Goal: Information Seeking & Learning: Learn about a topic

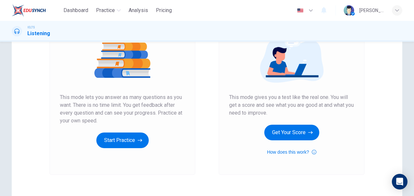
scroll to position [79, 0]
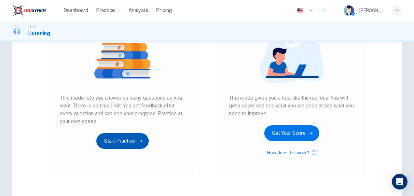
click at [115, 142] on button "Start Practice" at bounding box center [122, 141] width 52 height 16
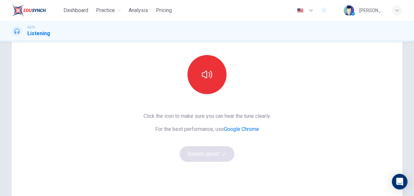
scroll to position [33, 0]
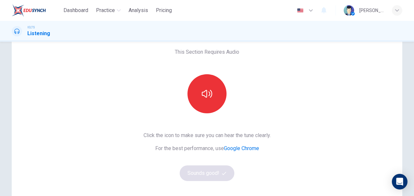
click at [410, 102] on div "This Section Requires Audio Click the icon to make sure you can hear the tune c…" at bounding box center [206, 135] width 411 height 226
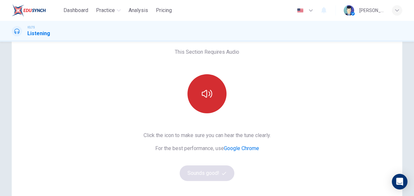
click at [201, 100] on button "button" at bounding box center [206, 93] width 39 height 39
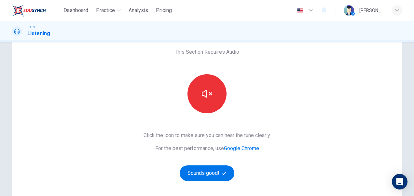
click at [263, 116] on div "This Section Requires Audio Click the icon to make sure you can hear the tune c…" at bounding box center [207, 135] width 138 height 226
click at [214, 172] on button "Sounds good!" at bounding box center [207, 173] width 55 height 16
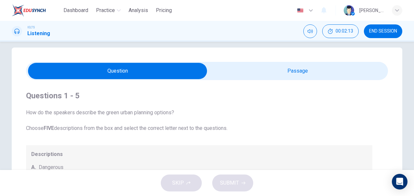
scroll to position [0, 0]
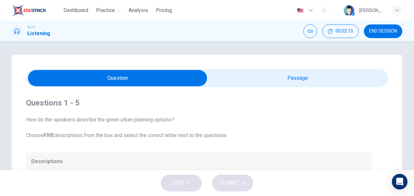
click at [117, 80] on input "checkbox" at bounding box center [117, 78] width 543 height 16
checkbox input "true"
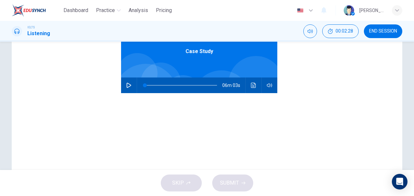
scroll to position [94, 0]
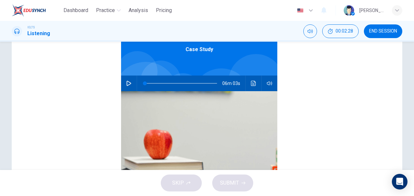
click at [407, 124] on div "Questions 1 - 5 How do the speakers describe the green urban planning options? …" at bounding box center [206, 91] width 411 height 262
click at [306, 81] on div "Case Study 06m 03s" at bounding box center [199, 118] width 346 height 251
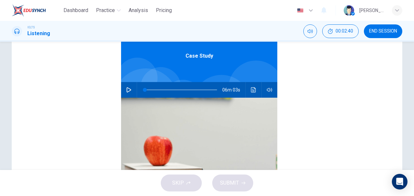
scroll to position [89, 0]
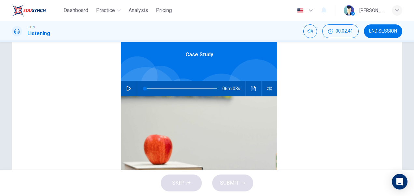
click at [408, 94] on div "Questions 1 - 5 How do the speakers describe the green urban planning options? …" at bounding box center [206, 97] width 411 height 262
click at [126, 87] on icon "button" at bounding box center [128, 88] width 5 height 5
click at [346, 128] on div "Case Study 05m 36s" at bounding box center [199, 123] width 346 height 251
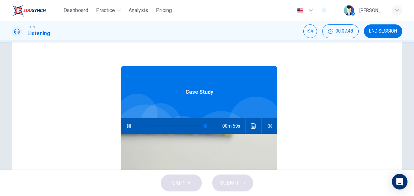
scroll to position [53, 0]
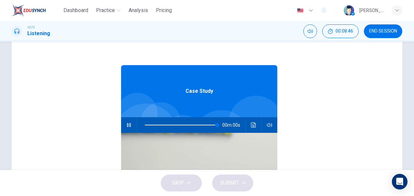
type input "0"
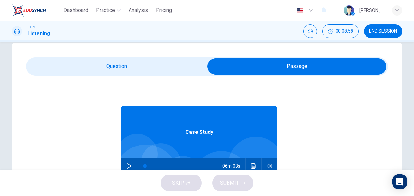
scroll to position [10, 0]
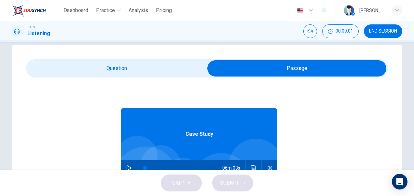
click at [304, 68] on input "checkbox" at bounding box center [296, 68] width 543 height 16
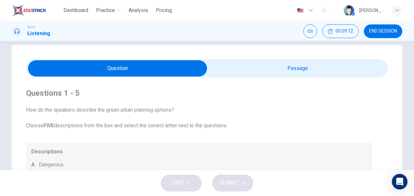
drag, startPoint x: 410, startPoint y: 84, endPoint x: 409, endPoint y: 103, distance: 19.6
click at [409, 103] on div "Questions 1 - 5 How do the speakers describe the green urban planning options? …" at bounding box center [206, 176] width 411 height 262
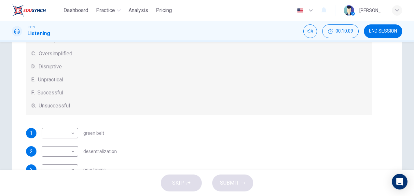
scroll to position [66, 0]
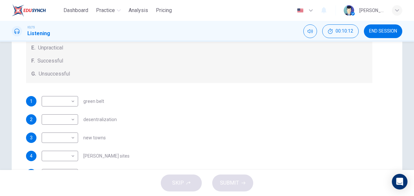
click at [379, 173] on div "SKIP SUBMIT" at bounding box center [207, 183] width 414 height 26
click at [72, 101] on body "Dashboard Practice Analysis Pricing English en ​ Surya Sang IELTS Listening 00:…" at bounding box center [207, 98] width 414 height 196
click at [72, 101] on div at bounding box center [207, 98] width 414 height 196
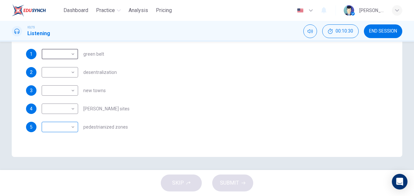
scroll to position [4, 0]
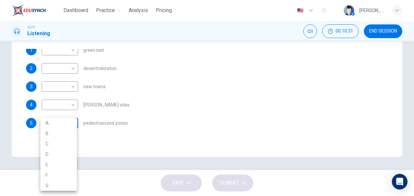
click at [71, 125] on body "Dashboard Practice Analysis Pricing English en ​ Surya Sang IELTS Listening 00:…" at bounding box center [207, 98] width 414 height 196
drag, startPoint x: 412, startPoint y: 147, endPoint x: 415, endPoint y: 122, distance: 25.2
click at [414, 122] on html "Dashboard Practice Analysis Pricing English en ​ Surya Sang IELTS Listening 00:…" at bounding box center [207, 98] width 414 height 196
click at [270, 87] on div at bounding box center [207, 98] width 414 height 196
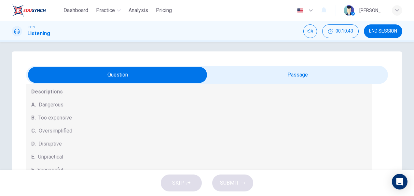
scroll to position [0, 0]
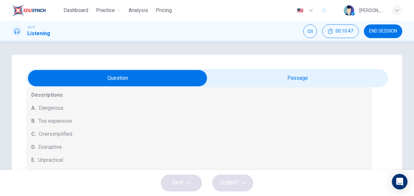
click at [117, 83] on input "checkbox" at bounding box center [117, 78] width 543 height 16
checkbox input "true"
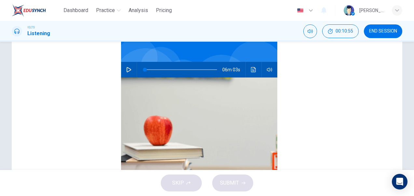
scroll to position [71, 0]
click at [409, 119] on div "Questions 1 - 5 How do the speakers describe the green urban planning options? …" at bounding box center [206, 114] width 411 height 262
click at [127, 68] on icon "button" at bounding box center [129, 69] width 5 height 5
click at [150, 70] on span at bounding box center [181, 69] width 72 height 9
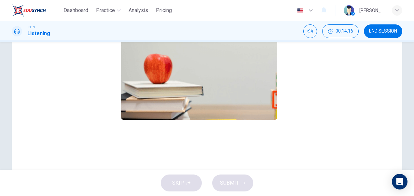
scroll to position [130, 0]
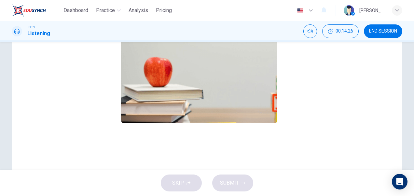
click at [357, 107] on div "Case Study 03m 53s" at bounding box center [199, 46] width 346 height 251
click at [334, 107] on div "Case Study 03m 50s" at bounding box center [199, 46] width 346 height 251
click at [381, 31] on span "END SESSION" at bounding box center [383, 31] width 28 height 5
click at [314, 10] on icon "button" at bounding box center [311, 11] width 8 height 8
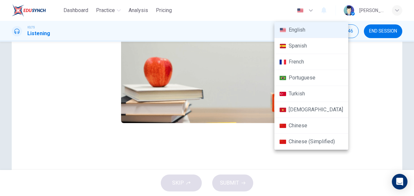
click at [311, 164] on div at bounding box center [207, 98] width 414 height 196
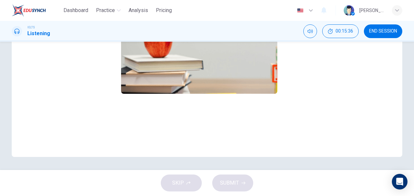
scroll to position [56, 0]
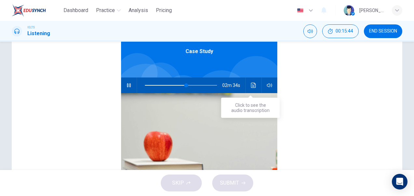
click at [251, 86] on icon "Click to see the audio transcription" at bounding box center [253, 85] width 5 height 5
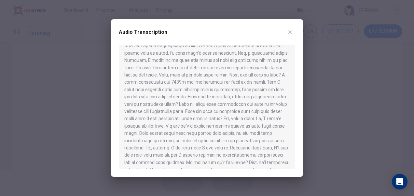
scroll to position [113, 0]
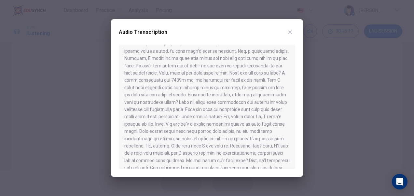
type input "0"
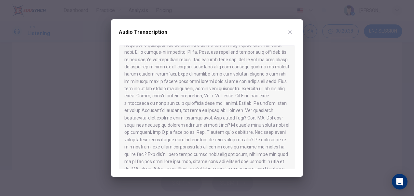
scroll to position [375, 0]
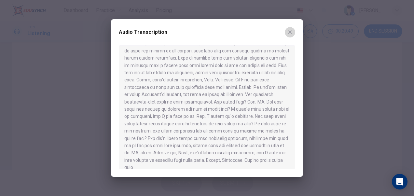
click at [291, 34] on icon "button" at bounding box center [289, 32] width 5 height 5
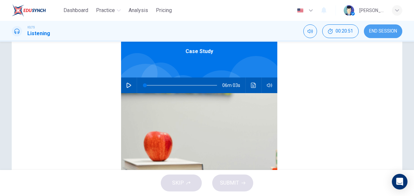
click at [385, 33] on span "END SESSION" at bounding box center [383, 31] width 28 height 5
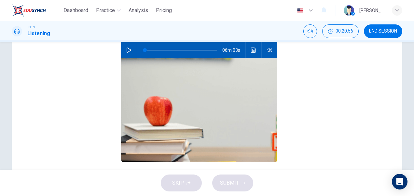
scroll to position [17, 0]
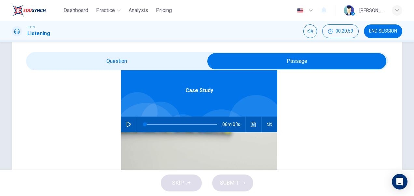
click at [291, 59] on input "checkbox" at bounding box center [296, 61] width 543 height 16
checkbox input "false"
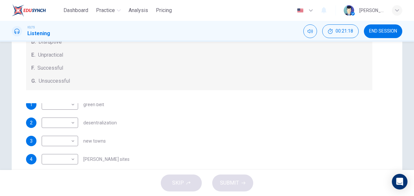
scroll to position [0, 0]
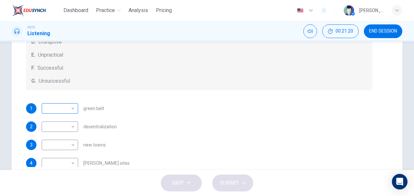
click at [72, 109] on body "Dashboard Practice Analysis Pricing English en ​ Surya Sang IELTS Listening 00:…" at bounding box center [207, 98] width 414 height 196
drag, startPoint x: 412, startPoint y: 125, endPoint x: 415, endPoint y: 94, distance: 31.0
click at [414, 94] on html "Dashboard Practice Analysis Pricing English en ​ Surya Sang IELTS Listening 00:…" at bounding box center [207, 98] width 414 height 196
drag, startPoint x: 385, startPoint y: 106, endPoint x: 387, endPoint y: 79, distance: 26.5
click at [387, 79] on div at bounding box center [207, 98] width 414 height 196
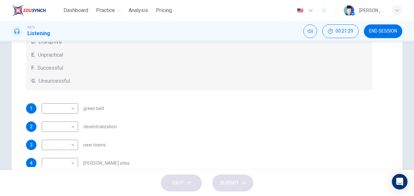
drag, startPoint x: 367, startPoint y: 130, endPoint x: 366, endPoint y: 100, distance: 30.3
click at [366, 100] on div "Questions 1 - 5 How do the speakers describe the green urban planning options? …" at bounding box center [207, 59] width 362 height 215
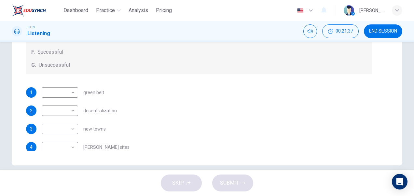
scroll to position [156, 0]
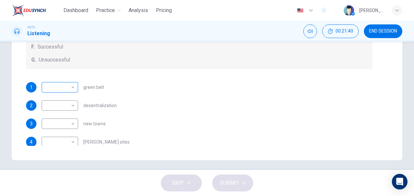
click at [70, 87] on body "Dashboard Practice Analysis Pricing English en ​ Surya Sang IELTS Listening 00:…" at bounding box center [207, 98] width 414 height 196
click at [55, 100] on li "A" at bounding box center [58, 97] width 36 height 10
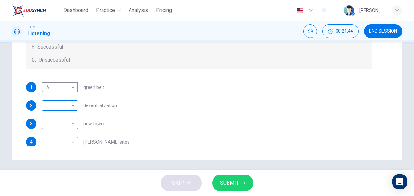
click at [70, 104] on body "Dashboard Practice Analysis Pricing English en ​ Surya Sang IELTS Listening 00:…" at bounding box center [207, 98] width 414 height 196
drag, startPoint x: 413, startPoint y: 145, endPoint x: 411, endPoint y: 120, distance: 24.1
click at [411, 120] on div at bounding box center [207, 98] width 414 height 196
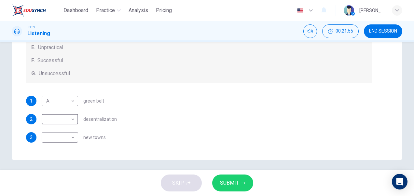
scroll to position [0, 0]
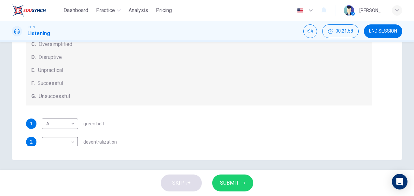
click at [333, 140] on div "2 ​ ​ desentralization" at bounding box center [199, 142] width 346 height 10
click at [71, 141] on body "Dashboard Practice Analysis Pricing English en ​ Surya Sang IELTS Listening 00:…" at bounding box center [207, 98] width 414 height 196
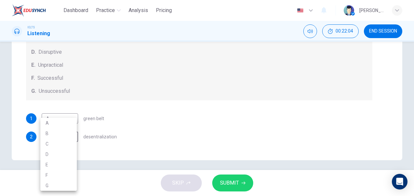
drag, startPoint x: 411, startPoint y: 135, endPoint x: 413, endPoint y: 99, distance: 36.8
click at [413, 99] on div at bounding box center [207, 98] width 414 height 196
click at [355, 113] on div "1 A A ​ green belt" at bounding box center [199, 118] width 346 height 10
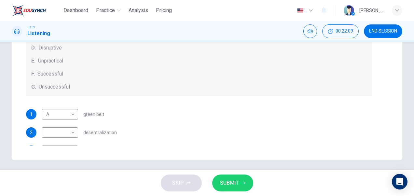
scroll to position [0, 0]
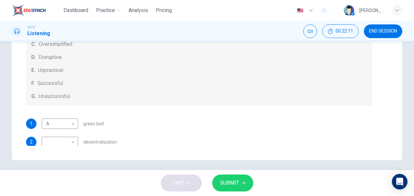
click at [324, 127] on div "1 A A ​ green belt" at bounding box center [199, 123] width 346 height 10
click at [364, 152] on div "Questions 1 - 5 How do the speakers describe the green urban planning options? …" at bounding box center [207, 29] width 391 height 262
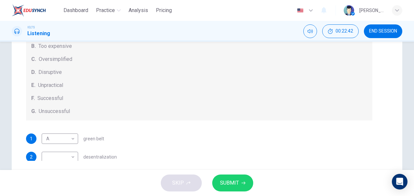
scroll to position [142, 0]
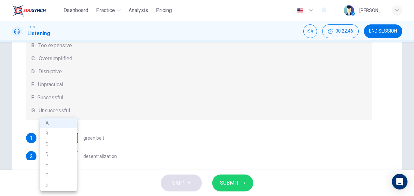
click at [72, 137] on body "Dashboard Practice Analysis Pricing English en ​ Surya Sang IELTS Listening 00:…" at bounding box center [207, 98] width 414 height 196
click at [50, 171] on li "F" at bounding box center [58, 175] width 36 height 10
type input "F"
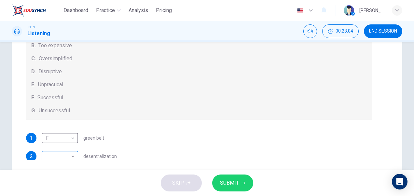
click at [70, 156] on body "Dashboard Practice Analysis Pricing English en ​ Surya Sang IELTS Listening 00:…" at bounding box center [207, 98] width 414 height 196
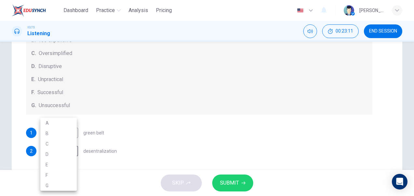
click at [51, 140] on li "C" at bounding box center [58, 144] width 36 height 10
type input "C"
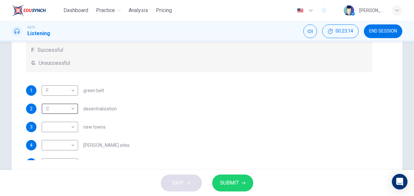
scroll to position [59, 0]
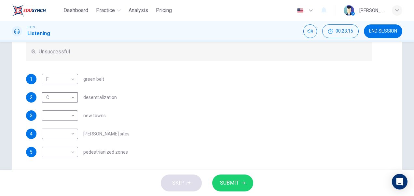
click at [381, 138] on div "Questions 1 - 5 How do the speakers describe the green urban planning options? …" at bounding box center [207, 52] width 362 height 215
click at [72, 114] on body "Dashboard Practice Analysis Pricing English en ​ Surya Sang IELTS Listening 00:…" at bounding box center [207, 98] width 414 height 196
drag, startPoint x: 413, startPoint y: 141, endPoint x: 411, endPoint y: 124, distance: 16.3
click at [411, 124] on div at bounding box center [207, 98] width 414 height 196
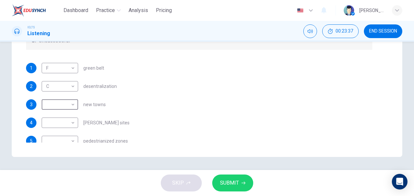
scroll to position [57, 0]
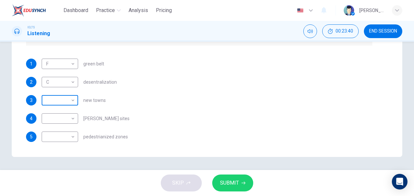
click at [71, 98] on body "Dashboard Practice Analysis Pricing English en ​ Surya Sang IELTS Listening 00:…" at bounding box center [207, 98] width 414 height 196
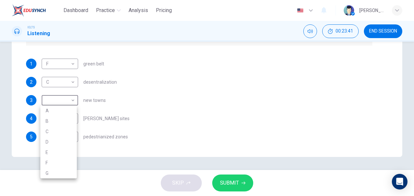
click at [55, 121] on li "B" at bounding box center [58, 121] width 36 height 10
type input "B"
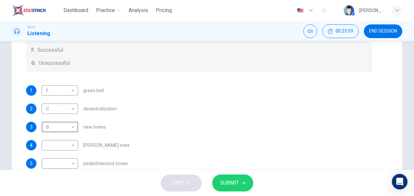
scroll to position [149, 0]
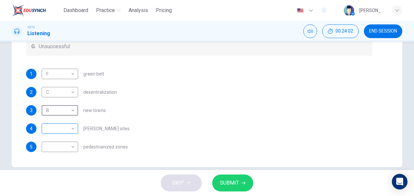
click at [72, 128] on body "Dashboard Practice Analysis Pricing English en ​ Surya Sang IELTS Listening 00:…" at bounding box center [207, 98] width 414 height 196
click at [53, 167] on li "E" at bounding box center [58, 164] width 36 height 10
type input "E"
click at [72, 146] on body "Dashboard Practice Analysis Pricing English en ​ Surya Sang IELTS Listening 00:…" at bounding box center [207, 98] width 414 height 196
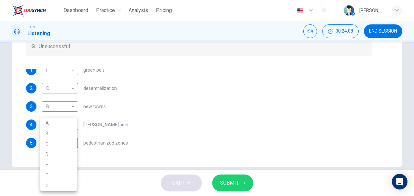
drag, startPoint x: 412, startPoint y: 140, endPoint x: 409, endPoint y: 103, distance: 36.5
click at [409, 103] on div at bounding box center [207, 98] width 414 height 196
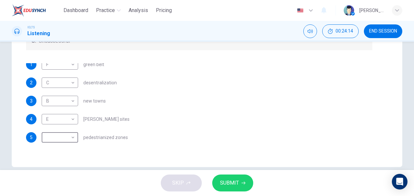
scroll to position [63, 0]
click at [381, 107] on div "Questions 1 - 5 How do the speakers describe the green urban planning options? …" at bounding box center [207, 45] width 362 height 215
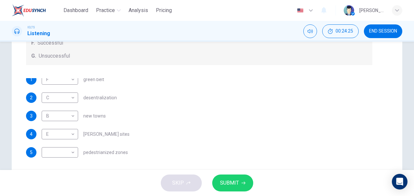
scroll to position [159, 0]
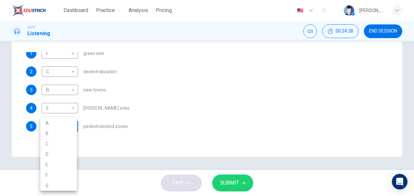
click at [73, 126] on body "Dashboard Practice Analysis Pricing English en ​ Surya Sang IELTS Listening 00:…" at bounding box center [207, 98] width 414 height 196
click at [56, 165] on li "E" at bounding box center [58, 164] width 36 height 10
type input "E"
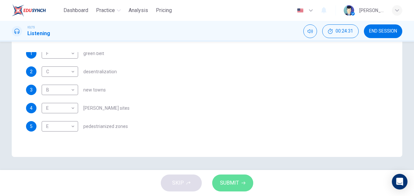
click at [233, 183] on span "SUBMIT" at bounding box center [229, 182] width 19 height 9
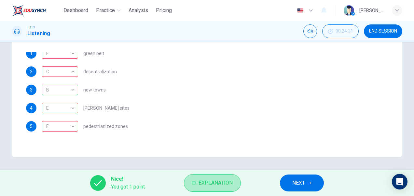
click at [233, 183] on button "Explanation" at bounding box center [212, 183] width 57 height 18
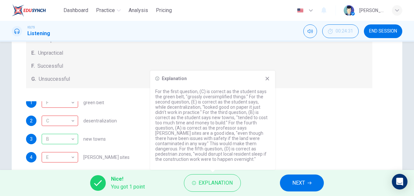
scroll to position [111, 0]
click at [296, 185] on span "NEXT" at bounding box center [298, 182] width 13 height 9
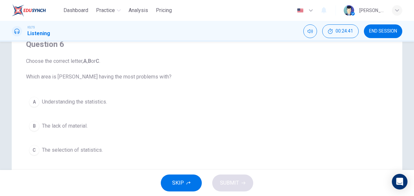
scroll to position [62, 0]
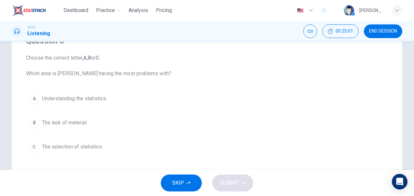
click at [34, 98] on div "A" at bounding box center [34, 98] width 10 height 10
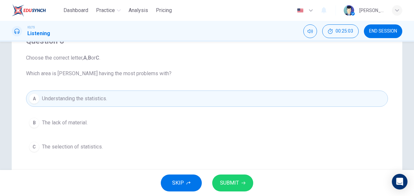
click at [230, 185] on span "SUBMIT" at bounding box center [229, 182] width 19 height 9
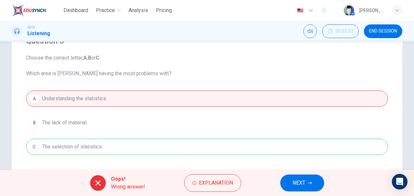
click at [34, 146] on div "A Understanding the statistics. B The lack of material. C The selection of stat…" at bounding box center [207, 122] width 362 height 64
click at [296, 186] on span "NEXT" at bounding box center [299, 182] width 13 height 9
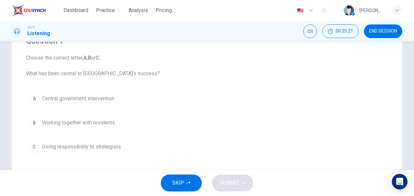
click at [34, 120] on div "B" at bounding box center [34, 122] width 10 height 10
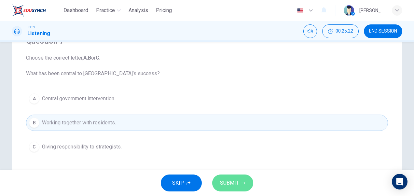
click at [242, 177] on button "SUBMIT" at bounding box center [232, 182] width 41 height 17
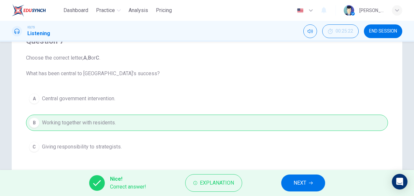
click at [301, 181] on span "NEXT" at bounding box center [300, 182] width 13 height 9
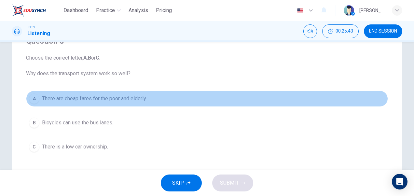
click at [32, 99] on div "A" at bounding box center [34, 98] width 10 height 10
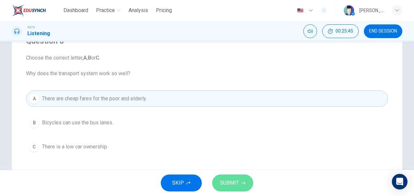
click at [227, 180] on span "SUBMIT" at bounding box center [229, 182] width 19 height 9
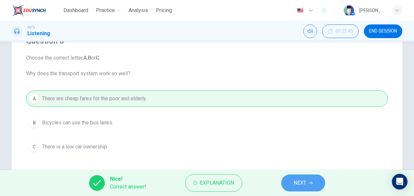
click at [294, 186] on span "NEXT" at bounding box center [300, 182] width 13 height 9
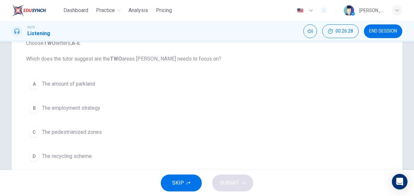
scroll to position [78, 0]
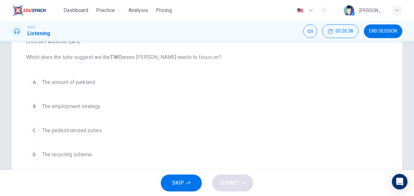
click at [35, 83] on div "A" at bounding box center [34, 82] width 10 height 10
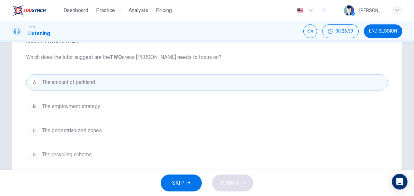
click at [32, 129] on div "C" at bounding box center [34, 130] width 10 height 10
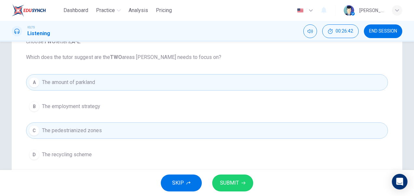
click at [226, 180] on span "SUBMIT" at bounding box center [229, 182] width 19 height 9
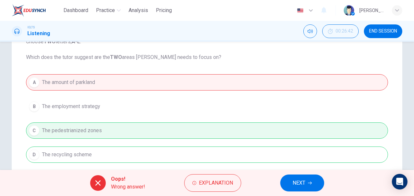
click at [34, 107] on div "A The amount of parkland B The employment strategy C The pedestrianized zones D…" at bounding box center [207, 130] width 362 height 113
click at [308, 180] on button "NEXT" at bounding box center [302, 182] width 44 height 17
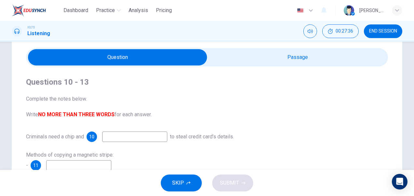
scroll to position [21, 0]
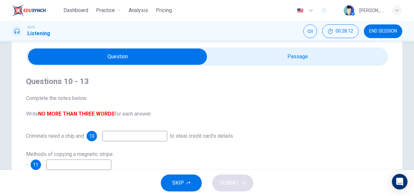
click at [117, 137] on input at bounding box center [134, 136] width 65 height 10
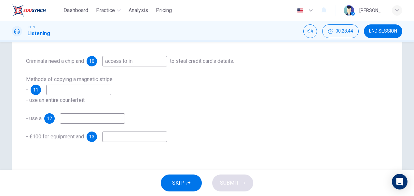
scroll to position [83, 0]
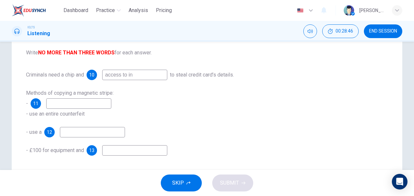
type input "access to in"
click at [186, 180] on button "SKIP" at bounding box center [181, 182] width 41 height 17
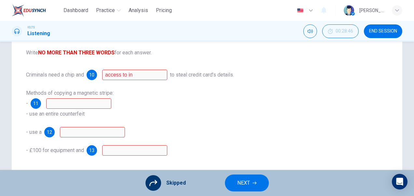
click at [241, 187] on span "NEXT" at bounding box center [243, 182] width 13 height 9
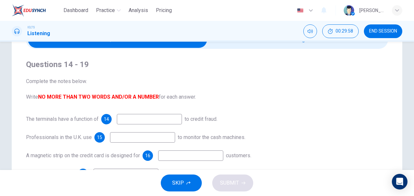
scroll to position [39, 0]
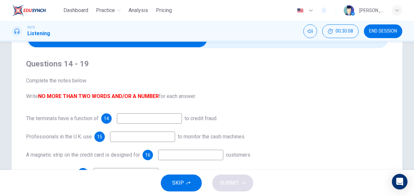
click at [135, 118] on input at bounding box center [149, 118] width 65 height 10
type input "eleminate"
click at [130, 139] on input at bounding box center [142, 136] width 65 height 10
type input "cctv"
click at [172, 158] on input at bounding box center [190, 155] width 65 height 10
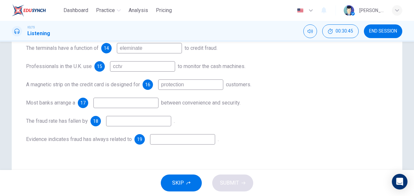
scroll to position [117, 0]
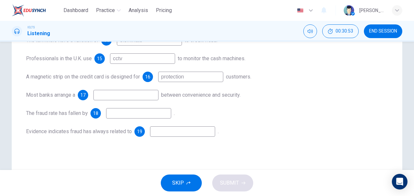
type input "protection"
click at [111, 97] on input at bounding box center [125, 95] width 65 height 10
type input "rules"
click at [127, 115] on input at bounding box center [138, 113] width 65 height 10
type input "monitoring by cctv"
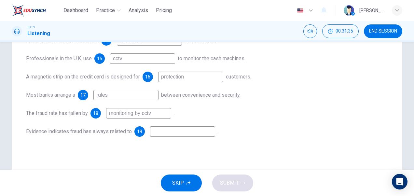
click at [168, 130] on input at bounding box center [182, 131] width 65 height 10
type input "a poor"
click at [237, 183] on span "SUBMIT" at bounding box center [229, 182] width 19 height 9
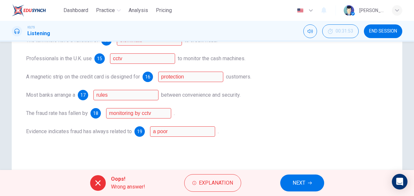
click at [237, 183] on button "Explanation" at bounding box center [212, 183] width 57 height 18
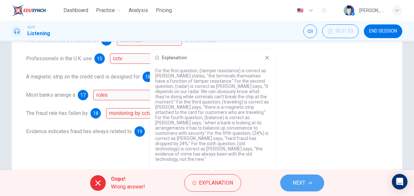
click at [300, 184] on span "NEXT" at bounding box center [299, 182] width 13 height 9
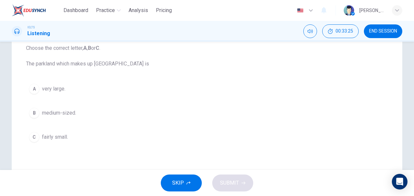
scroll to position [73, 0]
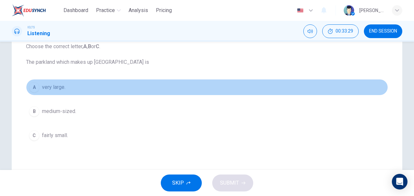
click at [33, 87] on div "A" at bounding box center [34, 87] width 10 height 10
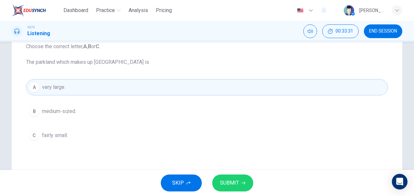
click at [229, 184] on span "SUBMIT" at bounding box center [229, 182] width 19 height 9
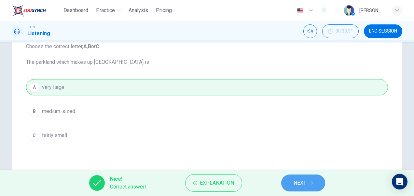
click at [299, 184] on span "NEXT" at bounding box center [300, 182] width 13 height 9
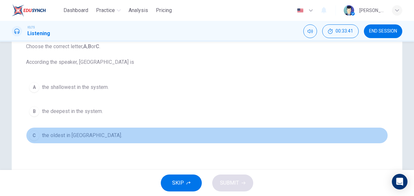
click at [33, 133] on div "C" at bounding box center [34, 135] width 10 height 10
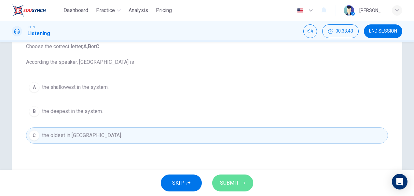
click at [229, 182] on span "SUBMIT" at bounding box center [229, 182] width 19 height 9
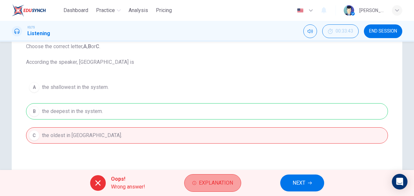
click at [194, 185] on button "Explanation" at bounding box center [212, 183] width 57 height 18
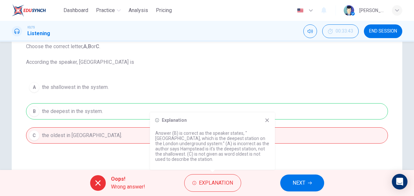
click at [304, 186] on span "NEXT" at bounding box center [299, 182] width 13 height 9
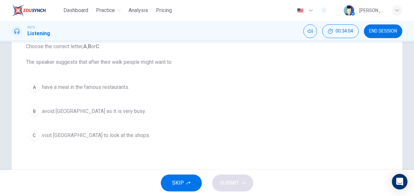
click at [33, 111] on div "B" at bounding box center [34, 111] width 10 height 10
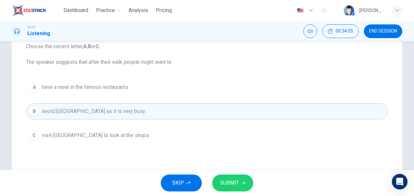
click at [232, 181] on span "SUBMIT" at bounding box center [229, 182] width 19 height 9
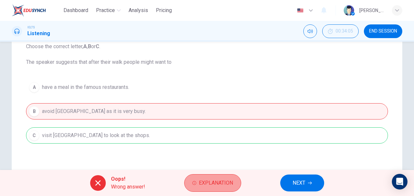
click at [210, 185] on span "Explanation" at bounding box center [216, 182] width 34 height 9
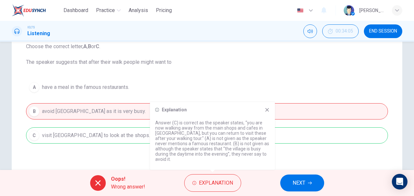
click at [267, 111] on icon at bounding box center [267, 109] width 5 height 5
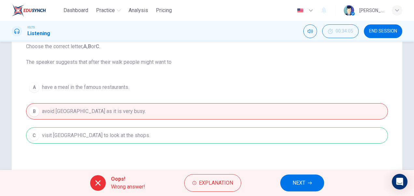
click at [297, 185] on span "NEXT" at bounding box center [299, 182] width 13 height 9
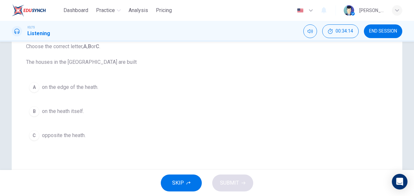
click at [166, 102] on div "A on the edge of the heath. B on the heath itself. C opposite the heath." at bounding box center [207, 111] width 362 height 64
click at [36, 137] on div "C" at bounding box center [34, 135] width 10 height 10
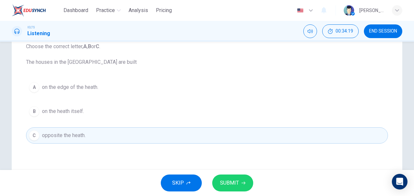
click at [225, 186] on span "SUBMIT" at bounding box center [229, 182] width 19 height 9
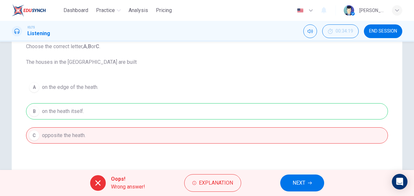
click at [301, 184] on span "NEXT" at bounding box center [299, 182] width 13 height 9
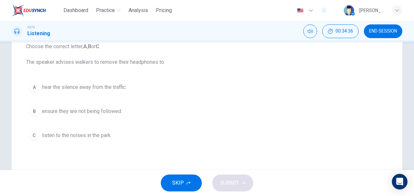
click at [38, 85] on button "A hear the silence away from the traffic." at bounding box center [207, 87] width 362 height 16
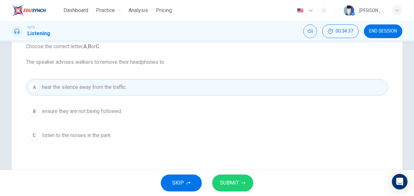
click at [229, 185] on span "SUBMIT" at bounding box center [229, 182] width 19 height 9
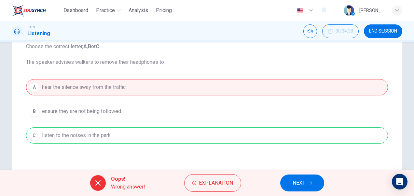
click at [310, 186] on button "NEXT" at bounding box center [302, 182] width 44 height 17
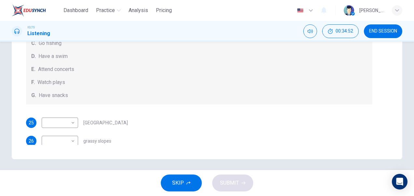
scroll to position [159, 0]
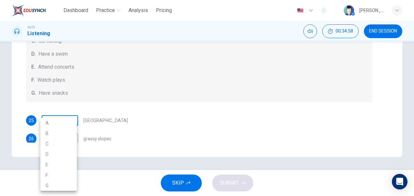
click at [71, 120] on body "Dashboard Practice Analysis Pricing English en ​ Surya Sang IELTS Listening 00:…" at bounding box center [207, 98] width 414 height 196
click at [184, 124] on div at bounding box center [207, 98] width 414 height 196
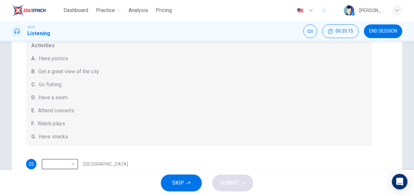
scroll to position [119, 0]
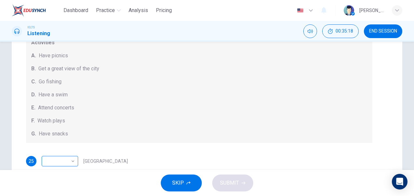
click at [75, 162] on div "​ ​" at bounding box center [60, 161] width 36 height 10
click at [69, 159] on body "Dashboard Practice Analysis Pricing English en ​ Surya Sang IELTS Listening 00:…" at bounding box center [207, 98] width 414 height 196
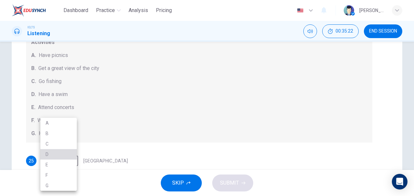
click at [63, 151] on li "D" at bounding box center [58, 154] width 36 height 10
type input "D"
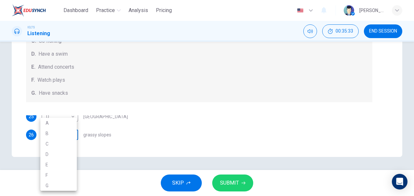
scroll to position [1, 0]
click at [72, 135] on body "Dashboard Practice Analysis Pricing English en ​ Surya Sang IELTS Listening 00:…" at bounding box center [207, 98] width 414 height 196
click at [57, 133] on li "B" at bounding box center [58, 133] width 36 height 10
type input "B"
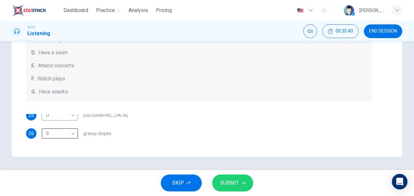
click at [227, 182] on span "SUBMIT" at bounding box center [229, 182] width 19 height 9
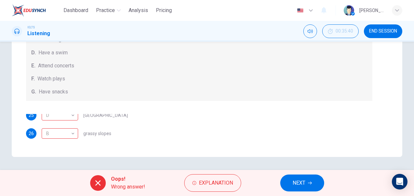
click at [307, 184] on button "NEXT" at bounding box center [302, 182] width 44 height 17
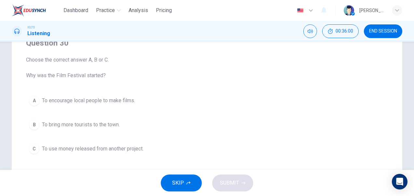
scroll to position [61, 0]
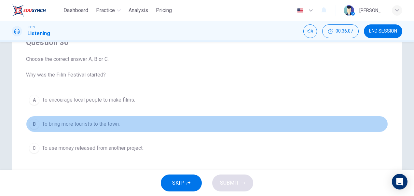
click at [32, 126] on div "B" at bounding box center [34, 124] width 10 height 10
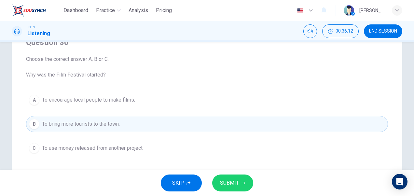
click at [238, 181] on span "SUBMIT" at bounding box center [229, 182] width 19 height 9
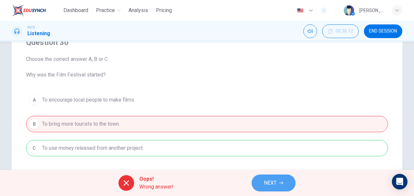
click at [273, 184] on span "NEXT" at bounding box center [270, 182] width 13 height 9
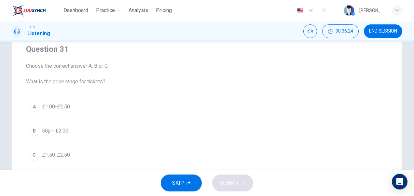
scroll to position [80, 0]
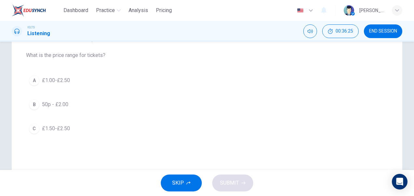
click at [410, 120] on div "Question 31 Choose the correct answer A, B or C. What is the price range for ti…" at bounding box center [206, 106] width 411 height 262
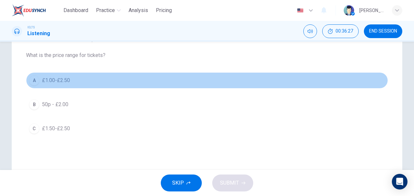
click at [30, 80] on div "A" at bounding box center [34, 80] width 10 height 10
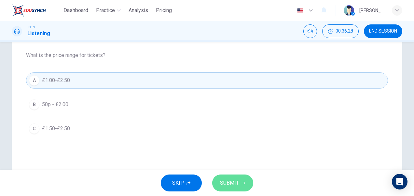
click at [225, 185] on span "SUBMIT" at bounding box center [229, 182] width 19 height 9
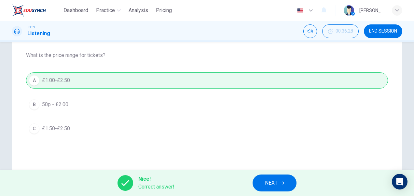
click at [272, 186] on span "NEXT" at bounding box center [271, 182] width 13 height 9
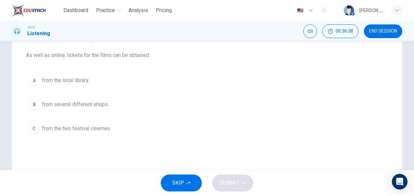
click at [30, 103] on div "B" at bounding box center [34, 104] width 10 height 10
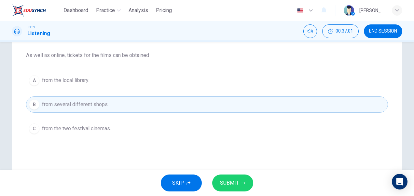
click at [223, 186] on span "SUBMIT" at bounding box center [229, 182] width 19 height 9
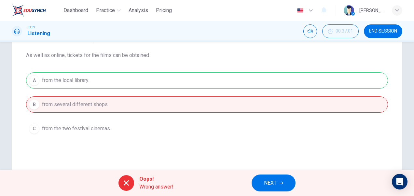
click at [278, 186] on button "NEXT" at bounding box center [274, 182] width 44 height 17
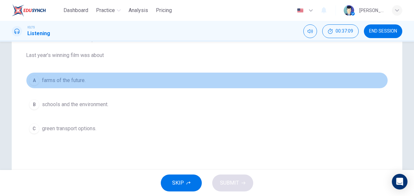
click at [32, 80] on div "A" at bounding box center [34, 80] width 10 height 10
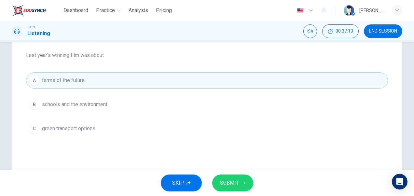
click at [245, 187] on button "SUBMIT" at bounding box center [232, 182] width 41 height 17
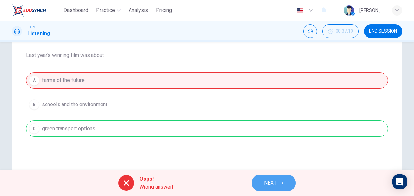
click at [271, 188] on button "NEXT" at bounding box center [274, 182] width 44 height 17
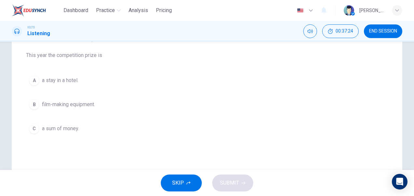
click at [31, 127] on div "C" at bounding box center [34, 128] width 10 height 10
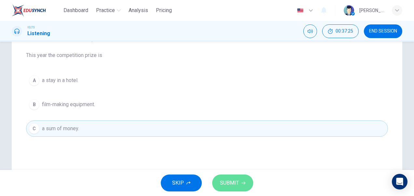
click at [221, 181] on span "SUBMIT" at bounding box center [229, 182] width 19 height 9
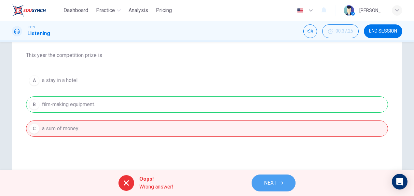
click at [266, 180] on span "NEXT" at bounding box center [270, 182] width 13 height 9
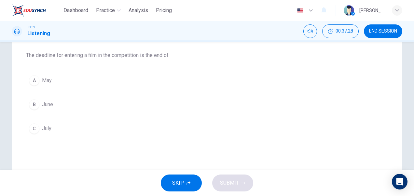
click at [32, 102] on div "B" at bounding box center [34, 104] width 10 height 10
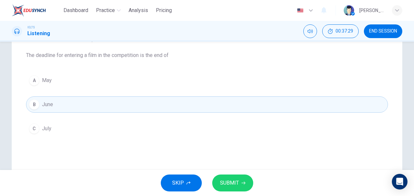
click at [227, 183] on span "SUBMIT" at bounding box center [229, 182] width 19 height 9
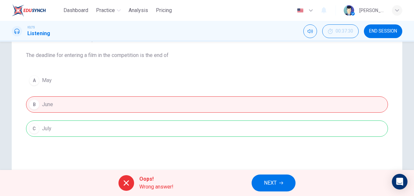
click at [273, 185] on span "NEXT" at bounding box center [270, 182] width 13 height 9
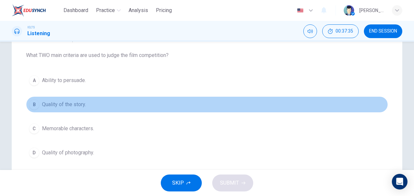
click at [34, 106] on div "B" at bounding box center [34, 104] width 10 height 10
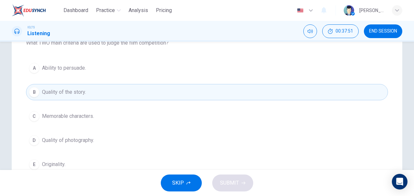
scroll to position [99, 0]
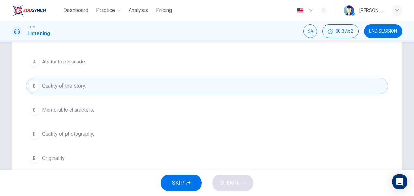
click at [410, 124] on div "Question 36 Choose TWO letters, A-E. What TWO main criteria are used to judge t…" at bounding box center [206, 87] width 411 height 262
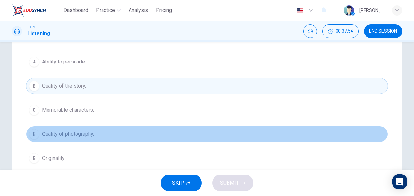
click at [32, 133] on div "D" at bounding box center [34, 134] width 10 height 10
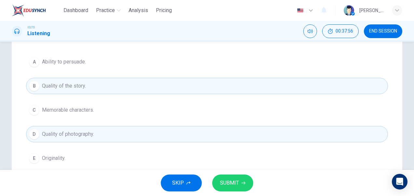
click at [231, 178] on button "SUBMIT" at bounding box center [232, 182] width 41 height 17
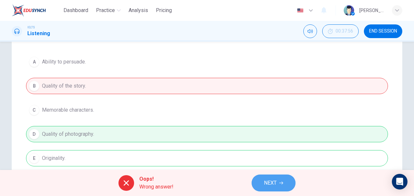
click at [274, 184] on span "NEXT" at bounding box center [270, 182] width 13 height 9
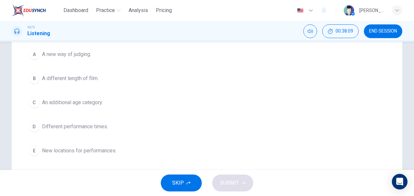
scroll to position [124, 0]
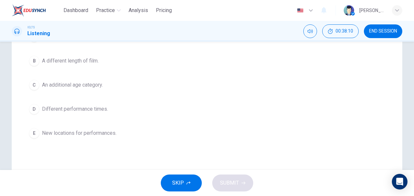
click at [410, 145] on div "Question 37 Choose TWO letters, A-E. What TWO changes will be made to the compe…" at bounding box center [206, 62] width 411 height 262
click at [32, 108] on div "D" at bounding box center [34, 109] width 10 height 10
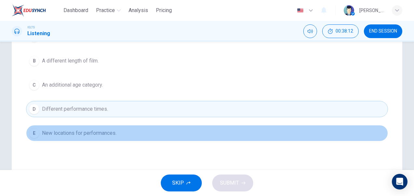
click at [34, 133] on div "E" at bounding box center [34, 133] width 10 height 10
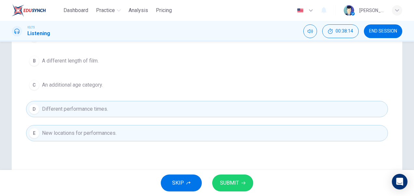
click at [230, 183] on span "SUBMIT" at bounding box center [229, 182] width 19 height 9
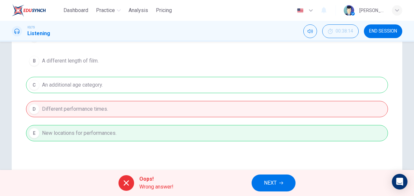
click at [267, 180] on span "NEXT" at bounding box center [270, 182] width 13 height 9
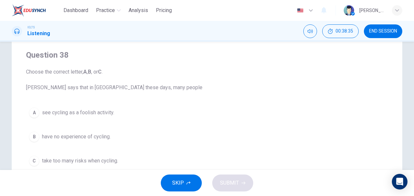
scroll to position [48, 0]
click at [35, 161] on div "C" at bounding box center [34, 160] width 10 height 10
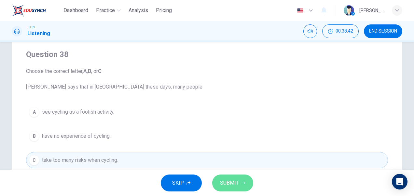
click at [223, 183] on span "SUBMIT" at bounding box center [229, 182] width 19 height 9
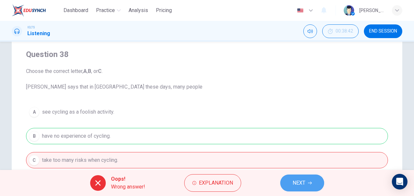
click at [302, 184] on span "NEXT" at bounding box center [299, 182] width 13 height 9
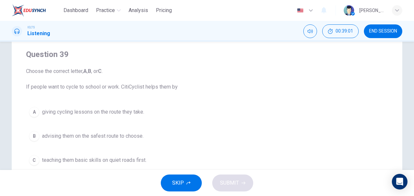
click at [34, 113] on div "A" at bounding box center [34, 112] width 10 height 10
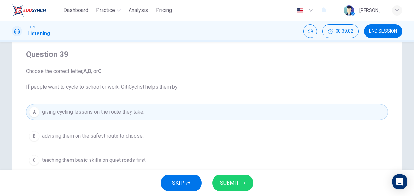
click at [35, 137] on div "B" at bounding box center [34, 136] width 10 height 10
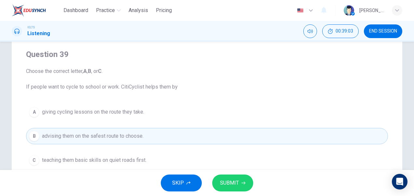
click at [235, 184] on span "SUBMIT" at bounding box center [229, 182] width 19 height 9
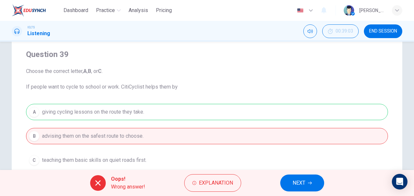
click at [307, 181] on button "NEXT" at bounding box center [302, 182] width 44 height 17
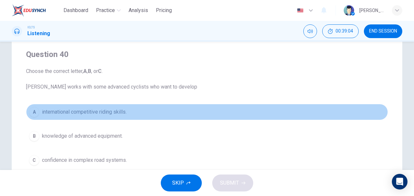
click at [70, 111] on span "international competitive riding skills." at bounding box center [84, 112] width 85 height 8
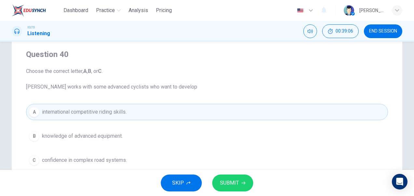
click at [223, 178] on button "SUBMIT" at bounding box center [232, 182] width 41 height 17
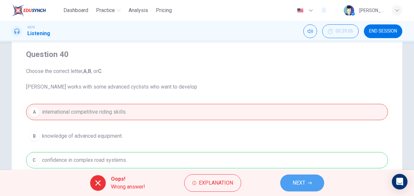
click at [307, 182] on button "NEXT" at bounding box center [302, 182] width 44 height 17
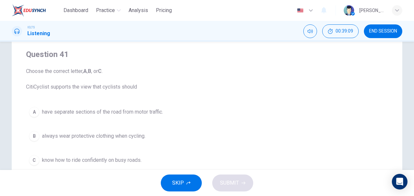
click at [82, 137] on span "always wear protective clothing when cycling." at bounding box center [93, 136] width 103 height 8
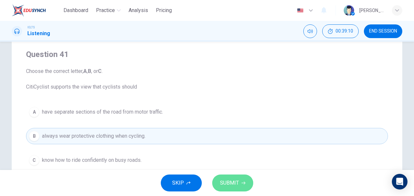
click at [238, 186] on span "SUBMIT" at bounding box center [229, 182] width 19 height 9
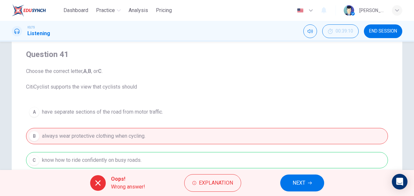
click at [304, 185] on span "NEXT" at bounding box center [299, 182] width 13 height 9
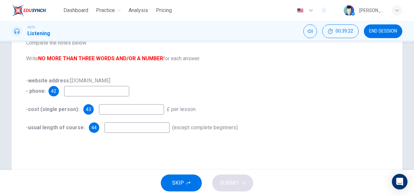
scroll to position [68, 0]
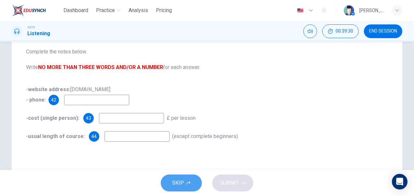
click at [189, 182] on icon "button" at bounding box center [188, 183] width 4 height 4
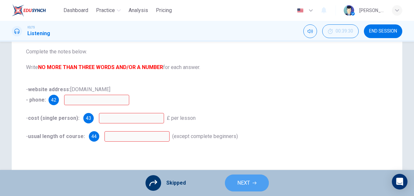
click at [243, 186] on span "NEXT" at bounding box center [243, 182] width 13 height 9
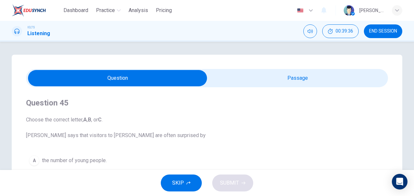
click at [36, 158] on div "A" at bounding box center [34, 160] width 10 height 10
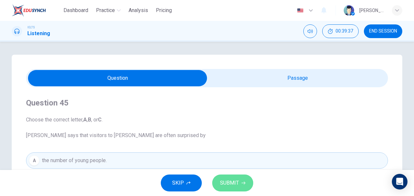
click at [241, 180] on button "SUBMIT" at bounding box center [232, 182] width 41 height 17
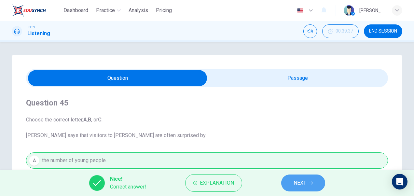
click at [293, 184] on button "NEXT" at bounding box center [303, 182] width 44 height 17
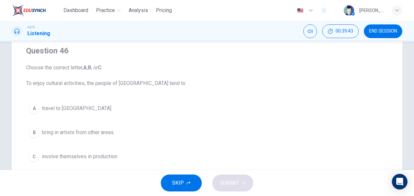
scroll to position [53, 0]
click at [409, 102] on div "Question 46 Choose the correct letter, A , B , or C . To enjoy cultural activit…" at bounding box center [206, 133] width 411 height 262
click at [78, 110] on span "travel to southern Australia." at bounding box center [77, 108] width 70 height 8
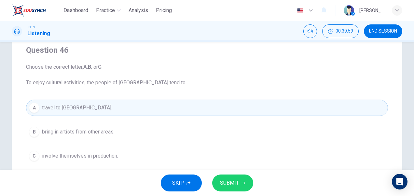
click at [225, 178] on button "SUBMIT" at bounding box center [232, 182] width 41 height 17
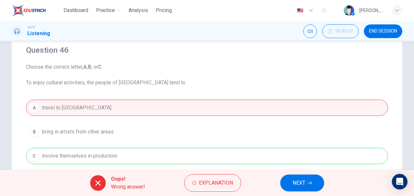
click at [296, 185] on span "NEXT" at bounding box center [299, 182] width 13 height 9
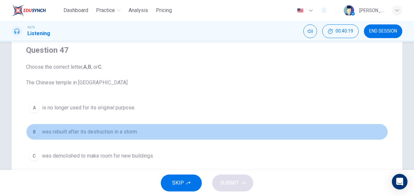
click at [34, 133] on div "B" at bounding box center [34, 132] width 10 height 10
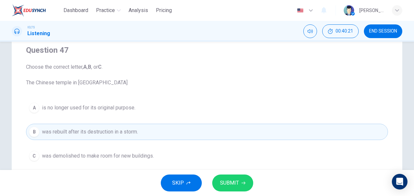
click at [34, 107] on div "A" at bounding box center [34, 108] width 10 height 10
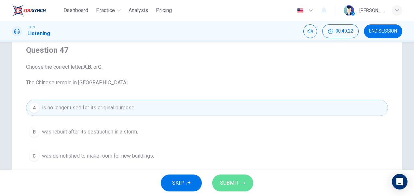
click at [242, 186] on button "SUBMIT" at bounding box center [232, 182] width 41 height 17
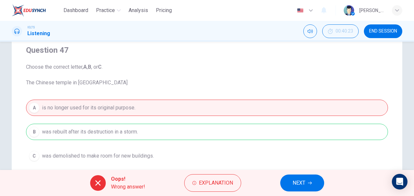
click at [298, 187] on span "NEXT" at bounding box center [299, 182] width 13 height 9
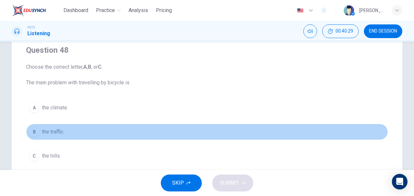
click at [34, 132] on div "B" at bounding box center [34, 132] width 10 height 10
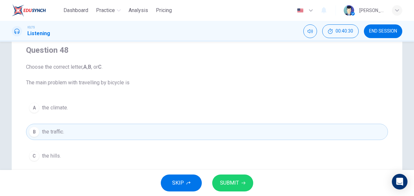
click at [233, 187] on span "SUBMIT" at bounding box center [229, 182] width 19 height 9
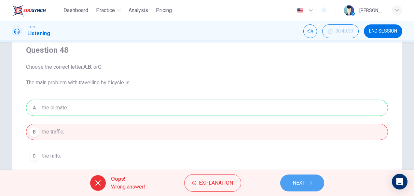
click at [304, 182] on span "NEXT" at bounding box center [299, 182] width 13 height 9
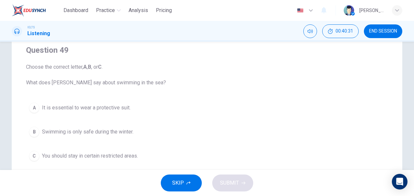
click at [97, 130] on span "Swimming is only safe during the winter." at bounding box center [87, 132] width 91 height 8
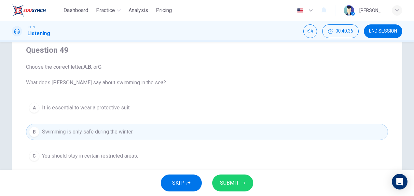
click at [235, 181] on span "SUBMIT" at bounding box center [229, 182] width 19 height 9
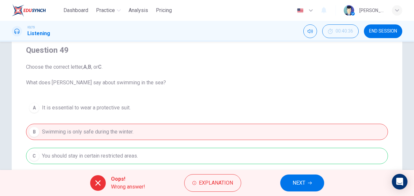
click at [297, 182] on span "NEXT" at bounding box center [299, 182] width 13 height 9
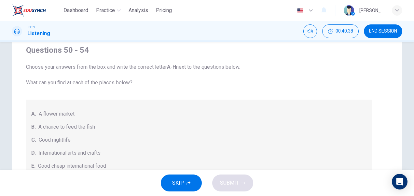
click at [53, 130] on span "A chance to feed the fish" at bounding box center [66, 127] width 57 height 8
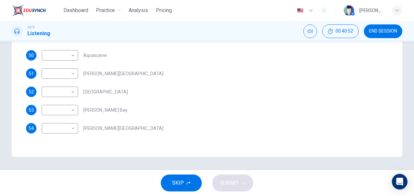
scroll to position [65, 0]
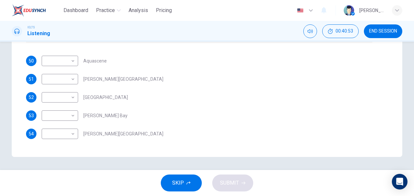
click at [377, 122] on div "Questions 50 - 54 Choose your answers from the box and write the correct letter…" at bounding box center [207, 35] width 362 height 215
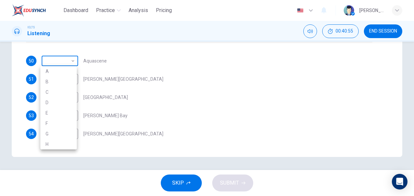
click at [71, 59] on body "Dashboard Practice Analysis Pricing English en ​ Surya Sang IELTS Listening 00:…" at bounding box center [207, 98] width 414 height 196
click at [53, 96] on li "C" at bounding box center [58, 92] width 36 height 10
type input "C"
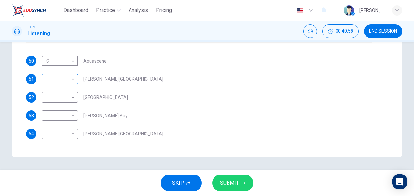
click at [71, 81] on body "Dashboard Practice Analysis Pricing English en ​ Surya Sang IELTS Listening 00:…" at bounding box center [207, 98] width 414 height 196
click at [54, 113] on li "C" at bounding box center [58, 110] width 36 height 10
type input "C"
click at [72, 96] on body "Dashboard Practice Analysis Pricing English en ​ Surya Sang IELTS Listening 00:…" at bounding box center [207, 98] width 414 height 196
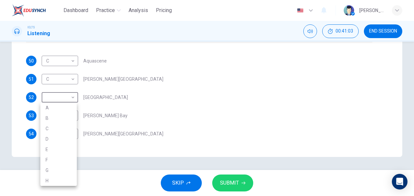
click at [50, 139] on li "D" at bounding box center [58, 139] width 36 height 10
type input "D"
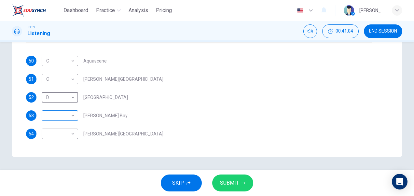
click at [72, 115] on body "Dashboard Practice Analysis Pricing English en ​ Surya Sang IELTS Listening 00:…" at bounding box center [207, 98] width 414 height 196
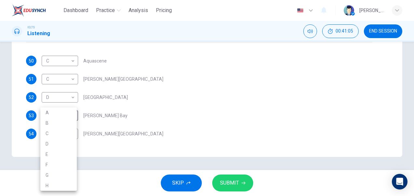
click at [52, 155] on li "E" at bounding box center [58, 154] width 36 height 10
type input "E"
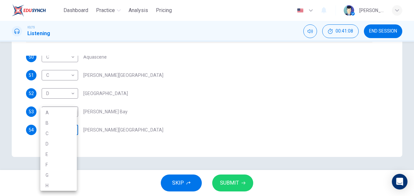
click at [72, 133] on body "Dashboard Practice Analysis Pricing English en ​ Surya Sang IELTS Listening 00:…" at bounding box center [207, 98] width 414 height 196
click at [51, 163] on li "F" at bounding box center [58, 164] width 36 height 10
type input "F"
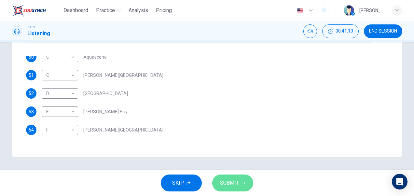
click at [231, 179] on span "SUBMIT" at bounding box center [229, 182] width 19 height 9
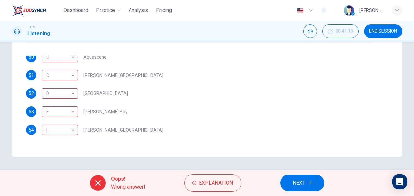
click at [301, 183] on span "NEXT" at bounding box center [299, 182] width 13 height 9
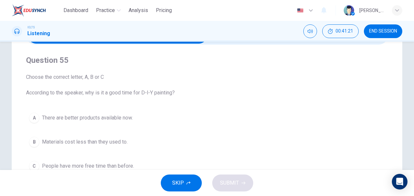
scroll to position [40, 0]
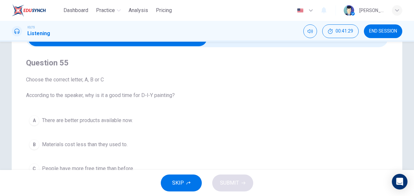
click at [34, 119] on div "A" at bounding box center [34, 120] width 10 height 10
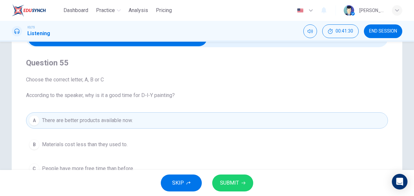
click at [235, 183] on span "SUBMIT" at bounding box center [229, 182] width 19 height 9
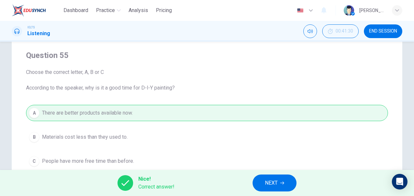
scroll to position [47, 0]
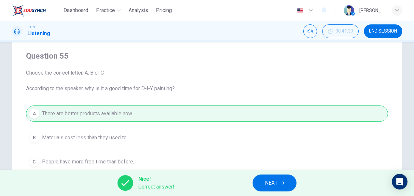
click at [405, 96] on div "Question 55 Choose the correct letter, A, B or C According to the speaker, why …" at bounding box center [206, 139] width 411 height 262
click at [266, 184] on span "NEXT" at bounding box center [271, 182] width 13 height 9
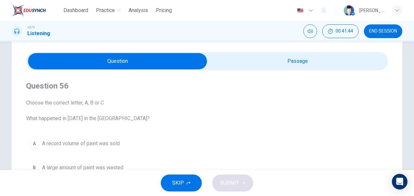
scroll to position [18, 0]
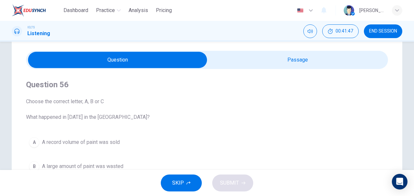
click at [295, 62] on input "checkbox" at bounding box center [117, 60] width 543 height 16
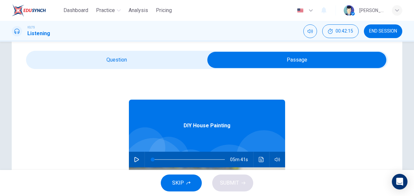
click at [122, 60] on input "checkbox" at bounding box center [296, 60] width 543 height 16
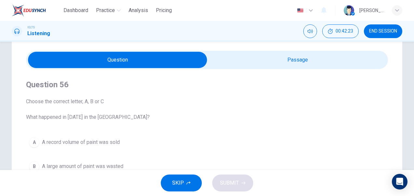
click at [291, 59] on input "checkbox" at bounding box center [117, 60] width 543 height 16
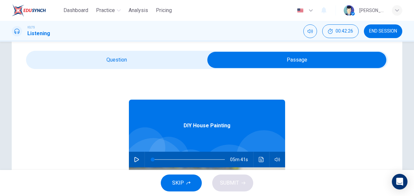
click at [151, 55] on input "checkbox" at bounding box center [296, 60] width 543 height 16
checkbox input "false"
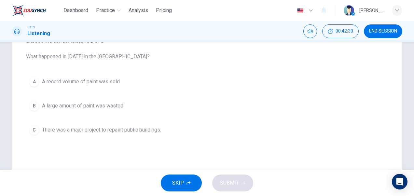
scroll to position [81, 0]
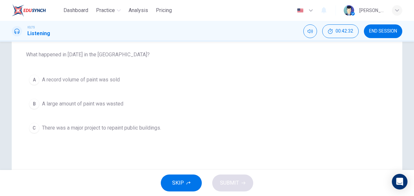
click at [32, 104] on div "B" at bounding box center [34, 104] width 10 height 10
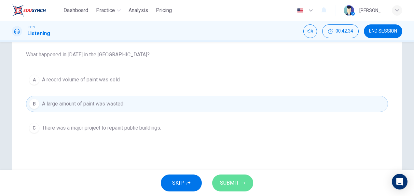
click at [235, 183] on span "SUBMIT" at bounding box center [229, 182] width 19 height 9
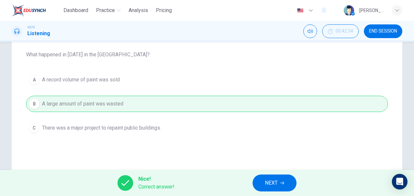
click at [275, 185] on span "NEXT" at bounding box center [271, 182] width 13 height 9
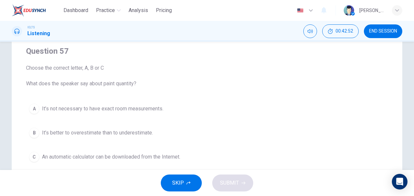
scroll to position [51, 0]
click at [29, 108] on div "A" at bounding box center [34, 109] width 10 height 10
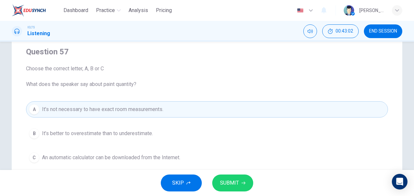
click at [234, 184] on span "SUBMIT" at bounding box center [229, 182] width 19 height 9
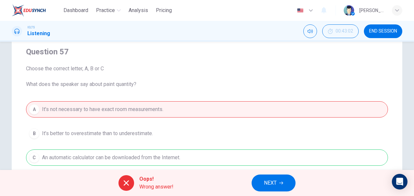
click at [277, 184] on button "NEXT" at bounding box center [274, 182] width 44 height 17
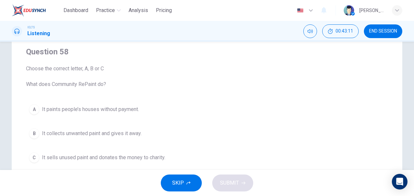
click at [37, 132] on div "B" at bounding box center [34, 133] width 10 height 10
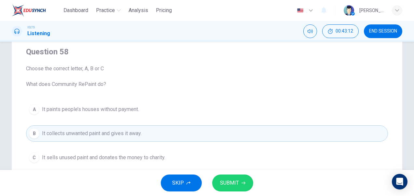
click at [226, 177] on button "SUBMIT" at bounding box center [232, 182] width 41 height 17
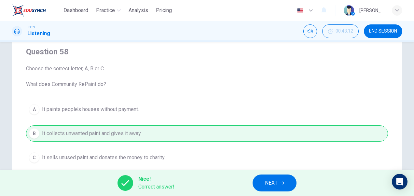
click at [272, 183] on span "NEXT" at bounding box center [271, 182] width 13 height 9
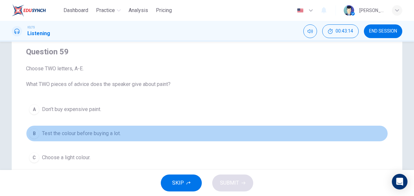
click at [69, 134] on span "Test the colour before buying a lot." at bounding box center [81, 134] width 79 height 8
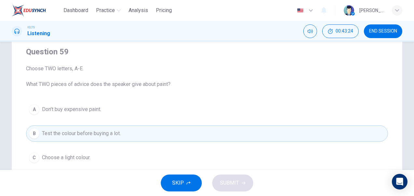
click at [31, 158] on div "C" at bounding box center [34, 157] width 10 height 10
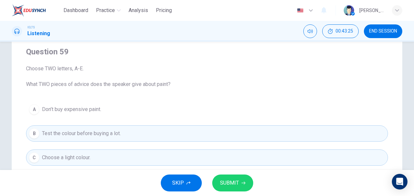
click at [225, 184] on span "SUBMIT" at bounding box center [229, 182] width 19 height 9
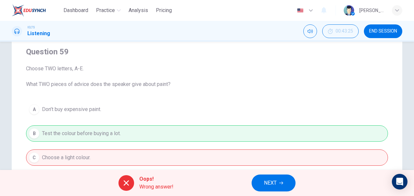
click at [269, 184] on span "NEXT" at bounding box center [270, 182] width 13 height 9
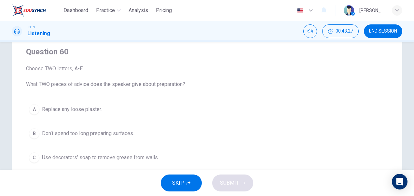
click at [103, 134] on span "Don’t spend too long preparing surfaces." at bounding box center [88, 134] width 92 height 8
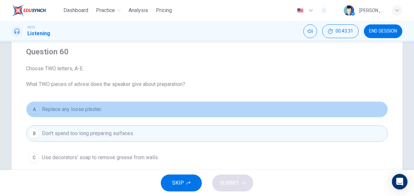
click at [88, 111] on span "Replace any loose plaster." at bounding box center [72, 109] width 60 height 8
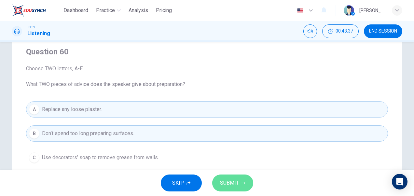
click at [237, 184] on span "SUBMIT" at bounding box center [229, 182] width 19 height 9
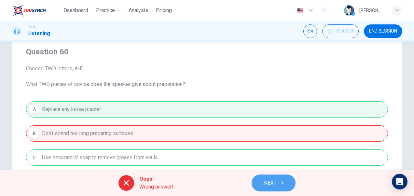
click at [273, 184] on span "NEXT" at bounding box center [270, 182] width 13 height 9
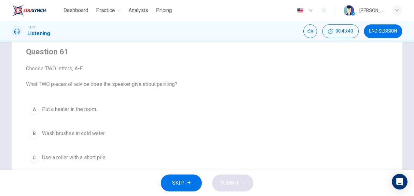
click at [83, 131] on span "Wash brushes in cold water." at bounding box center [73, 134] width 63 height 8
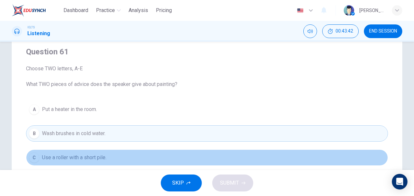
click at [81, 159] on span "Use a roller with a short pile." at bounding box center [74, 158] width 64 height 8
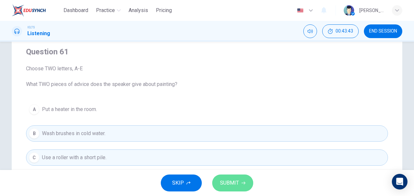
click at [230, 180] on span "SUBMIT" at bounding box center [229, 182] width 19 height 9
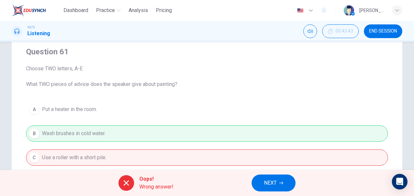
click at [274, 185] on span "NEXT" at bounding box center [270, 182] width 13 height 9
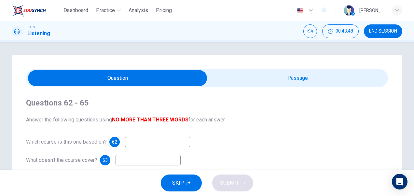
click at [287, 83] on input "checkbox" at bounding box center [117, 78] width 543 height 16
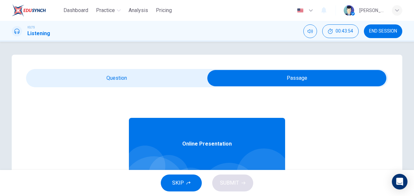
click at [109, 75] on input "checkbox" at bounding box center [296, 78] width 543 height 16
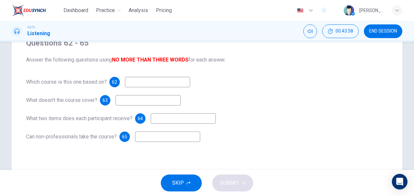
scroll to position [59, 0]
click at [176, 180] on span "SKIP" at bounding box center [178, 182] width 12 height 9
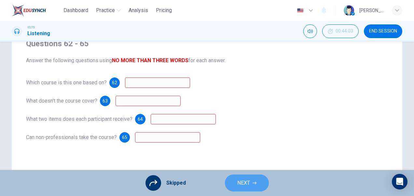
click at [243, 181] on span "NEXT" at bounding box center [243, 182] width 13 height 9
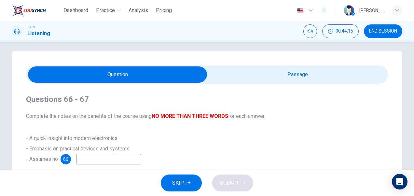
scroll to position [3, 0]
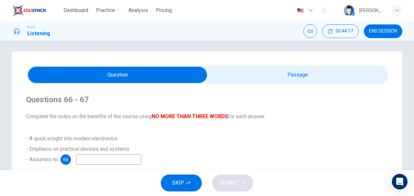
click at [298, 75] on input "checkbox" at bounding box center [117, 75] width 543 height 16
checkbox input "true"
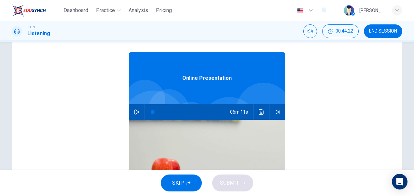
scroll to position [62, 0]
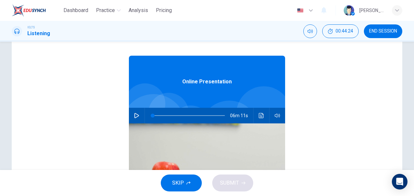
click at [135, 115] on icon "button" at bounding box center [136, 115] width 5 height 5
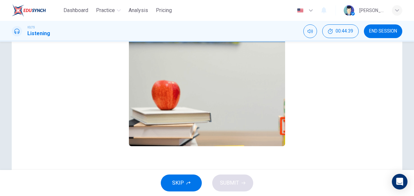
scroll to position [0, 0]
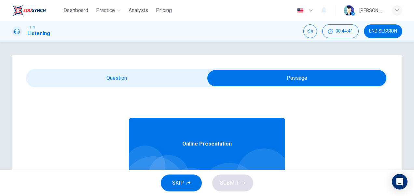
type input "4"
click at [126, 80] on input "checkbox" at bounding box center [296, 78] width 543 height 16
checkbox input "false"
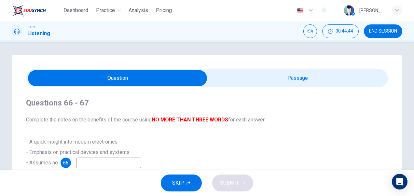
click at [178, 184] on span "SKIP" at bounding box center [178, 182] width 12 height 9
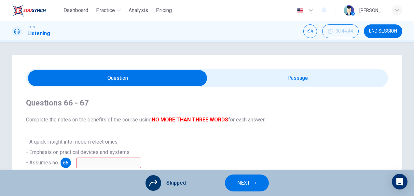
click at [244, 183] on span "NEXT" at bounding box center [243, 182] width 13 height 9
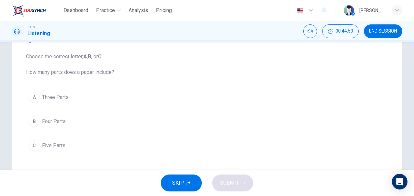
scroll to position [64, 0]
click at [410, 104] on div "Question 68 Choose the correct letter, A , B , or C . How many parts does a pap…" at bounding box center [206, 122] width 411 height 262
click at [33, 143] on div "C" at bounding box center [34, 145] width 10 height 10
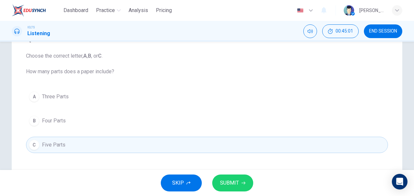
click at [228, 180] on span "SUBMIT" at bounding box center [229, 182] width 19 height 9
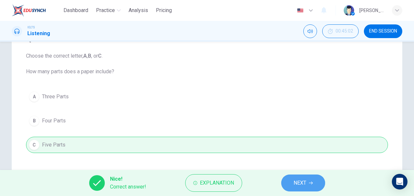
click at [298, 189] on button "NEXT" at bounding box center [303, 182] width 44 height 17
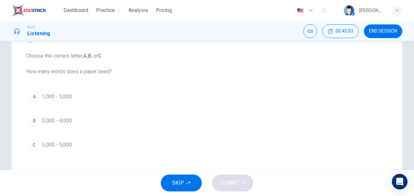
click at [65, 118] on span "3,000 - 4,000" at bounding box center [57, 121] width 30 height 8
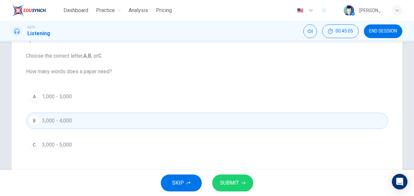
click at [236, 187] on span "SUBMIT" at bounding box center [229, 182] width 19 height 9
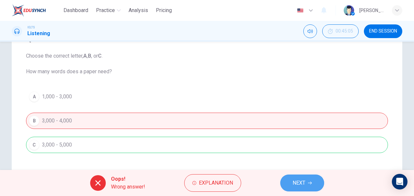
click at [300, 183] on span "NEXT" at bounding box center [299, 182] width 13 height 9
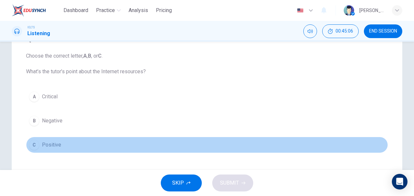
click at [42, 145] on span "Positive" at bounding box center [51, 145] width 19 height 8
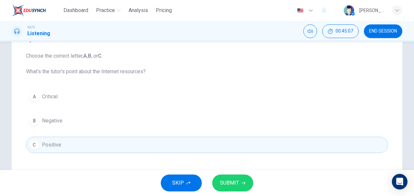
click at [230, 179] on span "SUBMIT" at bounding box center [229, 182] width 19 height 9
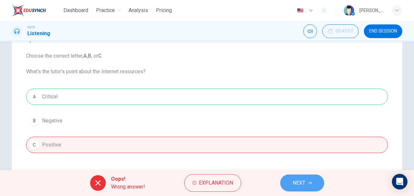
click at [300, 175] on button "NEXT" at bounding box center [302, 182] width 44 height 17
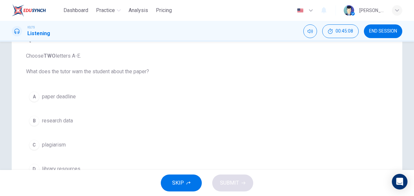
click at [42, 120] on span "research data" at bounding box center [57, 121] width 31 height 8
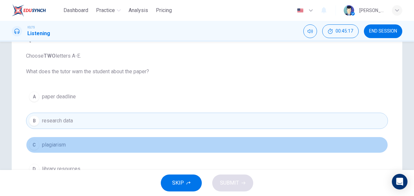
click at [50, 145] on span "plagiarism" at bounding box center [54, 145] width 24 height 8
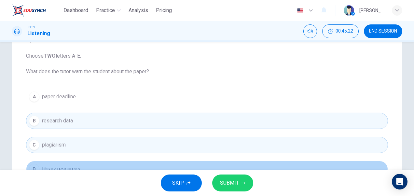
click at [49, 167] on span "library resources" at bounding box center [61, 169] width 38 height 8
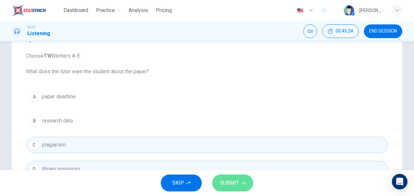
click at [235, 184] on span "SUBMIT" at bounding box center [229, 182] width 19 height 9
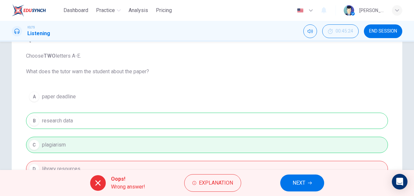
click at [301, 184] on span "NEXT" at bounding box center [299, 182] width 13 height 9
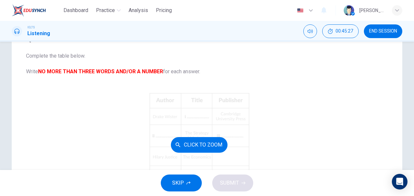
click at [205, 146] on button "Click to Zoom" at bounding box center [199, 145] width 57 height 16
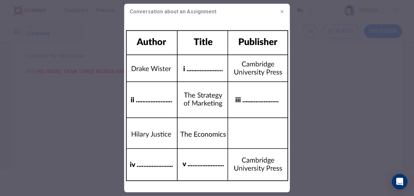
click at [207, 67] on img at bounding box center [207, 106] width 166 height 173
click at [280, 11] on icon "button" at bounding box center [282, 11] width 5 height 5
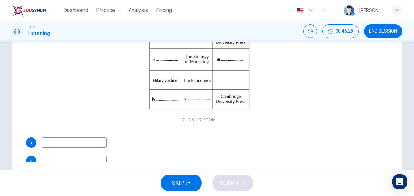
scroll to position [142, 0]
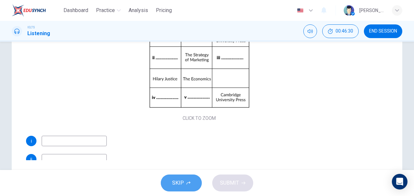
click at [184, 178] on button "SKIP" at bounding box center [181, 182] width 41 height 17
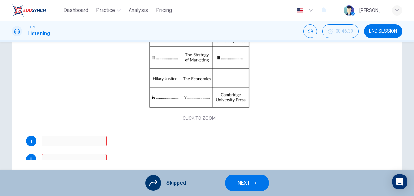
scroll to position [0, 0]
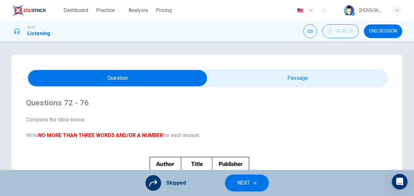
click at [299, 83] on input "checkbox" at bounding box center [117, 78] width 543 height 16
checkbox input "true"
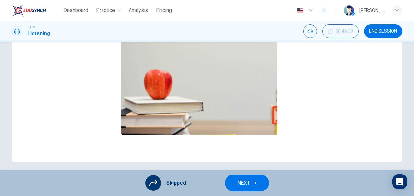
scroll to position [159, 0]
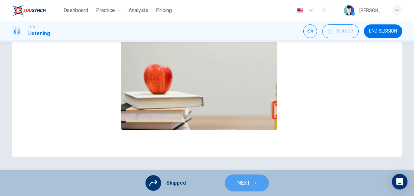
click at [250, 181] on button "NEXT" at bounding box center [247, 182] width 44 height 17
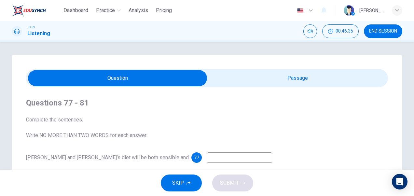
click at [207, 157] on input at bounding box center [239, 157] width 65 height 10
click at [297, 77] on input "checkbox" at bounding box center [117, 78] width 543 height 16
checkbox input "true"
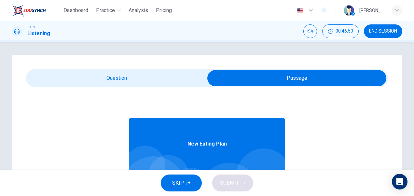
click at [223, 149] on div "New Eating Plan" at bounding box center [207, 144] width 156 height 52
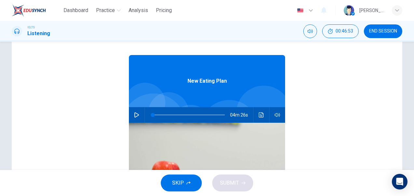
scroll to position [81, 0]
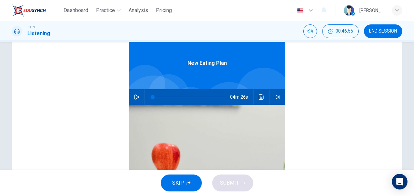
click at [134, 97] on icon "button" at bounding box center [136, 96] width 5 height 5
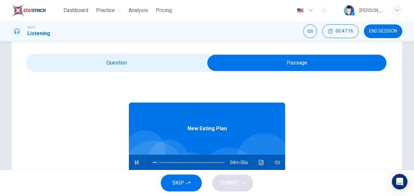
scroll to position [0, 0]
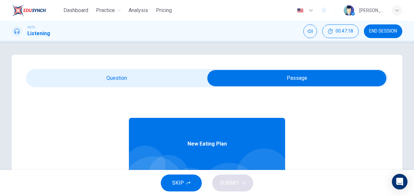
click at [375, 34] on button "END SESSION" at bounding box center [383, 31] width 38 height 14
type input "11"
click at [120, 77] on input "checkbox" at bounding box center [296, 78] width 543 height 16
checkbox input "false"
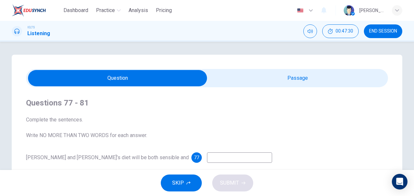
click at [207, 159] on input at bounding box center [239, 157] width 65 height 10
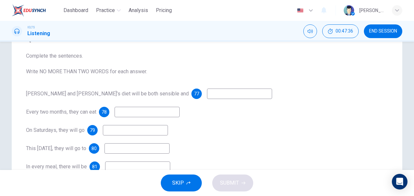
scroll to position [72, 0]
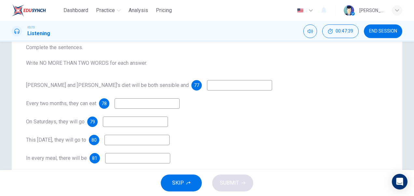
click at [406, 109] on div "Questions 77 - 81 Complete the sentences. Write NO MORE THAN TWO WORDS for each…" at bounding box center [206, 113] width 411 height 262
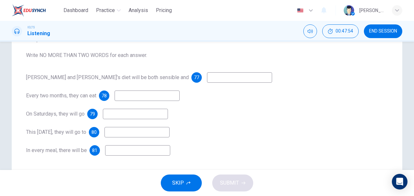
click at [215, 87] on div "Peter and Mary’s diet will be both sensible and 77 Every two months, they can e…" at bounding box center [207, 113] width 362 height 83
click at [207, 76] on input at bounding box center [239, 77] width 65 height 10
click at [113, 115] on input at bounding box center [135, 114] width 65 height 10
type input "h"
type input "visit hill park"
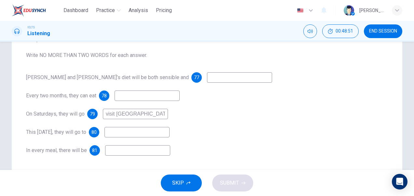
click at [290, 120] on div "Peter and Mary’s diet will be both sensible and 77 Every two months, they can e…" at bounding box center [207, 113] width 362 height 83
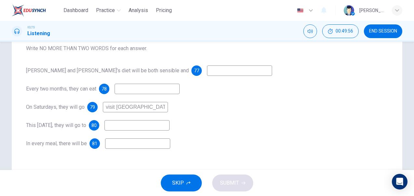
scroll to position [88, 0]
click at [151, 125] on input at bounding box center [136, 124] width 65 height 10
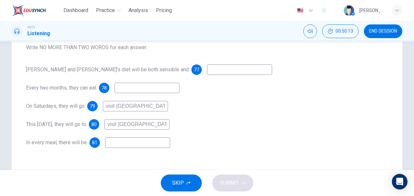
type input "visit hill park"
click at [123, 143] on input at bounding box center [137, 142] width 65 height 10
click at [129, 143] on input at bounding box center [137, 142] width 65 height 10
type input "excercise"
click at [131, 91] on input at bounding box center [147, 88] width 65 height 10
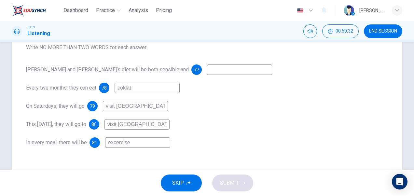
type input "coklat"
click at [207, 69] on input at bounding box center [239, 69] width 65 height 10
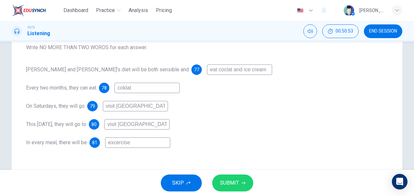
type input "eat coclat and ice cream"
click at [226, 184] on span "SUBMIT" at bounding box center [229, 182] width 19 height 9
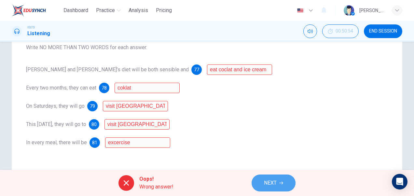
click at [268, 183] on span "NEXT" at bounding box center [270, 182] width 13 height 9
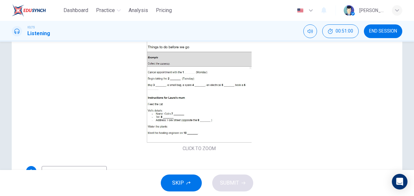
scroll to position [159, 0]
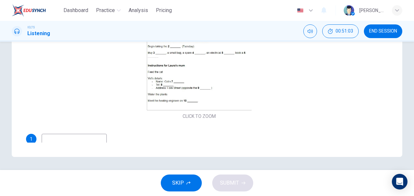
click at [185, 183] on button "SKIP" at bounding box center [181, 182] width 41 height 17
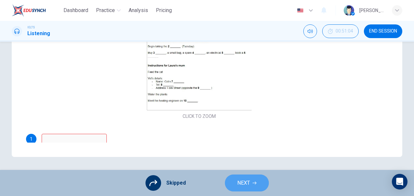
click at [254, 184] on icon "button" at bounding box center [255, 183] width 4 height 4
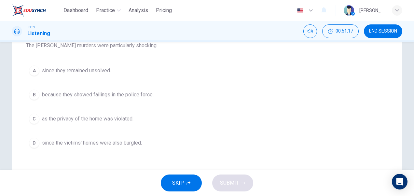
scroll to position [92, 0]
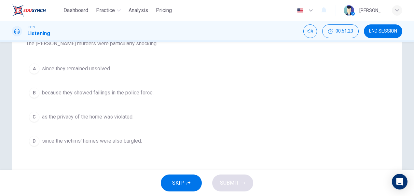
click at [341, 134] on button "D since the victims' homes were also burgled." at bounding box center [207, 141] width 362 height 16
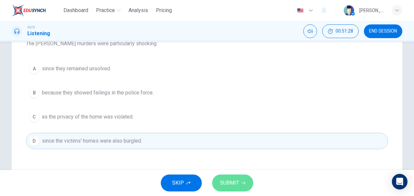
click at [238, 180] on span "SUBMIT" at bounding box center [229, 182] width 19 height 9
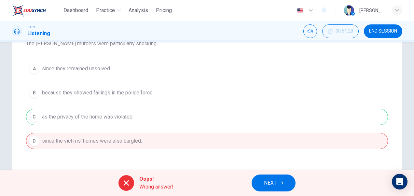
click at [267, 183] on span "NEXT" at bounding box center [270, 182] width 13 height 9
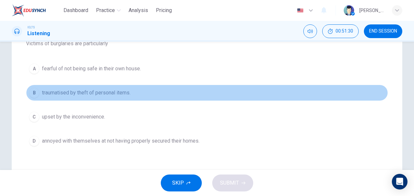
click at [74, 93] on span "traumatised by theft of personal items." at bounding box center [86, 93] width 89 height 8
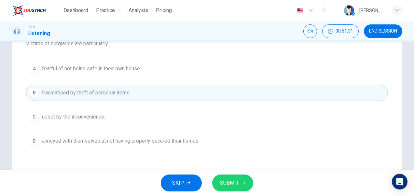
click at [235, 180] on span "SUBMIT" at bounding box center [229, 182] width 19 height 9
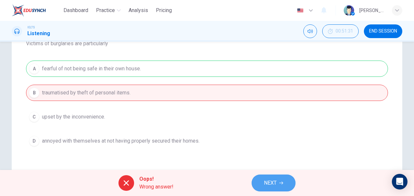
click at [276, 184] on span "NEXT" at bounding box center [270, 182] width 13 height 9
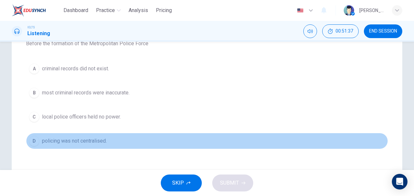
click at [76, 140] on span "policing was not centralised." at bounding box center [74, 141] width 65 height 8
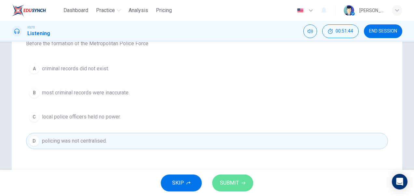
click at [237, 180] on span "SUBMIT" at bounding box center [229, 182] width 19 height 9
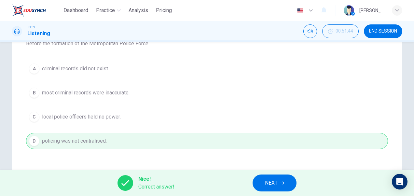
click at [272, 182] on span "NEXT" at bounding box center [271, 182] width 13 height 9
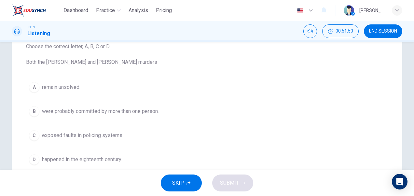
scroll to position [74, 0]
click at [409, 119] on div "Question 86 Choose the correct letter, A, B, C or D. Both the Ratcliffe and Rip…" at bounding box center [206, 112] width 411 height 262
click at [60, 90] on span "remain unsolved." at bounding box center [61, 87] width 38 height 8
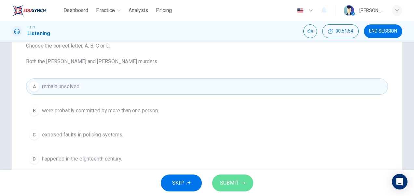
click at [234, 184] on span "SUBMIT" at bounding box center [229, 182] width 19 height 9
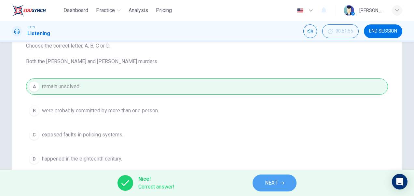
click at [276, 185] on span "NEXT" at bounding box center [271, 182] width 13 height 9
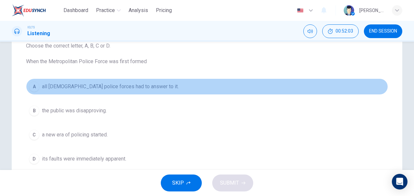
click at [75, 81] on button "A all UK police forces had to answer to it." at bounding box center [207, 86] width 362 height 16
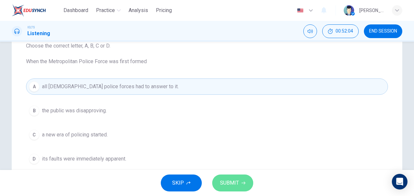
click at [239, 185] on button "SUBMIT" at bounding box center [232, 182] width 41 height 17
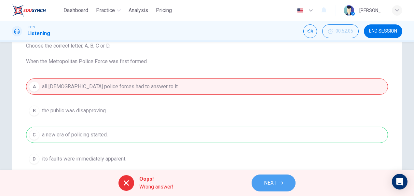
click at [276, 183] on span "NEXT" at bounding box center [270, 182] width 13 height 9
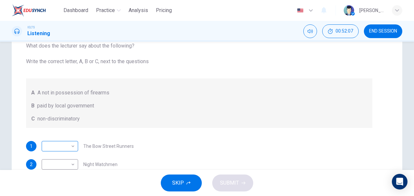
click at [74, 147] on body "Dashboard Practice Analysis Pricing English en ​ Surya Sang IELTS Listening 00:…" at bounding box center [207, 98] width 414 height 196
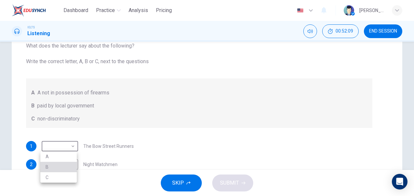
click at [60, 167] on li "B" at bounding box center [58, 167] width 36 height 10
type input "B"
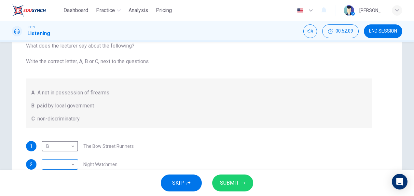
click at [74, 165] on body "Dashboard Practice Analysis Pricing English en ​ Surya Sang IELTS Listening 00:…" at bounding box center [207, 98] width 414 height 196
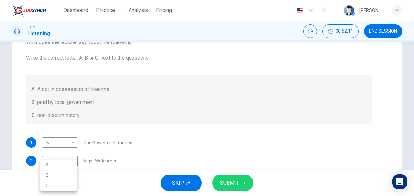
click at [61, 176] on li "B" at bounding box center [58, 175] width 36 height 10
type input "B"
click at [230, 186] on span "SUBMIT" at bounding box center [229, 182] width 19 height 9
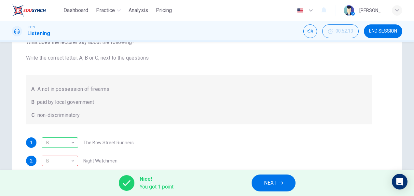
click at [275, 182] on span "NEXT" at bounding box center [270, 182] width 13 height 9
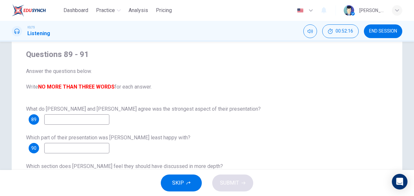
scroll to position [51, 0]
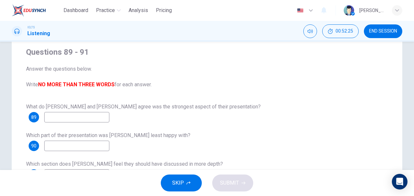
click at [180, 184] on span "SKIP" at bounding box center [178, 182] width 12 height 9
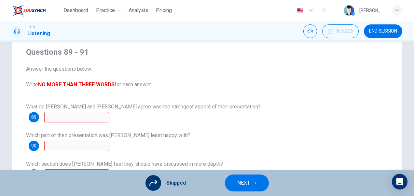
click at [247, 189] on button "NEXT" at bounding box center [247, 182] width 44 height 17
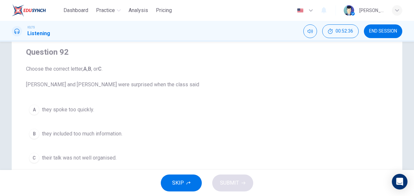
click at [106, 134] on span "they included too much information." at bounding box center [82, 134] width 80 height 8
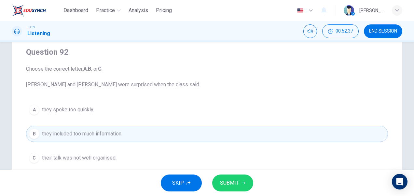
click at [229, 181] on span "SUBMIT" at bounding box center [229, 182] width 19 height 9
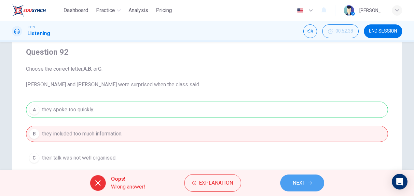
click at [304, 182] on span "NEXT" at bounding box center [299, 182] width 13 height 9
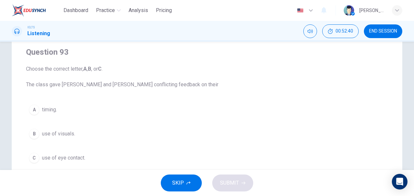
click at [47, 109] on span "timing." at bounding box center [49, 110] width 15 height 8
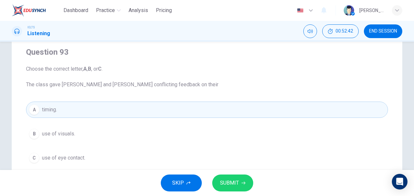
click at [50, 134] on span "use of visuals." at bounding box center [58, 134] width 33 height 8
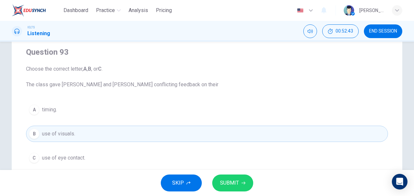
click at [221, 183] on span "SUBMIT" at bounding box center [229, 182] width 19 height 9
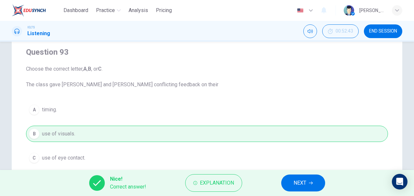
click at [294, 184] on span "NEXT" at bounding box center [300, 182] width 13 height 9
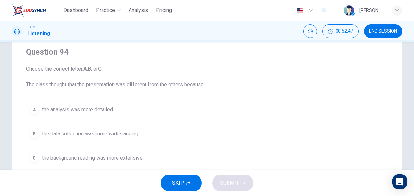
click at [98, 134] on span "the data collection was more wide-ranging." at bounding box center [90, 134] width 97 height 8
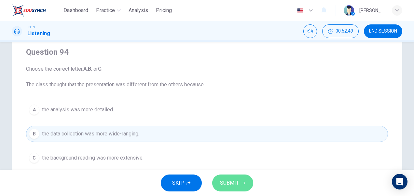
click at [231, 186] on span "SUBMIT" at bounding box center [229, 182] width 19 height 9
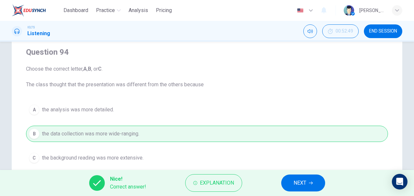
click at [312, 187] on button "NEXT" at bounding box center [303, 182] width 44 height 17
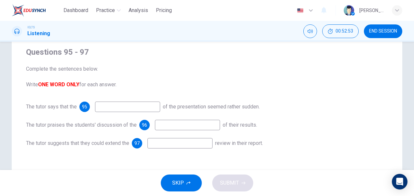
click at [182, 185] on span "SKIP" at bounding box center [178, 182] width 12 height 9
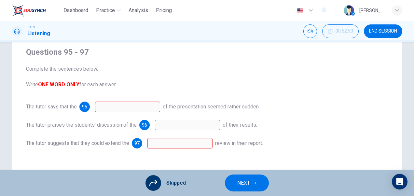
click at [244, 183] on span "NEXT" at bounding box center [243, 182] width 13 height 9
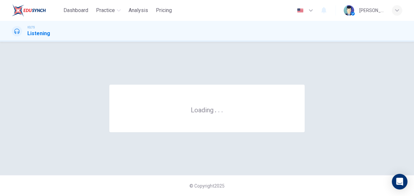
scroll to position [0, 0]
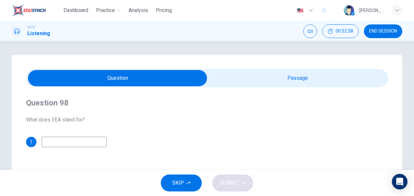
click at [278, 79] on input "checkbox" at bounding box center [117, 78] width 543 height 16
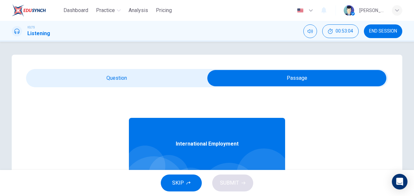
click at [112, 74] on input "checkbox" at bounding box center [296, 78] width 543 height 16
checkbox input "false"
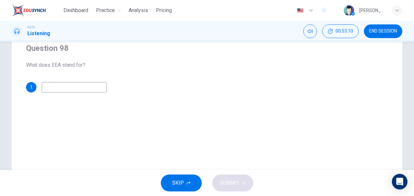
scroll to position [54, 0]
click at [53, 90] on input at bounding box center [74, 87] width 65 height 10
type input "o"
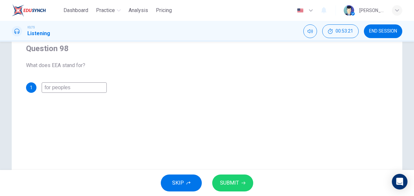
type input "for peoples"
click at [228, 180] on span "SUBMIT" at bounding box center [229, 182] width 19 height 9
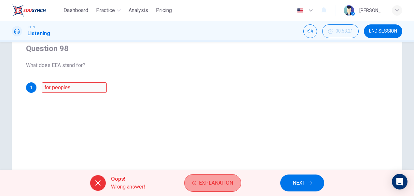
click at [219, 186] on span "Explanation" at bounding box center [216, 182] width 34 height 9
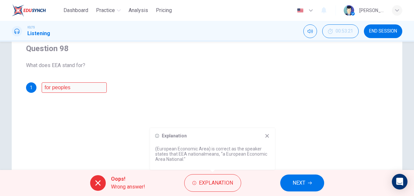
click at [298, 185] on span "NEXT" at bounding box center [299, 182] width 13 height 9
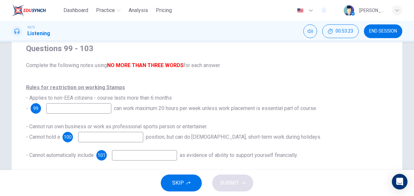
click at [183, 184] on span "SKIP" at bounding box center [178, 182] width 12 height 9
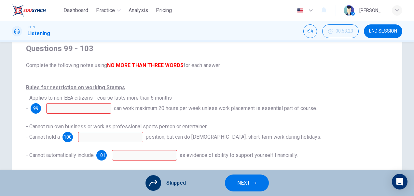
click at [249, 182] on span "NEXT" at bounding box center [243, 182] width 13 height 9
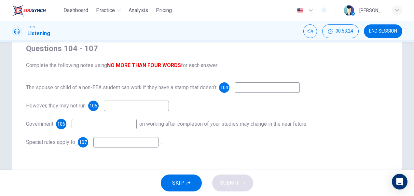
click at [173, 187] on span "SKIP" at bounding box center [178, 182] width 12 height 9
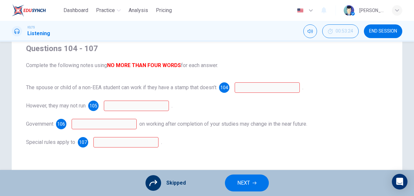
click at [239, 183] on span "NEXT" at bounding box center [243, 182] width 13 height 9
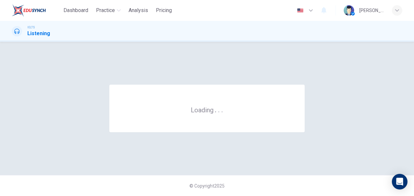
scroll to position [0, 0]
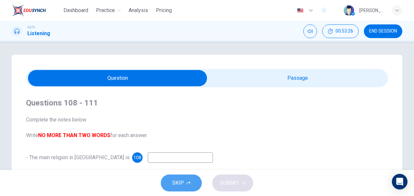
click at [176, 183] on span "SKIP" at bounding box center [178, 182] width 12 height 9
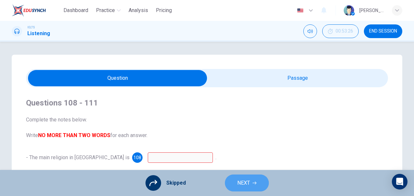
click at [251, 181] on button "NEXT" at bounding box center [247, 182] width 44 height 17
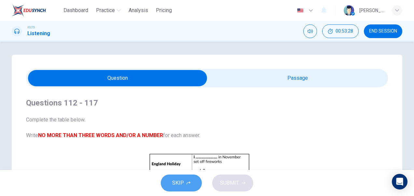
click at [187, 182] on icon "button" at bounding box center [188, 183] width 4 height 4
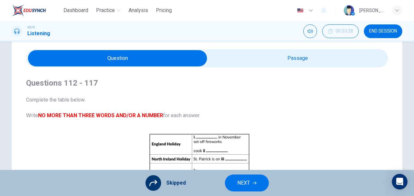
scroll to position [23, 0]
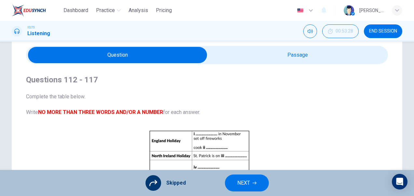
click at [294, 58] on input "checkbox" at bounding box center [117, 55] width 543 height 16
checkbox input "true"
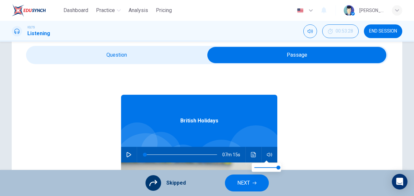
click at [243, 186] on span "NEXT" at bounding box center [243, 182] width 13 height 9
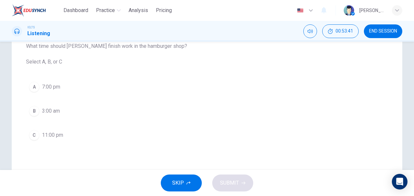
scroll to position [59, 0]
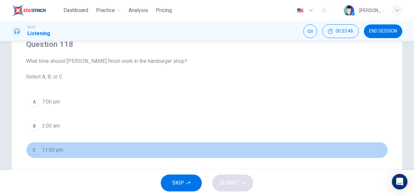
click at [37, 149] on div "C" at bounding box center [34, 150] width 10 height 10
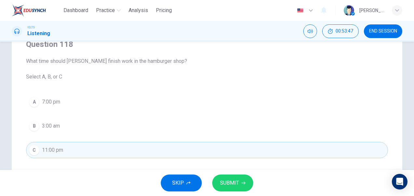
click at [234, 180] on span "SUBMIT" at bounding box center [229, 182] width 19 height 9
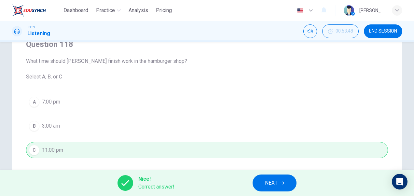
click at [270, 184] on span "NEXT" at bounding box center [271, 182] width 13 height 9
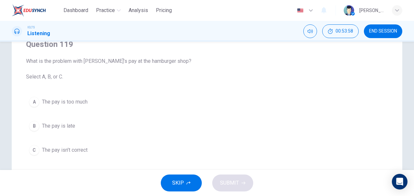
click at [54, 150] on span "The pay isn’t correct" at bounding box center [65, 150] width 46 height 8
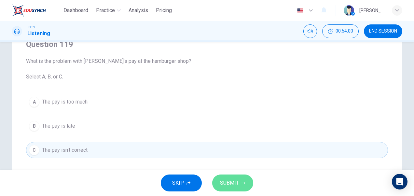
click at [230, 180] on span "SUBMIT" at bounding box center [229, 182] width 19 height 9
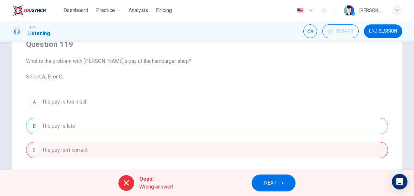
click at [270, 182] on span "NEXT" at bounding box center [270, 182] width 13 height 9
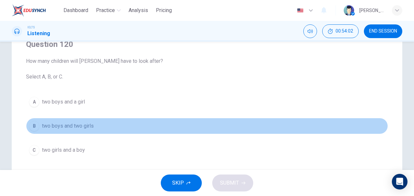
click at [85, 124] on span "two boys and two girls" at bounding box center [68, 126] width 52 height 8
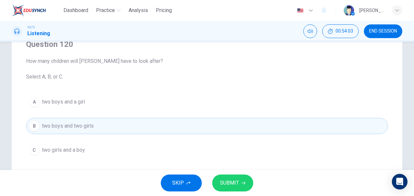
click at [232, 178] on button "SUBMIT" at bounding box center [232, 182] width 41 height 17
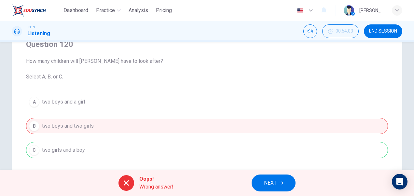
click at [268, 183] on span "NEXT" at bounding box center [270, 182] width 13 height 9
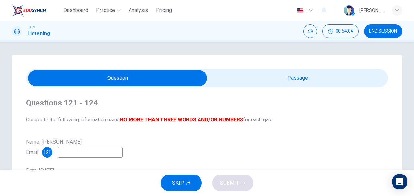
click at [178, 183] on span "SKIP" at bounding box center [178, 182] width 12 height 9
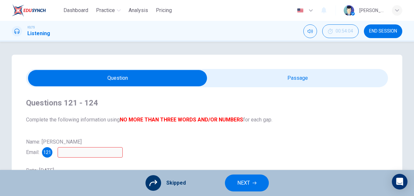
click at [244, 184] on span "NEXT" at bounding box center [243, 182] width 13 height 9
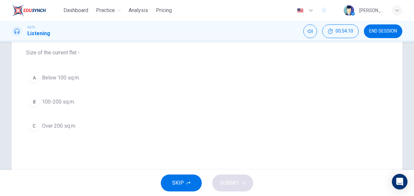
scroll to position [60, 0]
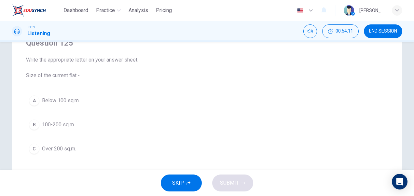
click at [409, 116] on div "Question 125 Write the appropriate letter on your answer sheet. Size of the cur…" at bounding box center [206, 126] width 411 height 262
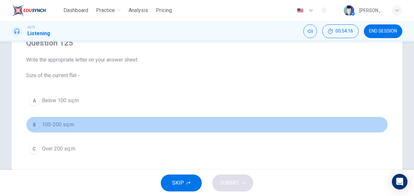
click at [34, 126] on div "B" at bounding box center [34, 124] width 10 height 10
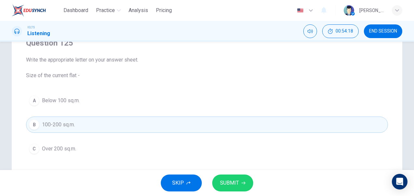
click at [238, 182] on span "SUBMIT" at bounding box center [229, 182] width 19 height 9
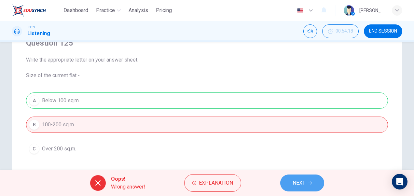
click at [298, 184] on span "NEXT" at bounding box center [299, 182] width 13 height 9
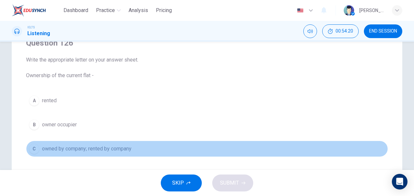
click at [118, 149] on span "owned by company; rented by company" at bounding box center [87, 149] width 90 height 8
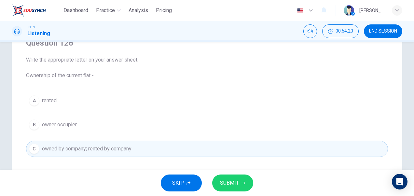
click at [238, 183] on span "SUBMIT" at bounding box center [229, 182] width 19 height 9
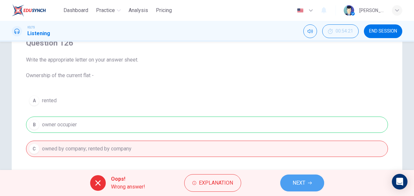
click at [300, 181] on span "NEXT" at bounding box center [299, 182] width 13 height 9
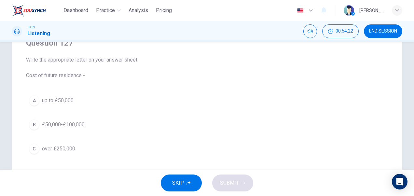
click at [69, 148] on span "over £250,000" at bounding box center [58, 149] width 33 height 8
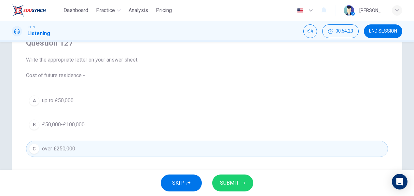
click at [231, 178] on span "SUBMIT" at bounding box center [229, 182] width 19 height 9
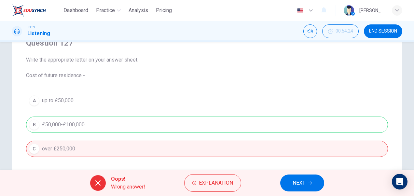
click at [307, 183] on button "NEXT" at bounding box center [302, 182] width 44 height 17
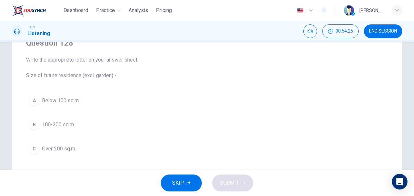
click at [42, 150] on span "Over 200 sq.m." at bounding box center [59, 149] width 34 height 8
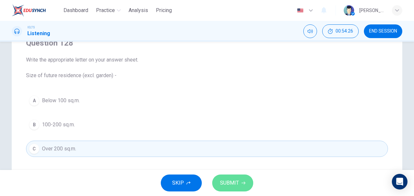
click at [240, 180] on button "SUBMIT" at bounding box center [232, 182] width 41 height 17
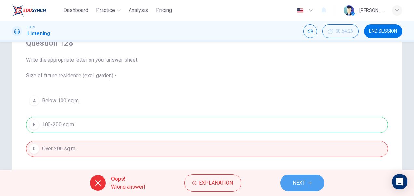
click at [295, 180] on span "NEXT" at bounding box center [299, 182] width 13 height 9
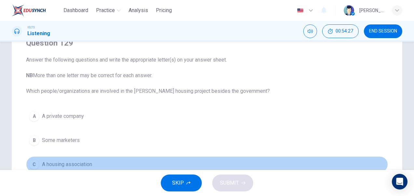
click at [70, 163] on span "A housing association" at bounding box center [67, 164] width 50 height 8
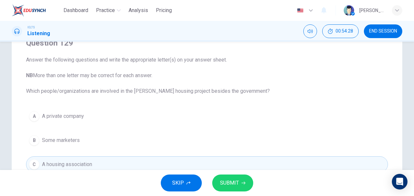
click at [230, 182] on span "SUBMIT" at bounding box center [229, 182] width 19 height 9
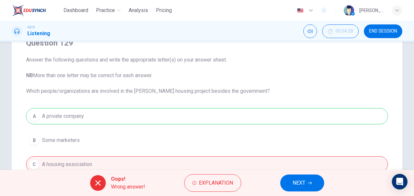
click at [302, 181] on span "NEXT" at bounding box center [299, 182] width 13 height 9
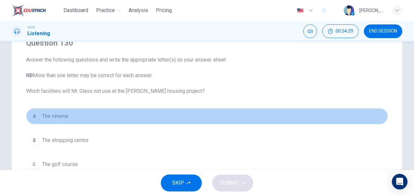
click at [50, 115] on span "The cinema" at bounding box center [55, 116] width 26 height 8
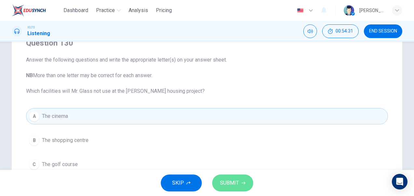
click at [226, 182] on span "SUBMIT" at bounding box center [229, 182] width 19 height 9
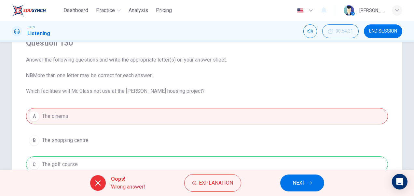
click at [297, 183] on span "NEXT" at bounding box center [299, 182] width 13 height 9
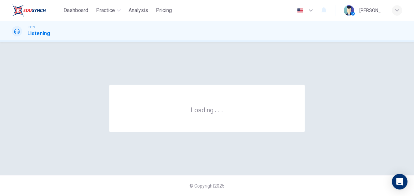
scroll to position [0, 0]
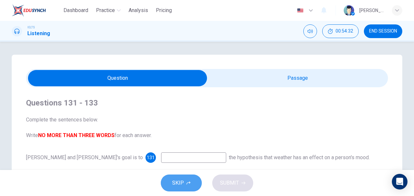
click at [186, 182] on icon "button" at bounding box center [188, 183] width 4 height 4
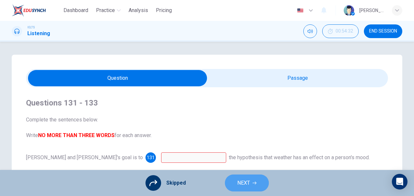
click at [245, 181] on span "NEXT" at bounding box center [243, 182] width 13 height 9
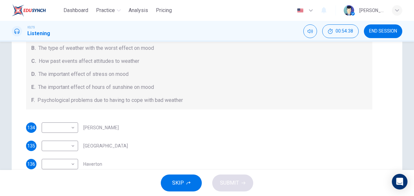
scroll to position [128, 0]
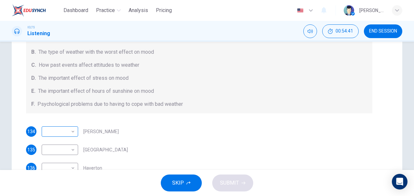
click at [70, 131] on body "Dashboard Practice Analysis Pricing English en ​ Surya Sang IELTS Listening 00:…" at bounding box center [207, 98] width 414 height 196
click at [52, 157] on li "C" at bounding box center [58, 154] width 36 height 10
type input "C"
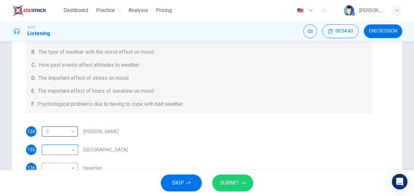
click at [70, 149] on body "Dashboard Practice Analysis Pricing English en ​ Surya Sang IELTS Listening 00:…" at bounding box center [207, 98] width 414 height 196
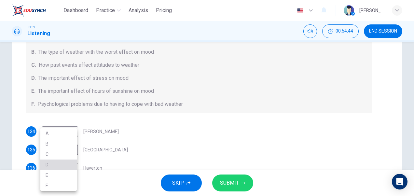
click at [62, 165] on li "D" at bounding box center [58, 164] width 36 height 10
type input "D"
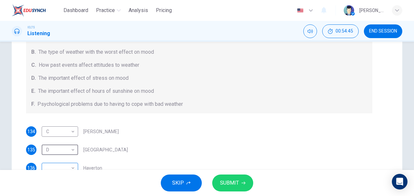
click at [72, 168] on body "Dashboard Practice Analysis Pricing English en ​ Surya Sang IELTS Listening 00:…" at bounding box center [207, 98] width 414 height 196
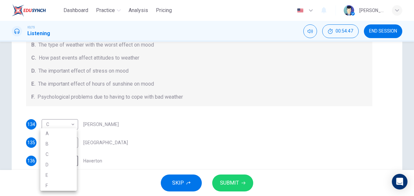
click at [59, 189] on li "F" at bounding box center [58, 185] width 36 height 10
type input "F"
click at [232, 183] on span "SUBMIT" at bounding box center [229, 182] width 19 height 9
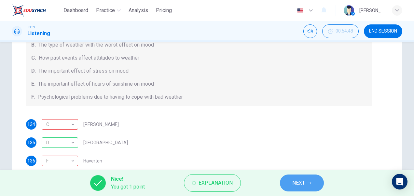
click at [294, 183] on span "NEXT" at bounding box center [298, 182] width 13 height 9
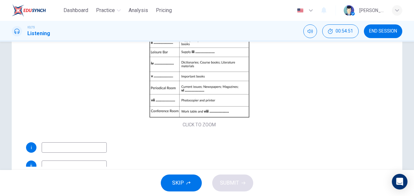
scroll to position [159, 0]
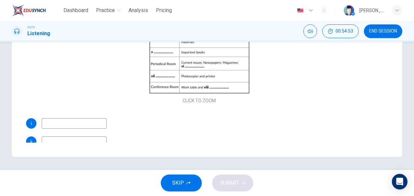
click at [87, 122] on input at bounding box center [74, 123] width 65 height 10
click at [192, 183] on button "SKIP" at bounding box center [181, 182] width 41 height 17
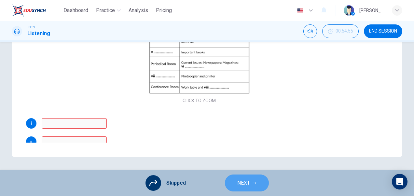
click at [244, 182] on span "NEXT" at bounding box center [243, 182] width 13 height 9
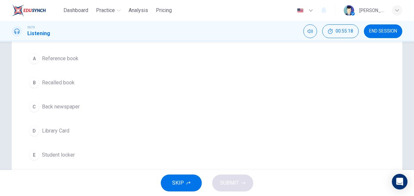
scroll to position [103, 0]
click at [408, 122] on div "Question 146 Choose TWO letters, A - E . Which of the TWO following warnings ar…" at bounding box center [206, 82] width 411 height 262
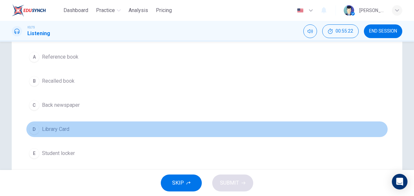
click at [34, 128] on div "D" at bounding box center [34, 129] width 10 height 10
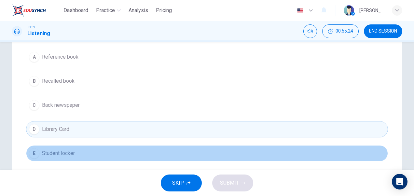
click at [38, 153] on button "E Student locker" at bounding box center [207, 153] width 362 height 16
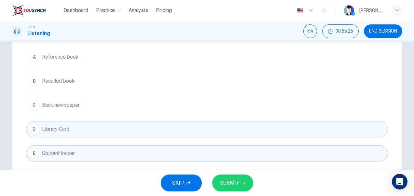
click at [229, 178] on button "SUBMIT" at bounding box center [232, 182] width 41 height 17
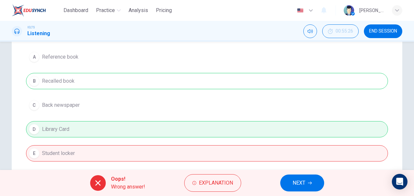
click at [308, 181] on button "NEXT" at bounding box center [302, 182] width 44 height 17
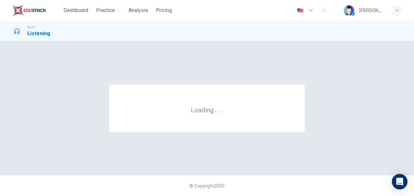
scroll to position [0, 0]
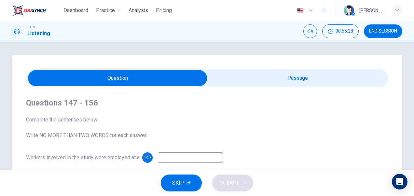
click at [186, 182] on icon "button" at bounding box center [188, 183] width 4 height 4
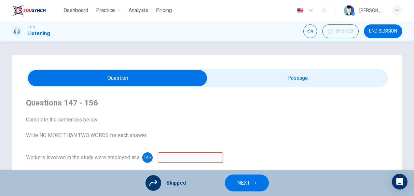
click at [240, 181] on span "NEXT" at bounding box center [243, 182] width 13 height 9
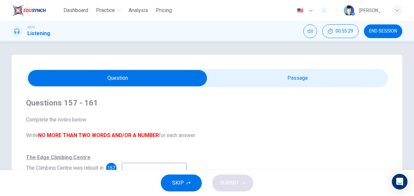
click at [184, 183] on button "SKIP" at bounding box center [181, 182] width 41 height 17
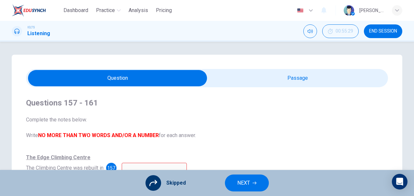
click at [250, 182] on button "NEXT" at bounding box center [247, 182] width 44 height 17
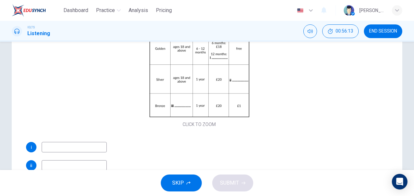
scroll to position [33, 0]
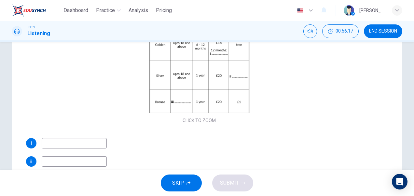
click at [63, 144] on input at bounding box center [74, 143] width 65 height 10
type input "36"
click at [292, 157] on div "ii" at bounding box center [199, 161] width 346 height 10
click at [65, 161] on input at bounding box center [74, 161] width 65 height 10
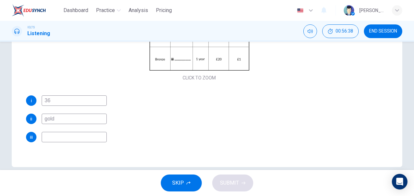
scroll to position [149, 0]
type input "gold"
click at [45, 136] on input at bounding box center [74, 137] width 65 height 10
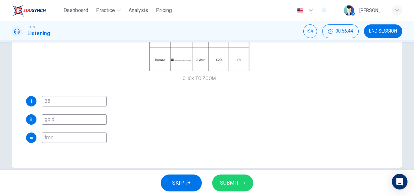
type input "free"
click at [240, 182] on button "SUBMIT" at bounding box center [232, 182] width 41 height 17
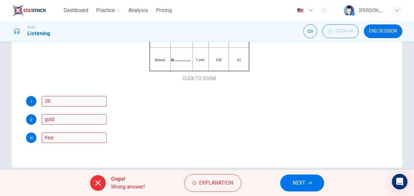
click at [297, 182] on span "NEXT" at bounding box center [299, 182] width 13 height 9
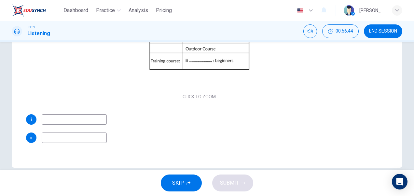
scroll to position [159, 0]
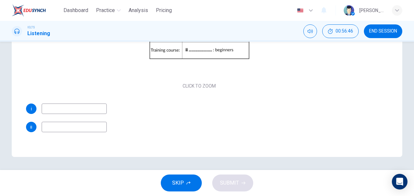
click at [185, 184] on button "SKIP" at bounding box center [181, 182] width 41 height 17
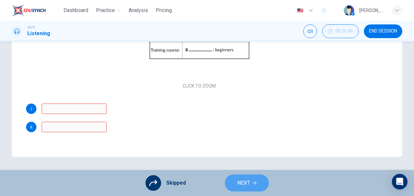
click at [243, 183] on span "NEXT" at bounding box center [243, 182] width 13 height 9
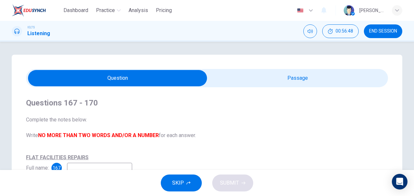
click at [296, 78] on input "checkbox" at bounding box center [117, 78] width 543 height 16
checkbox input "true"
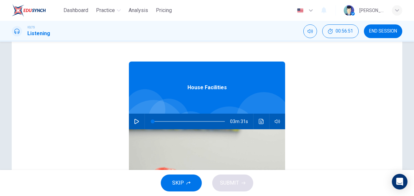
scroll to position [6, 0]
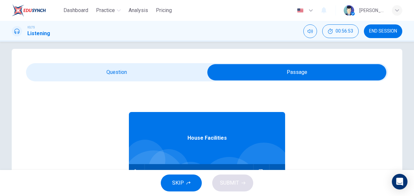
click at [382, 26] on button "END SESSION" at bounding box center [383, 31] width 38 height 14
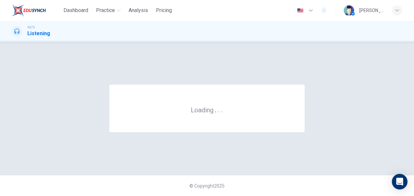
scroll to position [0, 0]
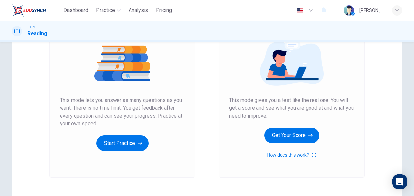
scroll to position [119, 0]
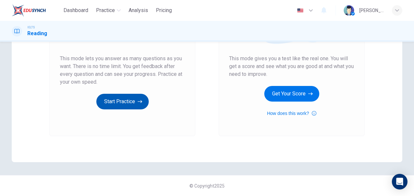
click at [108, 102] on button "Start Practice" at bounding box center [122, 102] width 52 height 16
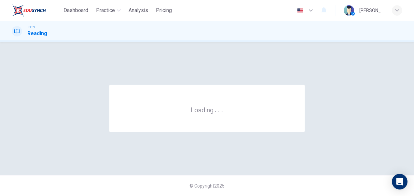
click at [108, 102] on div "Loading . . ." at bounding box center [207, 108] width 391 height 107
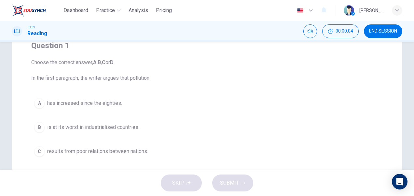
scroll to position [32, 0]
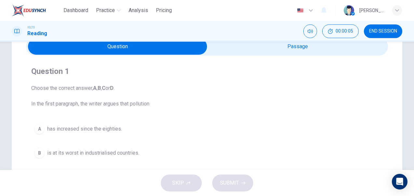
click at [291, 43] on input "checkbox" at bounding box center [117, 46] width 543 height 16
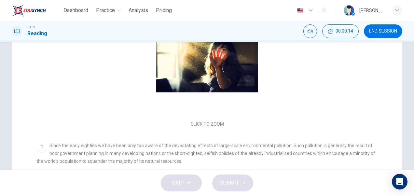
scroll to position [103, 0]
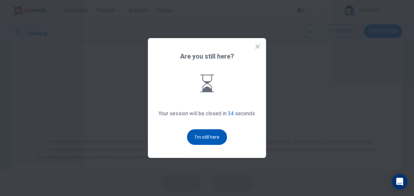
click at [207, 141] on button "I'm still here" at bounding box center [207, 137] width 40 height 16
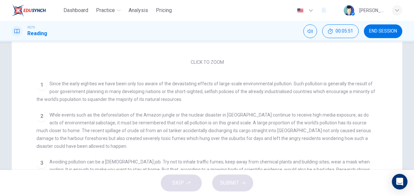
scroll to position [0, 0]
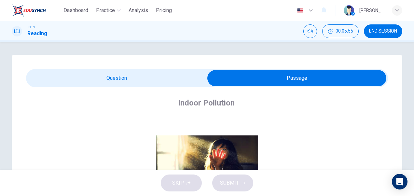
drag, startPoint x: 402, startPoint y: 84, endPoint x: 398, endPoint y: 115, distance: 30.9
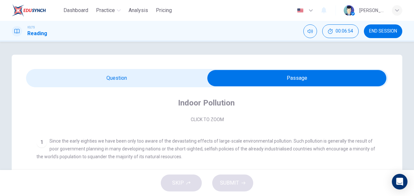
click at [135, 78] on input "checkbox" at bounding box center [296, 78] width 543 height 16
checkbox input "false"
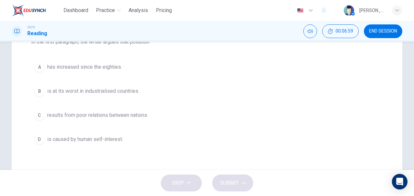
scroll to position [94, 0]
click at [120, 93] on span "is at its worst in industrialised countries." at bounding box center [93, 91] width 92 height 8
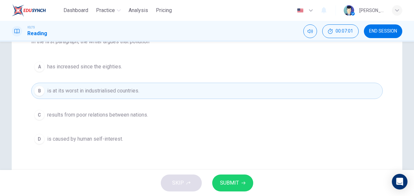
click at [109, 137] on span "is caused by human self-interest." at bounding box center [85, 139] width 76 height 8
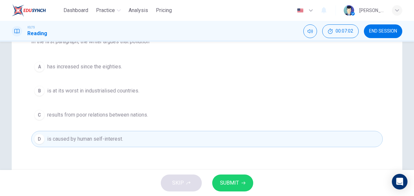
click at [237, 188] on button "SUBMIT" at bounding box center [232, 182] width 41 height 17
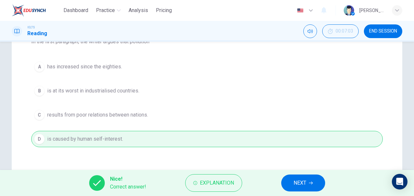
click at [311, 185] on button "NEXT" at bounding box center [303, 182] width 44 height 17
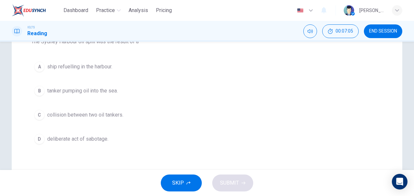
click at [386, 31] on span "END SESSION" at bounding box center [383, 31] width 28 height 5
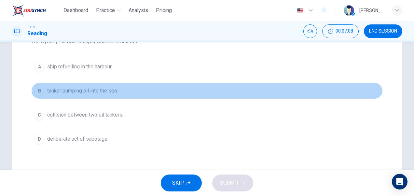
click at [94, 89] on span "tanker pumping oil into the sea." at bounding box center [82, 91] width 71 height 8
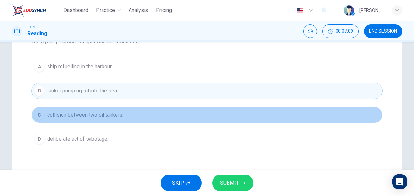
click at [90, 114] on span "collision between two oil tankers." at bounding box center [85, 115] width 76 height 8
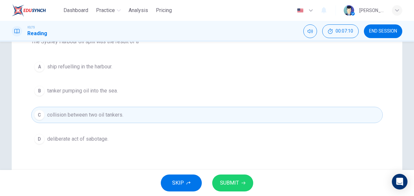
click at [228, 183] on span "SUBMIT" at bounding box center [229, 182] width 19 height 9
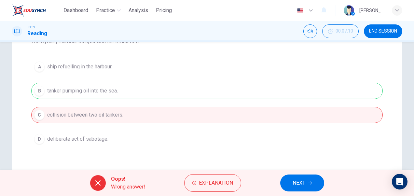
click at [301, 183] on span "NEXT" at bounding box center [299, 182] width 13 height 9
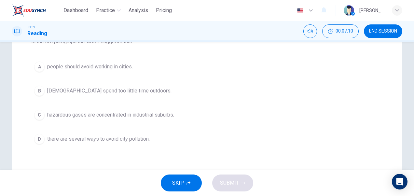
click at [110, 135] on span "there are several ways to avoid city pollution." at bounding box center [98, 139] width 103 height 8
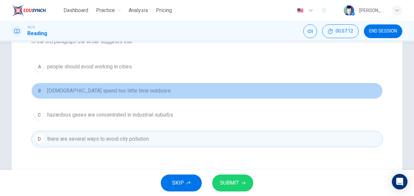
click at [99, 87] on span "Americans spend too little time outdoors." at bounding box center [109, 91] width 124 height 8
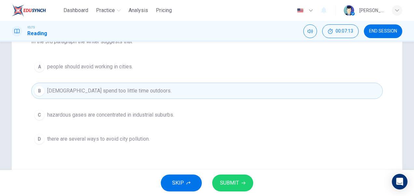
click at [236, 185] on span "SUBMIT" at bounding box center [229, 182] width 19 height 9
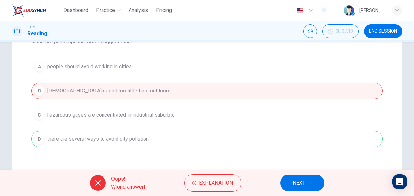
click at [295, 183] on span "NEXT" at bounding box center [299, 182] width 13 height 9
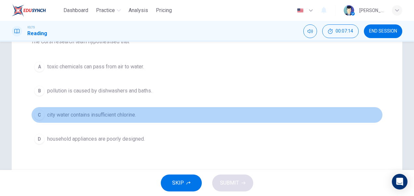
click at [120, 113] on span "city water contains insufficient chlorine." at bounding box center [91, 115] width 89 height 8
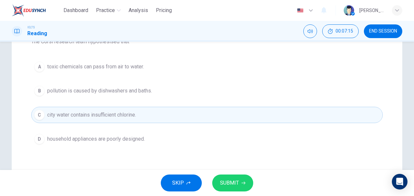
click at [226, 184] on span "SUBMIT" at bounding box center [229, 182] width 19 height 9
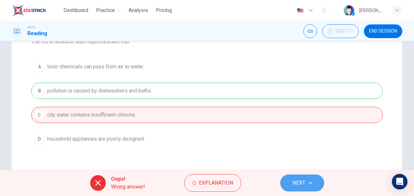
click at [303, 177] on button "NEXT" at bounding box center [302, 182] width 44 height 17
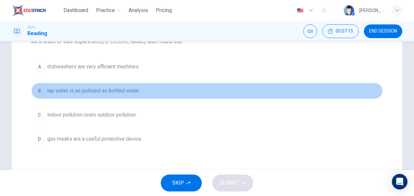
click at [115, 90] on span "tap water is as polluted as bottled water." at bounding box center [93, 91] width 92 height 8
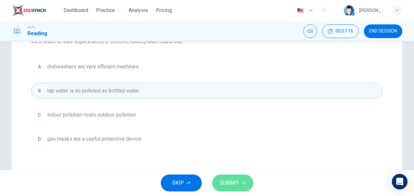
click at [223, 186] on span "SUBMIT" at bounding box center [229, 182] width 19 height 9
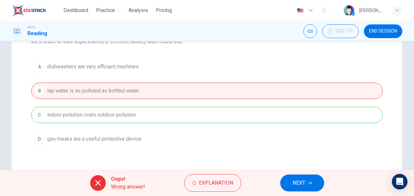
click at [307, 184] on button "NEXT" at bounding box center [302, 182] width 44 height 17
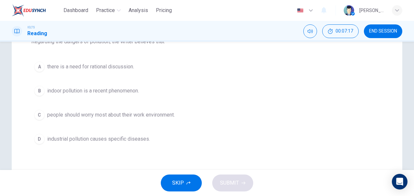
click at [89, 85] on button "B indoor pollution is a recent phenomenon." at bounding box center [207, 91] width 352 height 16
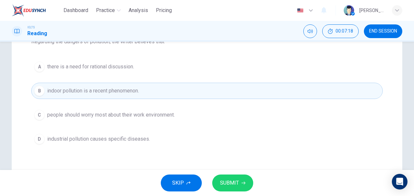
click at [100, 140] on span "industrial pollution causes specific diseases." at bounding box center [98, 139] width 103 height 8
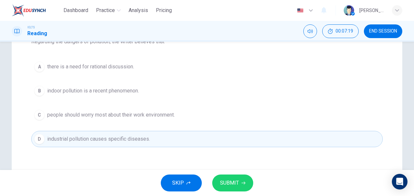
click at [238, 183] on span "SUBMIT" at bounding box center [229, 182] width 19 height 9
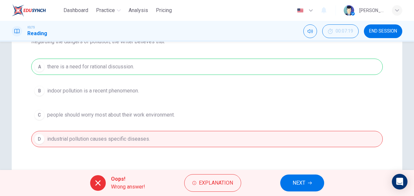
click at [380, 31] on span "END SESSION" at bounding box center [383, 31] width 28 height 5
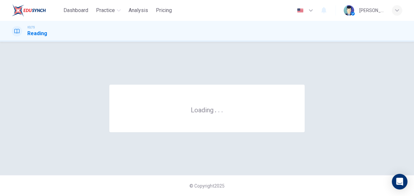
scroll to position [0, 0]
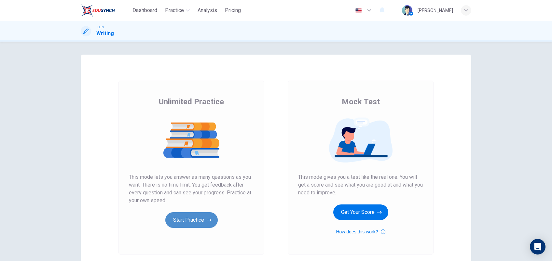
click at [189, 222] on button "Start Practice" at bounding box center [191, 221] width 52 height 16
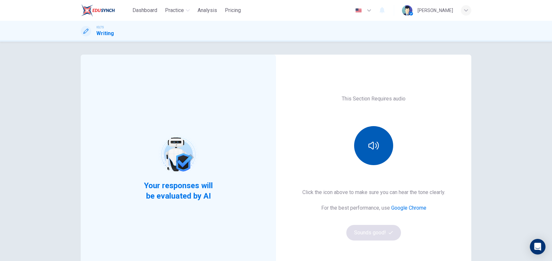
click at [379, 150] on button "button" at bounding box center [373, 145] width 39 height 39
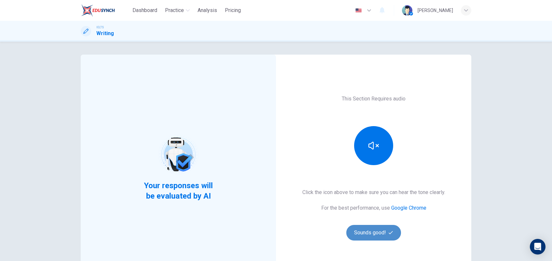
click at [377, 238] on button "Sounds good!" at bounding box center [373, 233] width 55 height 16
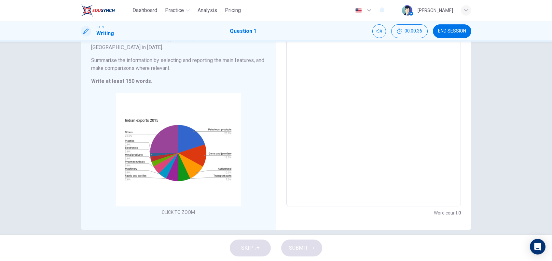
scroll to position [61, 0]
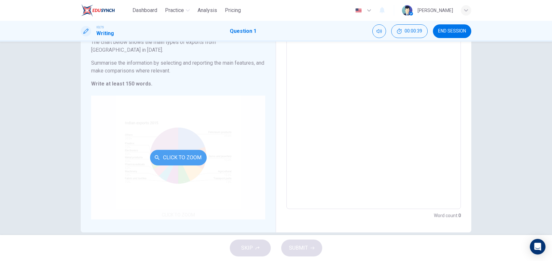
click at [175, 150] on button "Click to Zoom" at bounding box center [178, 158] width 57 height 16
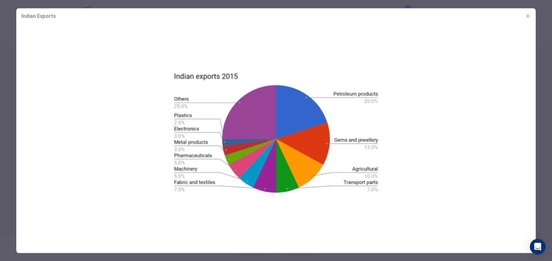
click at [530, 16] on icon "button" at bounding box center [527, 15] width 5 height 5
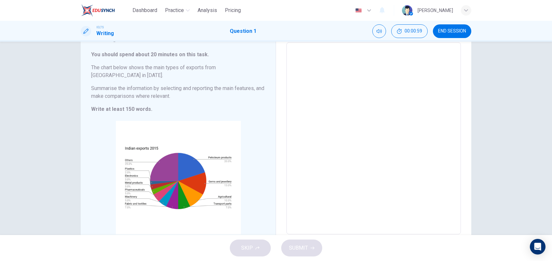
scroll to position [39, 0]
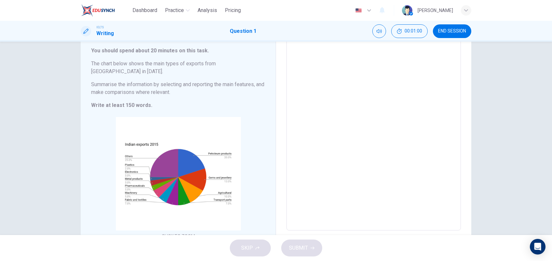
click at [355, 114] on textarea at bounding box center [373, 135] width 165 height 182
type textarea "T"
type textarea "x"
type textarea "Th"
type textarea "x"
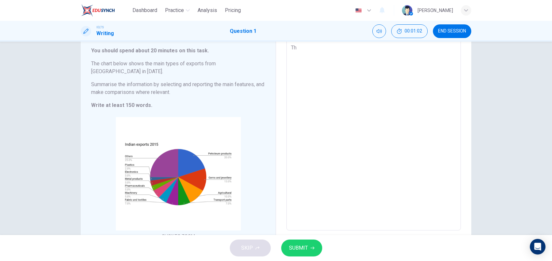
type textarea "Thi"
type textarea "x"
type textarea "This"
type textarea "x"
type textarea "This"
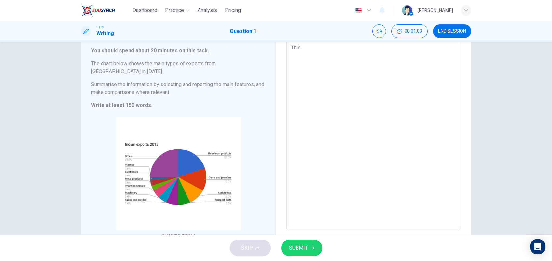
type textarea "x"
type textarea "This i"
type textarea "x"
type textarea "This is"
type textarea "x"
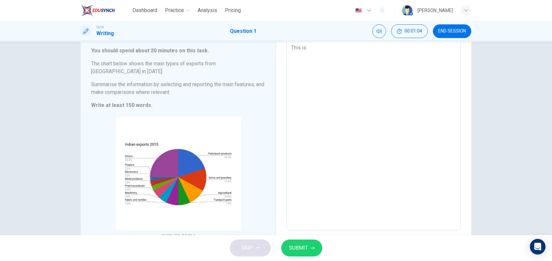
type textarea "This is"
type textarea "x"
type textarea "This is G"
type textarea "x"
type textarea "This is Go"
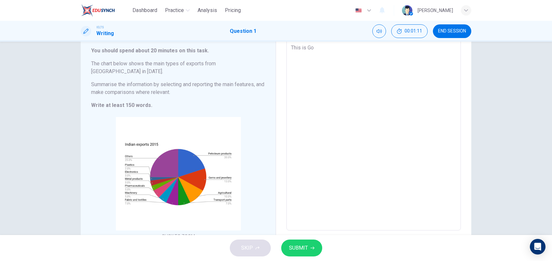
type textarea "x"
type textarea "This is Gov"
type textarea "x"
type textarea "This is Gove"
type textarea "x"
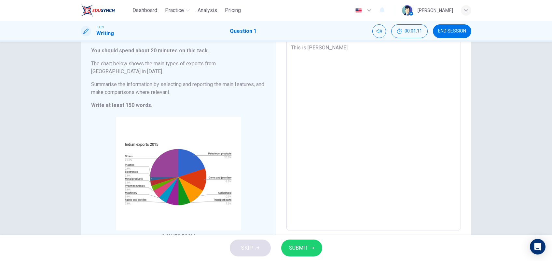
type textarea "This is Gover"
type textarea "x"
type textarea "This is Goverm"
type textarea "x"
type textarea "This is Goverme"
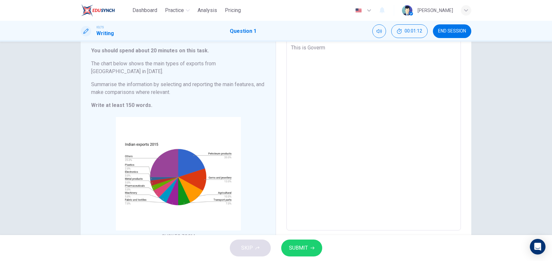
type textarea "x"
type textarea "This is Govermen"
type textarea "x"
type textarea "This is Goverment"
type textarea "x"
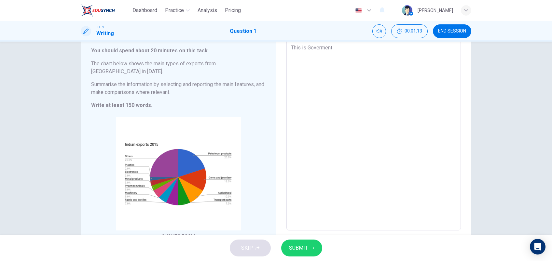
type textarea "This is Goverment"
type textarea "x"
type textarea "This is Goverment o"
type textarea "x"
type textarea "This is Goverment of"
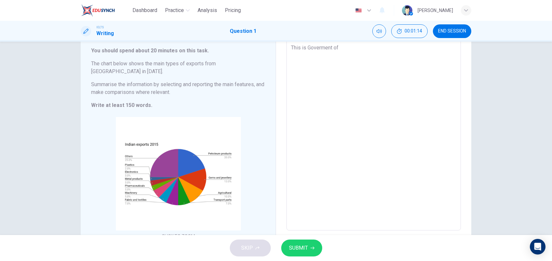
type textarea "x"
type textarea "This is Goverment of"
type textarea "x"
type textarea "This is Goverment of I"
type textarea "x"
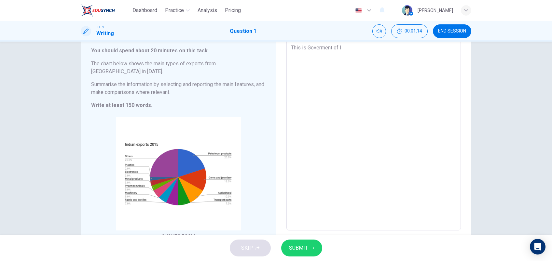
type textarea "This is Goverment of In"
type textarea "x"
type textarea "This is Goverment of Ind"
type textarea "x"
type textarea "This is Goverment of Indi"
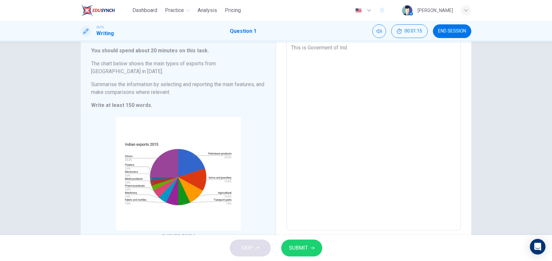
type textarea "x"
type textarea "This is Goverment of India"
type textarea "x"
type textarea "This is Goverment of Indiaa"
type textarea "x"
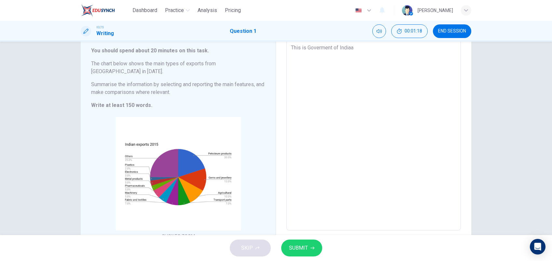
type textarea "This is Goverment of Indiaan"
type textarea "x"
type textarea "This is Goverment of Indiaan"
type textarea "x"
type textarea "This is Goverment of Indiaan e"
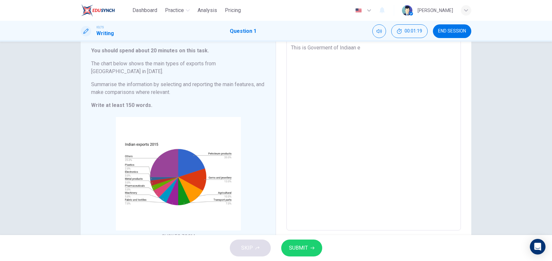
type textarea "x"
type textarea "This is Goverment of Indiaan ex"
type textarea "x"
type textarea "This is Goverment of Indiaan exp"
type textarea "x"
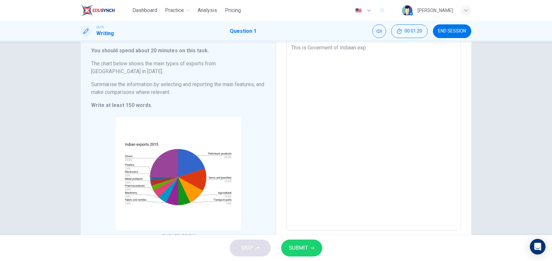
type textarea "This is Goverment of Indiaan expo"
type textarea "x"
type textarea "This is Goverment of Indiaan expor"
type textarea "x"
type textarea "This is Goverment of Indiaan export"
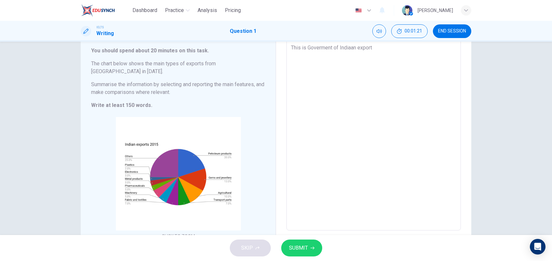
type textarea "x"
type textarea "This is Goverment of Indiaan export"
type textarea "x"
type textarea "This is Goverment of Indiaan export y"
type textarea "x"
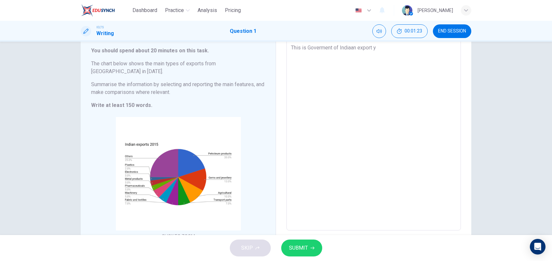
type textarea "This is Goverment of Indiaan export ya"
type textarea "x"
type textarea "This is Goverment of Indiaan export yar"
type textarea "x"
type textarea "This is Goverment of Indiaan export ya"
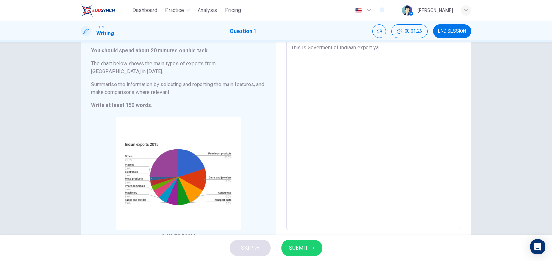
type textarea "x"
type textarea "This is Goverment of Indiaan export y"
type textarea "x"
type textarea "This is Goverment of Indiaan export ye"
type textarea "x"
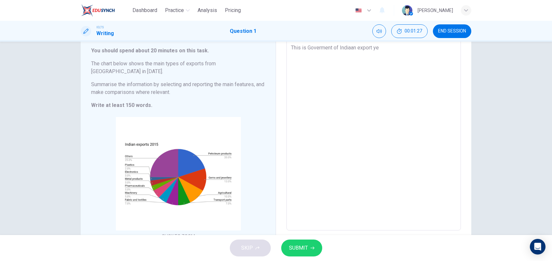
type textarea "This is Goverment of Indiaan export yea"
type textarea "x"
type textarea "This is Goverment of Indiaan export year"
type textarea "x"
type textarea "This is Goverment of Indiaan export year"
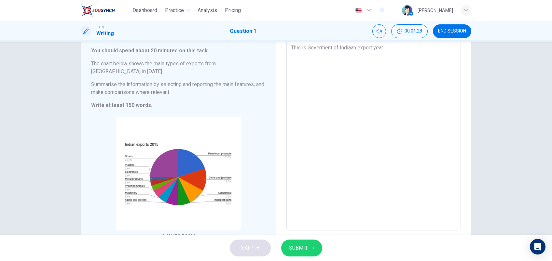
type textarea "x"
type textarea "This is Goverment of Indiaan export year 2"
type textarea "x"
type textarea "This is Goverment of Indiaan export year 20"
type textarea "x"
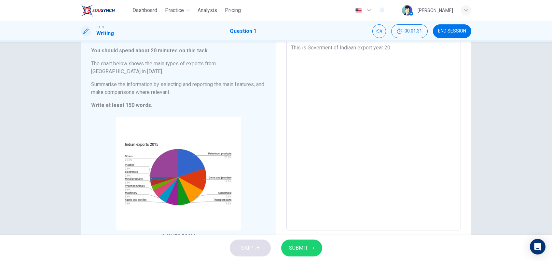
type textarea "This is Goverment of Indiaan export year 201"
type textarea "x"
type textarea "This is Goverment of Indiaan export year 2015"
type textarea "x"
type textarea "This is Goverment of Indiaan export year 2015."
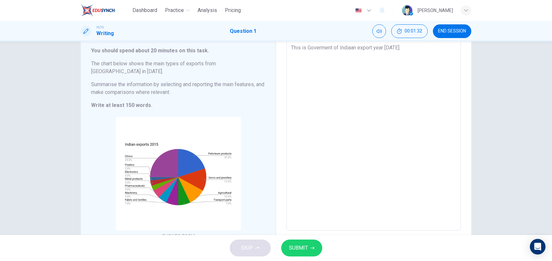
type textarea "x"
type textarea "This is Goverment of Indiaan export year 2015."
type textarea "x"
type textarea "This is Goverment of Indiaan export year 2015. t"
type textarea "x"
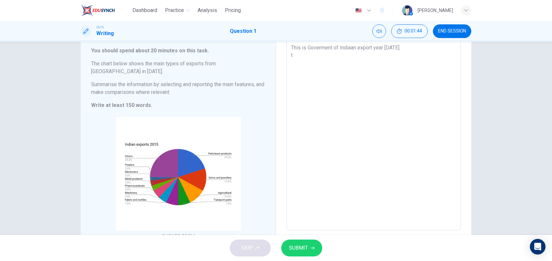
type textarea "This is Goverment of Indiaan export year 2015. th"
type textarea "x"
type textarea "This is Goverment of Indiaan export year 2015. the"
type textarea "x"
type textarea "This is Goverment of Indiaan export year 2015. the"
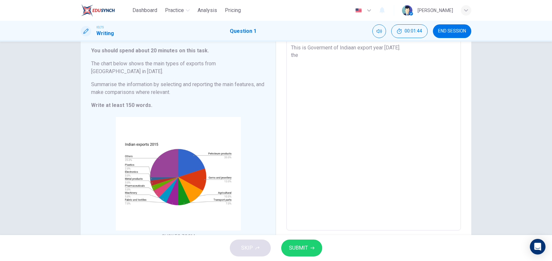
type textarea "x"
type textarea "This is Goverment of Indiaan export year 2015. the l"
type textarea "x"
type textarea "This is Goverment of Indiaan export year 2015. the la"
type textarea "x"
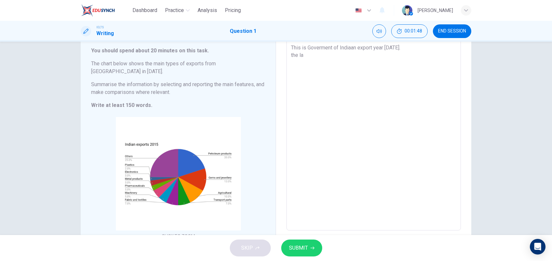
type textarea "This is Goverment of Indiaan export year 2015. the lar"
type textarea "x"
type textarea "This is Goverment of Indiaan export year 2015. the larg"
type textarea "x"
type textarea "This is Goverment of Indiaan export year 2015. the large"
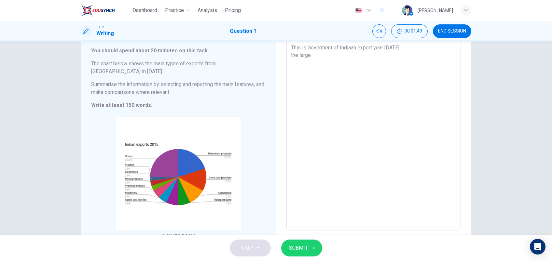
type textarea "x"
type textarea "This is Goverment of Indiaan export year 2015. the larges"
type textarea "x"
type textarea "This is Goverment of Indiaan export year 2015. the largest"
type textarea "x"
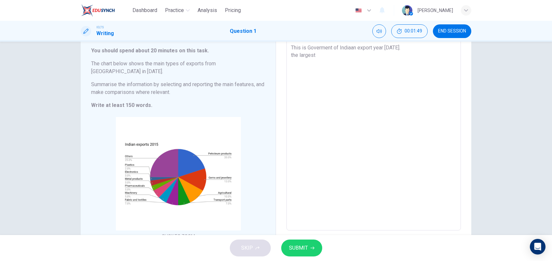
type textarea "This is Goverment of Indiaan export year 2015. the largest"
type textarea "x"
type textarea "This is Goverment of Indiaan export year 2015. the largest a"
type textarea "x"
type textarea "This is Goverment of Indiaan export year 2015. the largest an"
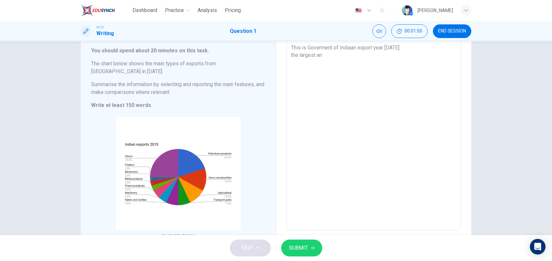
type textarea "x"
type textarea "This is Goverment of Indiaan export year 2015. the largest and"
type textarea "x"
type textarea "This is Goverment of Indiaan export year 2015. the largest and"
type textarea "x"
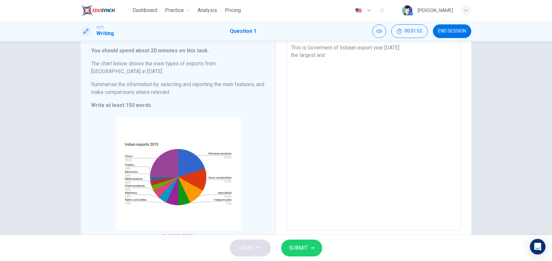
type textarea "This is Goverment of Indiaan export year 2015. the largest and s"
type textarea "x"
type textarea "This is Goverment of Indiaan export year 2015. the largest and sm"
type textarea "x"
type textarea "This is Goverment of Indiaan export year 2015. the largest and sma"
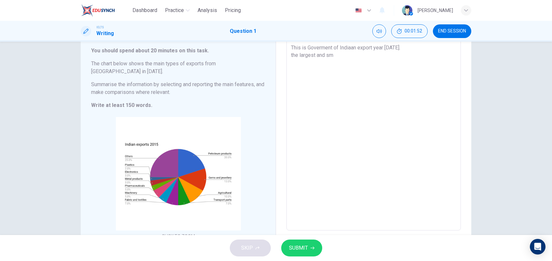
type textarea "x"
type textarea "This is Goverment of Indiaan export year 2015. the largest and smal"
type textarea "x"
type textarea "This is Goverment of Indiaan export year 2015. the largest and small"
type textarea "x"
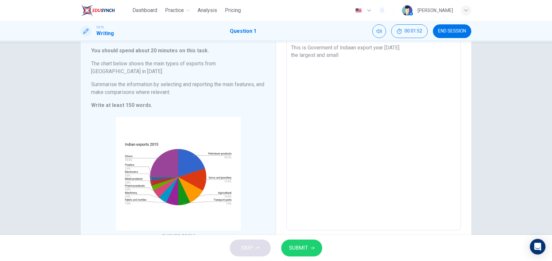
type textarea "This is Goverment of Indiaan export year 2015. the largest and smalle"
type textarea "x"
type textarea "This is Goverment of Indiaan export year 2015. the largest and smalles"
type textarea "x"
type textarea "This is Goverment of Indiaan export year 2015. the largest and smallest"
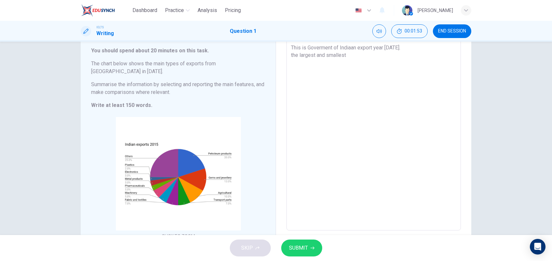
type textarea "x"
type textarea "This is Goverment of Indiaan export year 2015. the largest and smallest"
type textarea "x"
type textarea "This is Goverment of Indiaan export year 2015. the largest and smallest v"
type textarea "x"
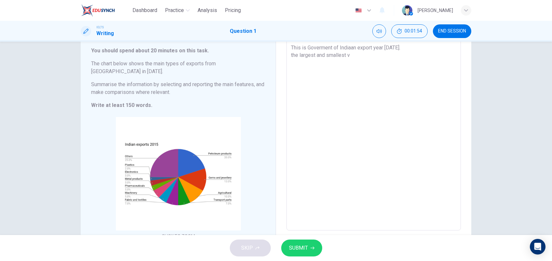
type textarea "This is Goverment of Indiaan export year 2015. the largest and smallest vo"
type textarea "x"
type textarea "This is Goverment of Indiaan export year 2015. the largest and smallest vol"
type textarea "x"
type textarea "This is Goverment of Indiaan export year 2015. the largest and smallest volu"
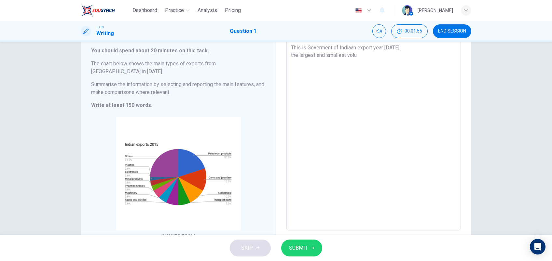
type textarea "x"
type textarea "This is Goverment of Indiaan export year 2015. the largest and smallest volum"
type textarea "x"
type textarea "This is Goverment of Indiaan export year 2015. the largest and smallest volume"
type textarea "x"
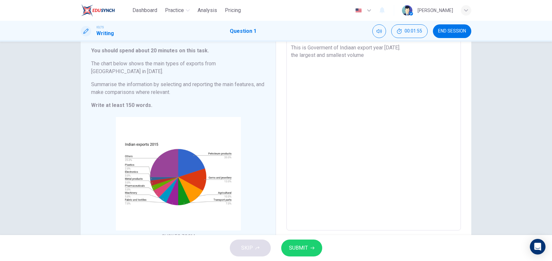
type textarea "This is Goverment of Indiaan export year 2015. the largest and smallest volume"
type textarea "x"
type textarea "This is Goverment of Indiaan export year 2015. the largest and smallest volume o"
type textarea "x"
type textarea "This is Goverment of Indiaan export year 2015. the largest and smallest volume …"
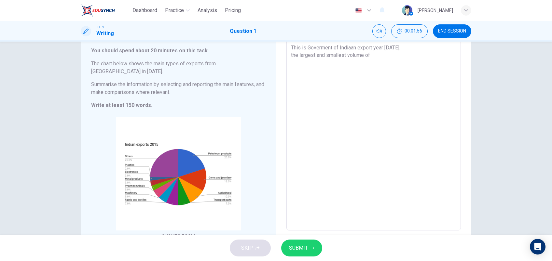
type textarea "x"
type textarea "This is Goverment of Indiaan export year 2015. the largest and smallest volume …"
type textarea "x"
type textarea "This is Goverment of Indiaan export year 2015. the largest and smallest volume …"
type textarea "x"
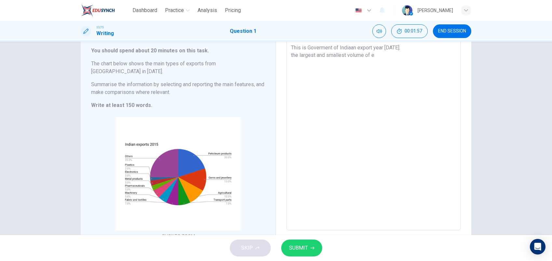
type textarea "This is Goverment of Indiaan export year 2015. the largest and smallest volume …"
type textarea "x"
type textarea "This is Goverment of Indiaan export year 2015. the largest and smallest volume …"
type textarea "x"
type textarea "This is Goverment of Indiaan export year 2015. the largest and smallest volume …"
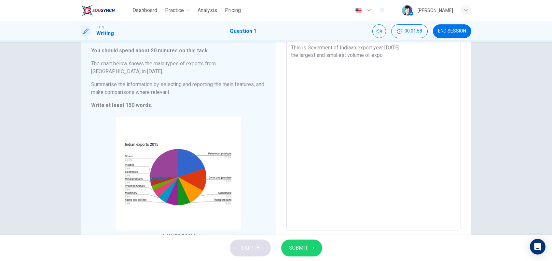
type textarea "x"
type textarea "This is Goverment of Indiaan export year 2015. the largest and smallest volume …"
type textarea "x"
type textarea "This is Goverment of Indiaan export year 2015. the largest and smallest volume …"
type textarea "x"
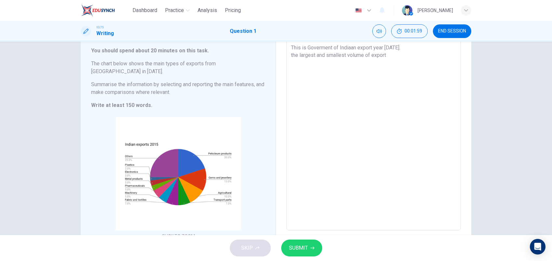
type textarea "This is Goverment of Indiaan export year 2015. the largest and smallest volume …"
type textarea "x"
type textarea "This is Goverment of Indiaan export year 2015. the largest and smallest volume …"
type textarea "x"
type textarea "This is Goverment of Indiaan export year 2015. the largest and smallest volume …"
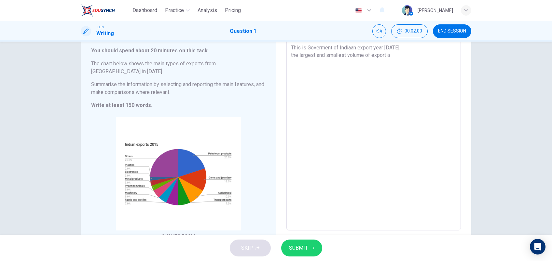
type textarea "x"
type textarea "This is Goverment of Indiaan export year 2015. the largest and smallest volume …"
type textarea "x"
type textarea "This is Goverment of Indiaan export year 2015. the largest and smallest volume …"
type textarea "x"
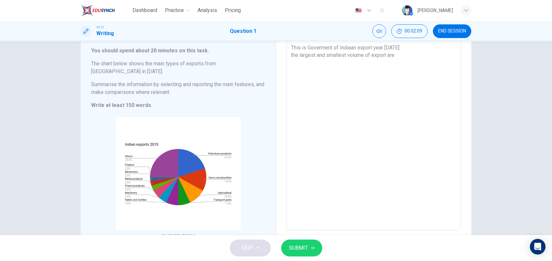
type textarea "This is Goverment of Indiaan export year 2015. the largest and smallest volume …"
type textarea "x"
type textarea "This is Goverment of Indiaan export year 2015. the largest and smallest volume …"
type textarea "x"
type textarea "This is Goverment of Indiaan export year 2015. the largest and smallest volume …"
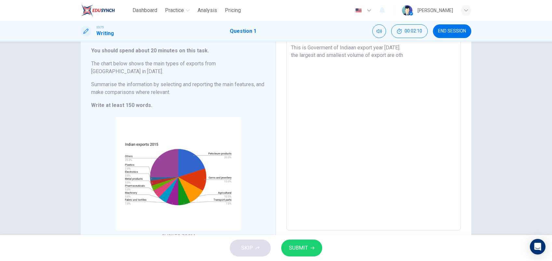
type textarea "x"
click at [351, 47] on textarea "This is Goverment of Indiaan export year 2015. the largest and smallest volume …" at bounding box center [373, 135] width 165 height 182
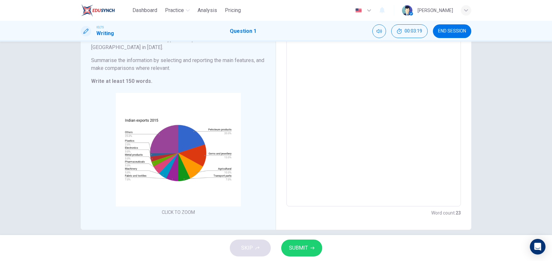
scroll to position [0, 0]
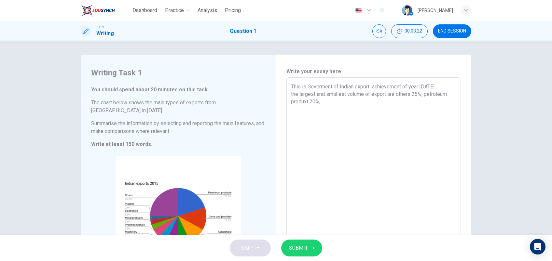
click at [330, 108] on textarea "This is Goverment of Indian export achievement of year 2015. the largest and sm…" at bounding box center [373, 174] width 165 height 182
click at [410, 103] on textarea "This is Goverment of Indian export achievement of year 2015. the largest and sm…" at bounding box center [373, 174] width 165 height 182
click at [430, 103] on textarea "This is Goverment of Indian export achievement of year 2015. the largest and sm…" at bounding box center [373, 174] width 165 height 182
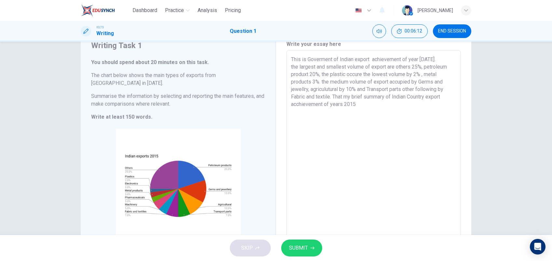
click at [295, 253] on span "SUBMIT" at bounding box center [298, 248] width 19 height 9
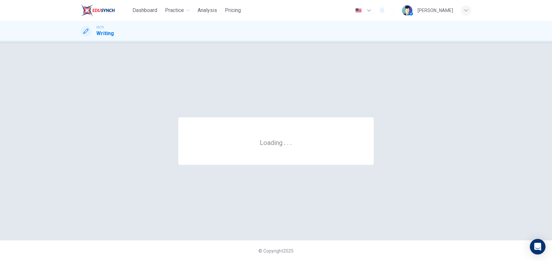
scroll to position [0, 0]
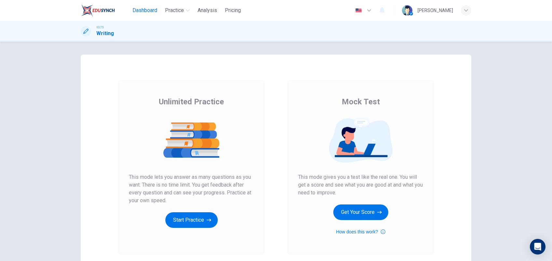
click at [144, 10] on span "Dashboard" at bounding box center [144, 11] width 25 height 8
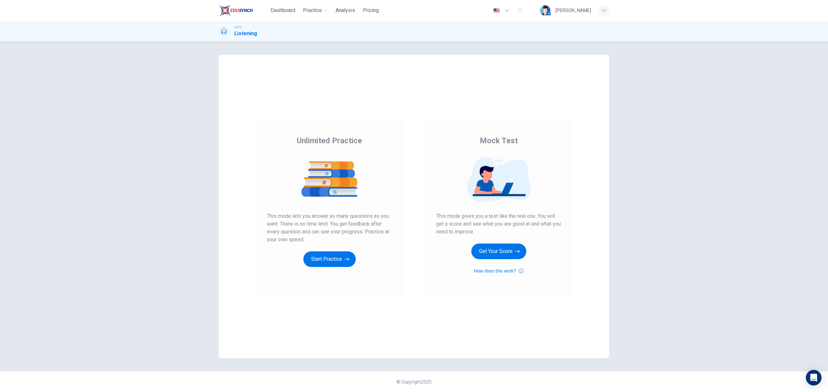
drag, startPoint x: 499, startPoint y: 248, endPoint x: 625, endPoint y: 267, distance: 127.0
click at [625, 267] on div "Unlimited Practice Mock Test Unlimited Practice This mode lets you answer as ma…" at bounding box center [414, 217] width 828 height 350
click at [496, 250] on button "Get Your Score" at bounding box center [498, 251] width 55 height 16
click at [342, 262] on button "Start Practice" at bounding box center [329, 259] width 52 height 16
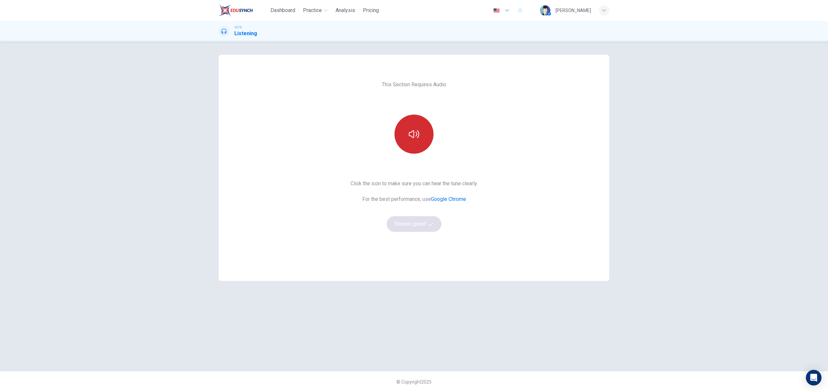
click at [417, 133] on icon "button" at bounding box center [414, 134] width 10 height 8
click at [735, 242] on div "This Section Requires Audio Click the icon to make sure you can hear the tune c…" at bounding box center [414, 217] width 828 height 350
click at [408, 228] on button "Sounds good!" at bounding box center [414, 224] width 55 height 16
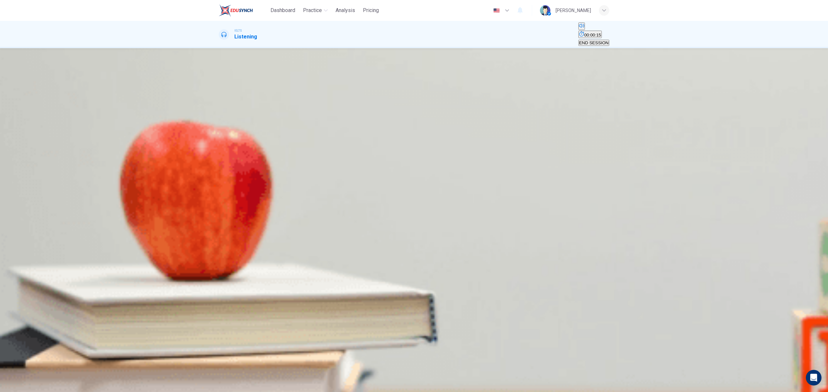
scroll to position [83, 0]
click at [600, 179] on div "Questions 1 - 6 Complete the table. Write NO MORE THAN TWO WORDS for each answe…" at bounding box center [414, 151] width 391 height 165
click at [275, 156] on input at bounding box center [247, 153] width 56 height 6
type input "ok"
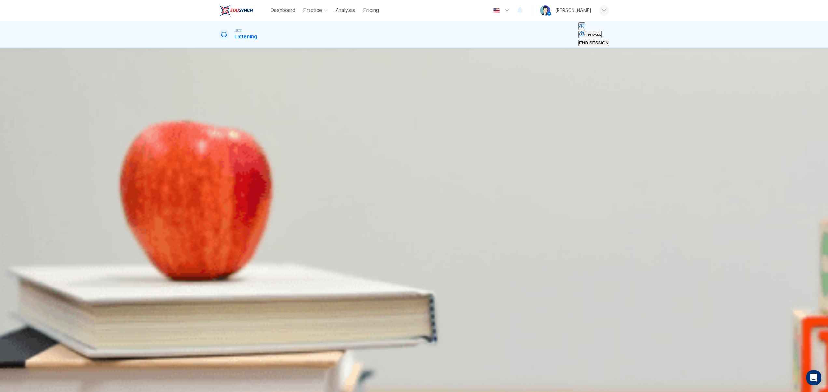
click at [275, 172] on input at bounding box center [247, 168] width 56 height 6
type input "b"
click at [587, 40] on span "END SESSION" at bounding box center [594, 42] width 30 height 5
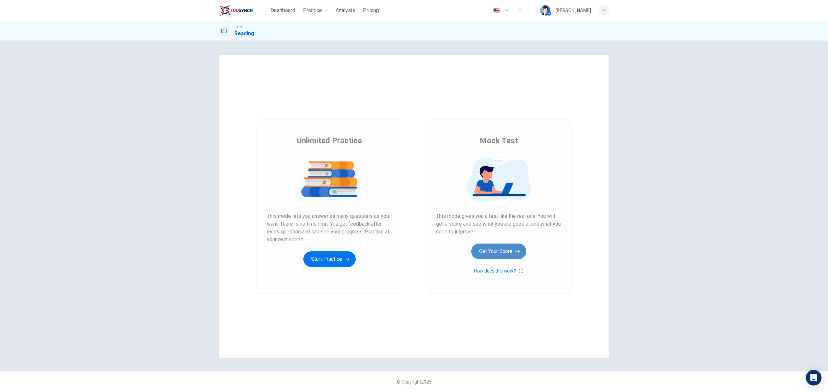
click at [490, 251] on button "Get Your Score" at bounding box center [498, 251] width 55 height 16
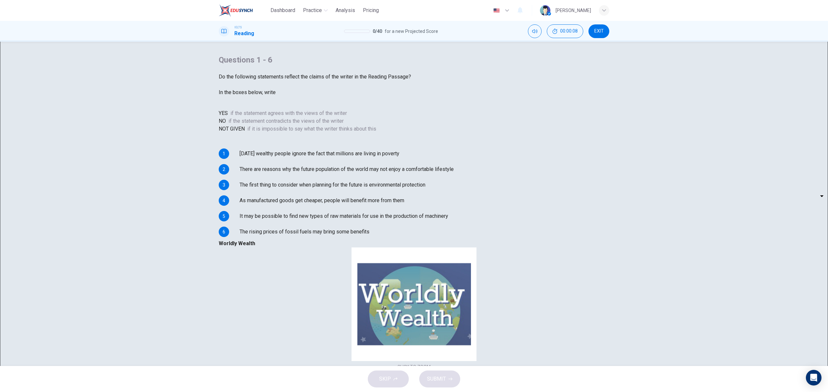
scroll to position [26, 0]
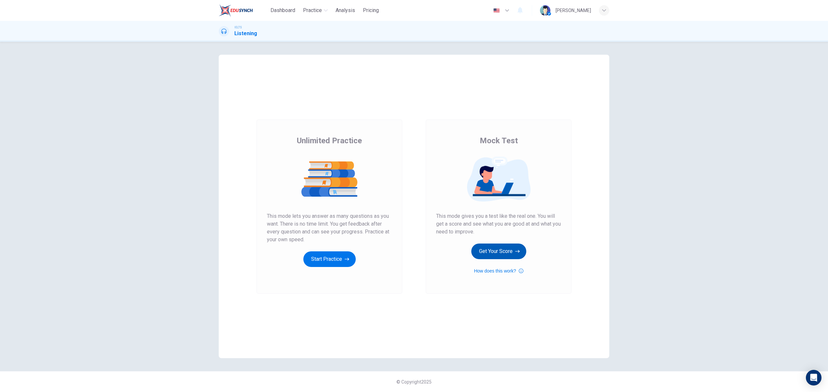
click at [504, 252] on button "Get Your Score" at bounding box center [498, 251] width 55 height 16
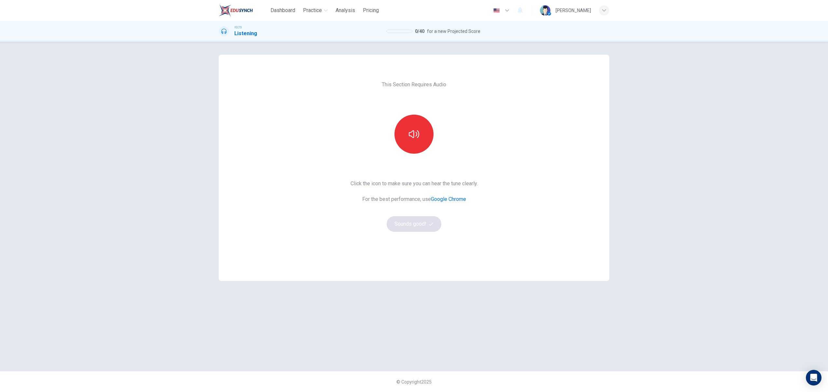
click at [411, 228] on div "Click the icon to make sure you can hear the tune clearly. For the best perform…" at bounding box center [414, 206] width 127 height 52
click at [416, 142] on button "button" at bounding box center [413, 134] width 39 height 39
click at [405, 227] on button "Sounds good!" at bounding box center [414, 224] width 55 height 16
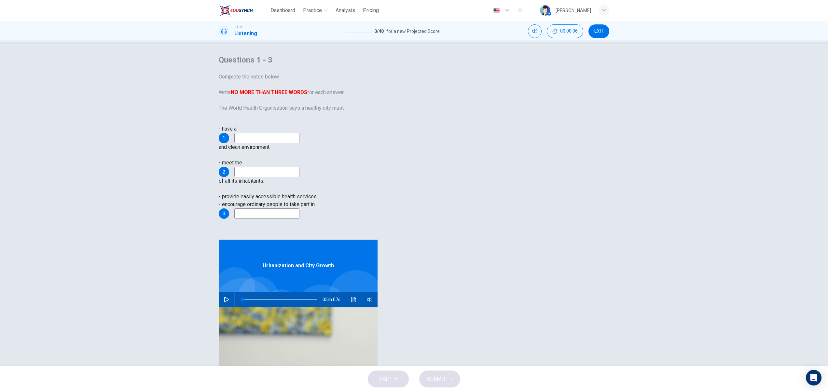
click at [433, 382] on div "SKIP SUBMIT" at bounding box center [414, 379] width 828 height 26
click at [299, 143] on input at bounding box center [266, 138] width 65 height 10
type input "fun"
click at [299, 167] on input at bounding box center [266, 172] width 65 height 10
type input "bos"
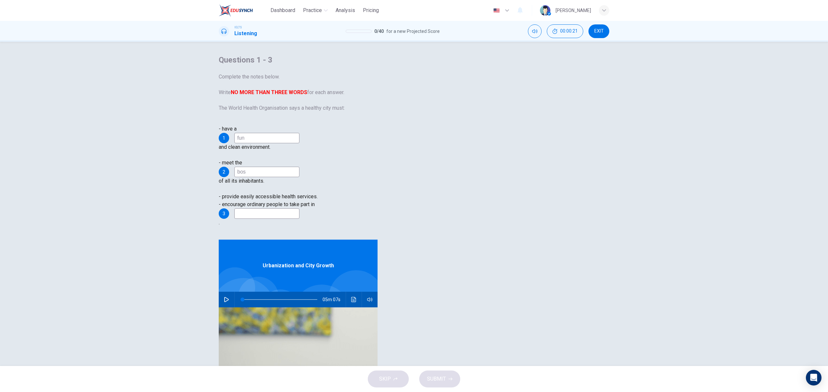
click at [450, 200] on div "- have a 1 fun and clean environment. - meet the 2 bos of all its inhabitants. …" at bounding box center [335, 182] width 232 height 115
click at [299, 208] on input at bounding box center [266, 213] width 65 height 10
type input "better"
click at [434, 382] on span "SUBMIT" at bounding box center [436, 378] width 19 height 9
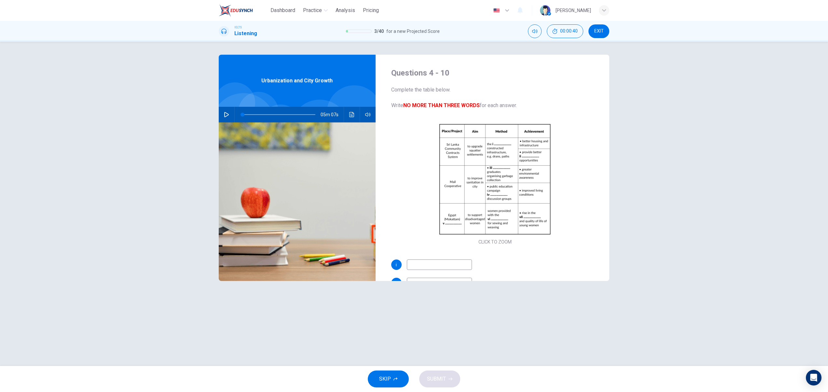
click at [382, 378] on span "SKIP" at bounding box center [385, 378] width 12 height 9
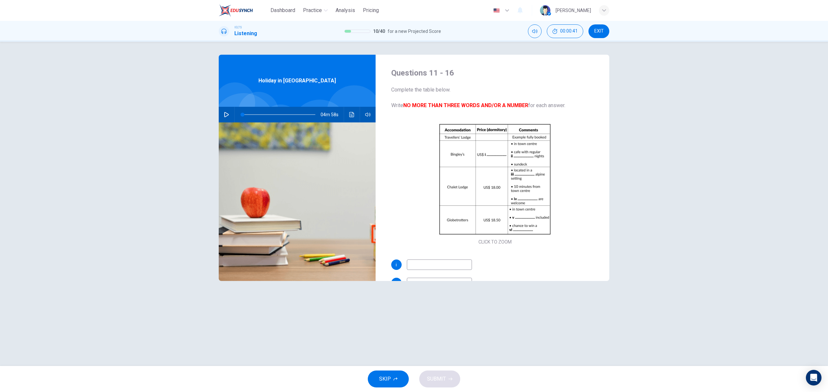
click at [386, 378] on span "SKIP" at bounding box center [385, 378] width 12 height 9
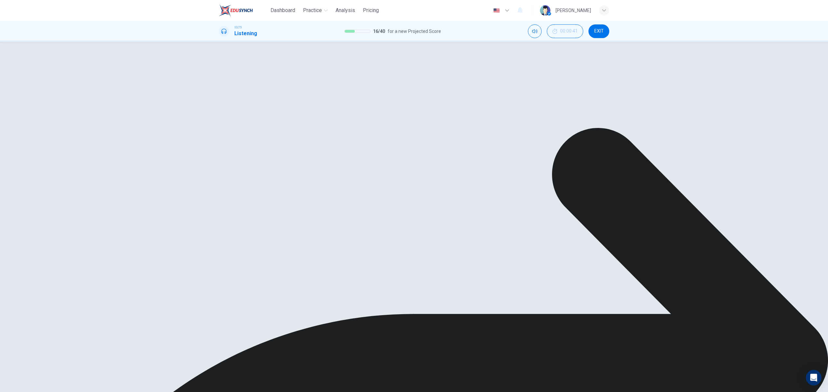
scroll to position [93, 0]
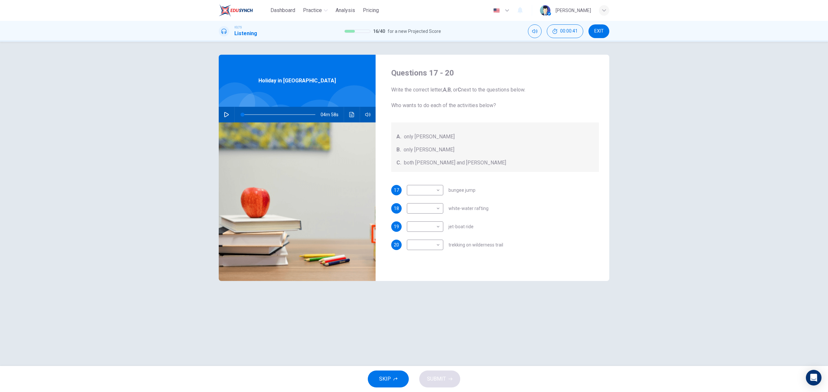
scroll to position [0, 0]
click at [379, 377] on span "SKIP" at bounding box center [385, 378] width 12 height 9
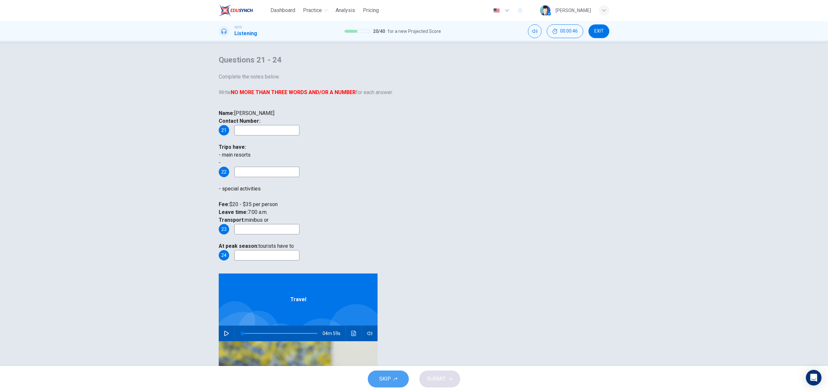
click at [391, 376] on span "SKIP" at bounding box center [385, 378] width 12 height 9
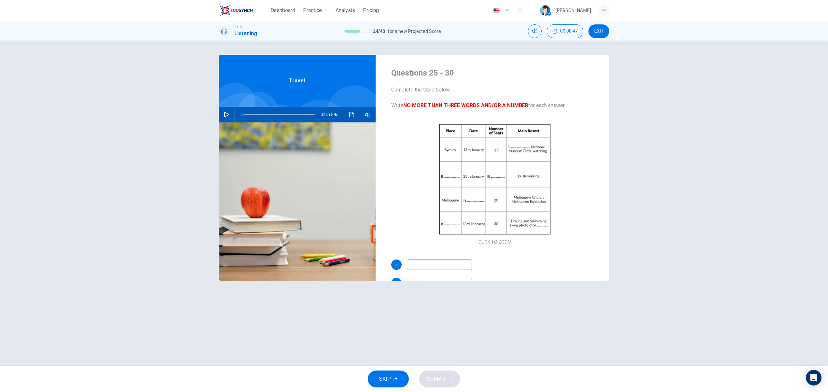
click at [385, 379] on span "SKIP" at bounding box center [385, 378] width 12 height 9
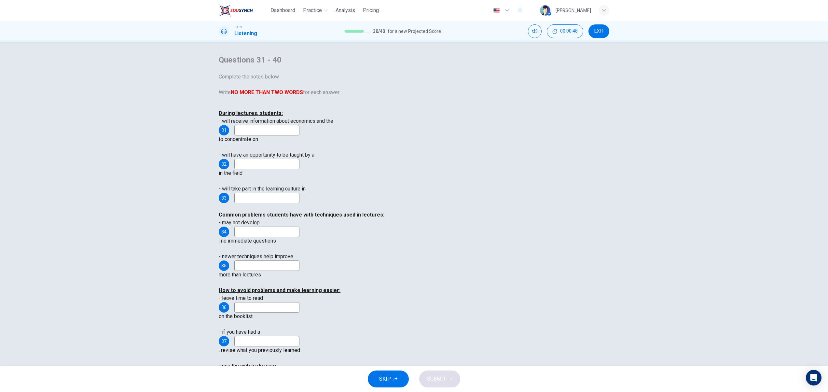
click at [388, 379] on span "SKIP" at bounding box center [385, 378] width 12 height 9
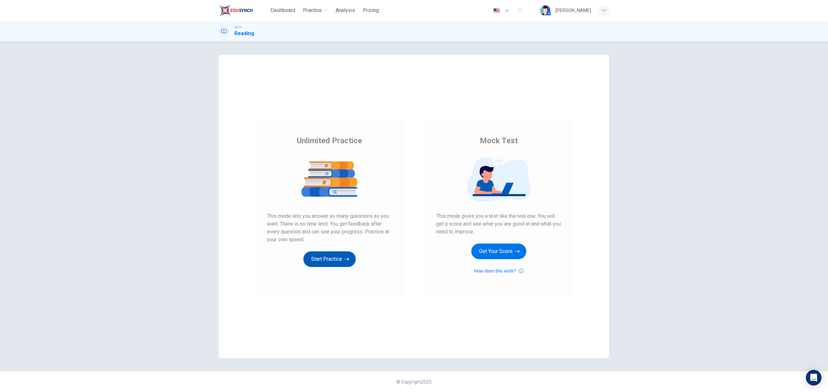
click at [335, 253] on button "Start Practice" at bounding box center [329, 259] width 52 height 16
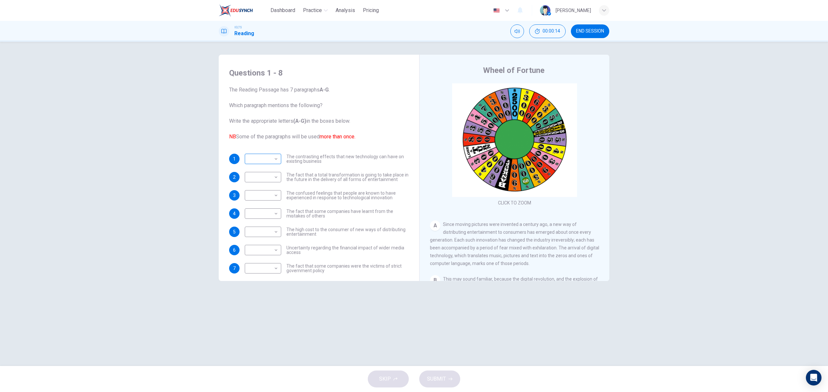
click at [275, 159] on body "Dashboard Practice Analysis Pricing English en ​ [PERSON_NAME] IELTS Reading 00…" at bounding box center [414, 196] width 828 height 392
type input "B"
click at [275, 178] on body "Dashboard Practice Analysis Pricing English en ​ [PERSON_NAME] IELTS Reading 00…" at bounding box center [414, 196] width 828 height 392
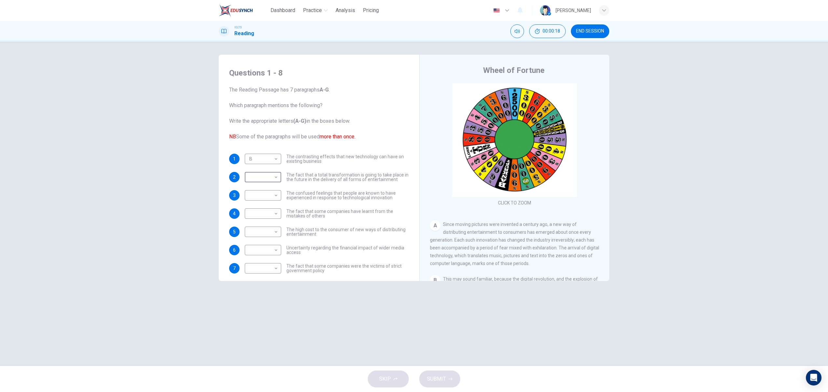
type input "C"
click at [275, 195] on body "Dashboard Practice Analysis Pricing English en ​ [PERSON_NAME] IELTS Reading 00…" at bounding box center [414, 196] width 828 height 392
type input "D"
click at [276, 214] on body "Dashboard Practice Analysis Pricing English en ​ [PERSON_NAME] IELTS Reading 00…" at bounding box center [414, 196] width 828 height 392
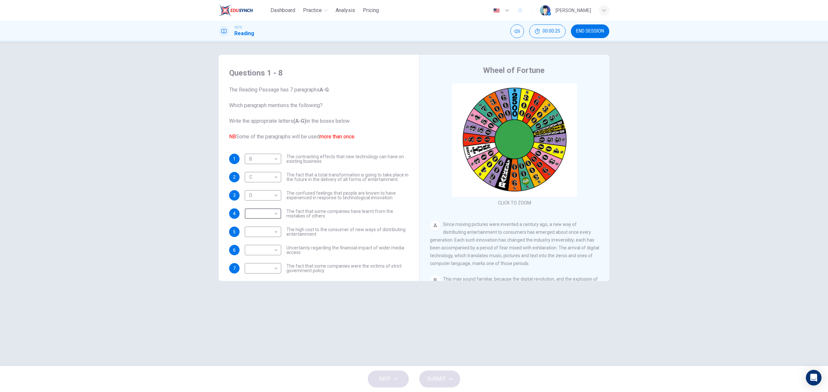
type input "E"
click at [276, 232] on body "Dashboard Practice Analysis Pricing English en ​ [PERSON_NAME] IELTS Reading 00…" at bounding box center [414, 196] width 828 height 392
type input "E"
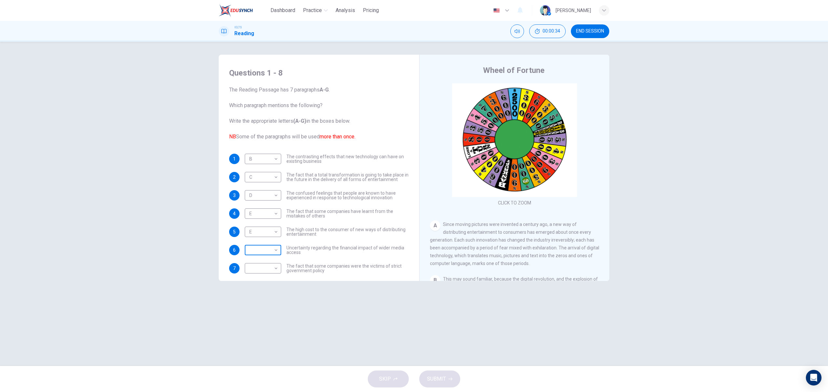
click at [274, 252] on body "Dashboard Practice Analysis Pricing English en ​ [PERSON_NAME] IELTS Reading 00…" at bounding box center [414, 196] width 828 height 392
type input "F"
click at [276, 267] on body "Dashboard Practice Analysis Pricing English en ​ [PERSON_NAME] IELTS Reading 00…" at bounding box center [414, 196] width 828 height 392
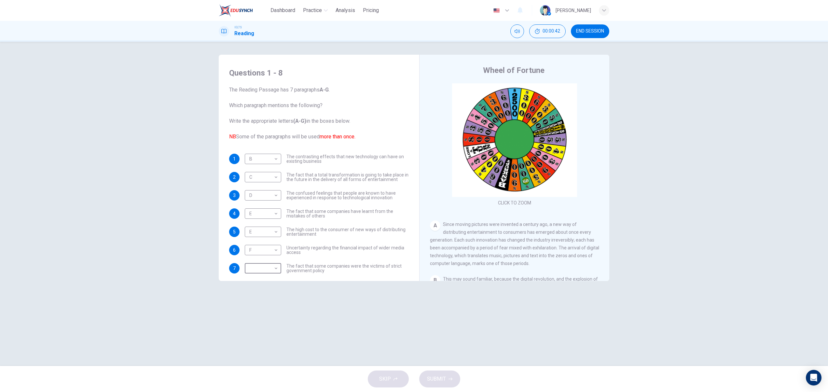
type input "G"
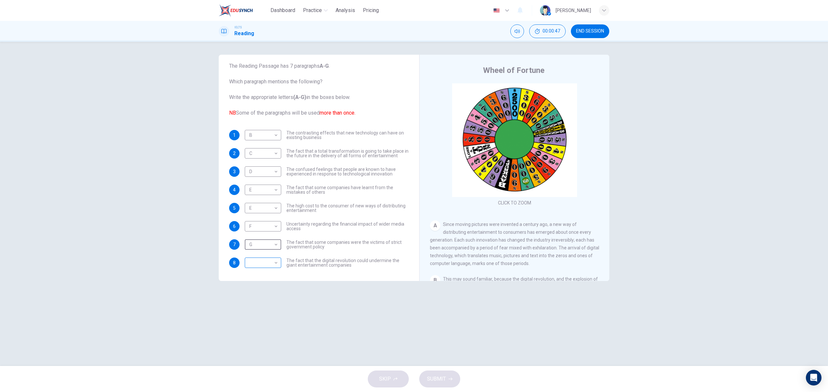
click at [274, 264] on body "Dashboard Practice Analysis Pricing English en ​ [PERSON_NAME] IELTS Reading 00…" at bounding box center [414, 196] width 828 height 392
type input "E"
click at [439, 378] on span "SUBMIT" at bounding box center [436, 378] width 19 height 9
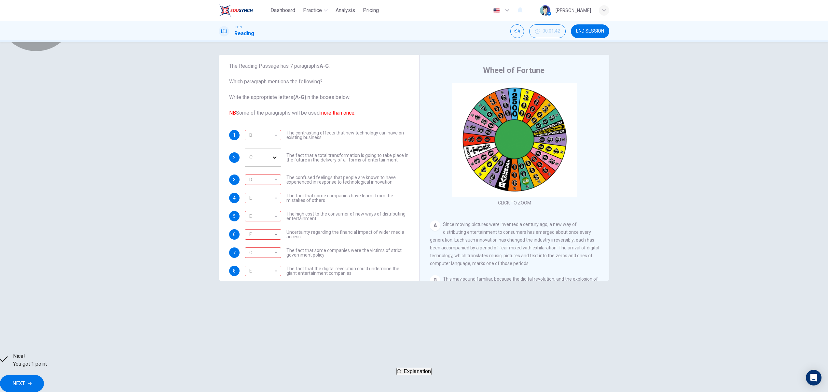
click at [428, 374] on span "Explanation" at bounding box center [417, 371] width 27 height 6
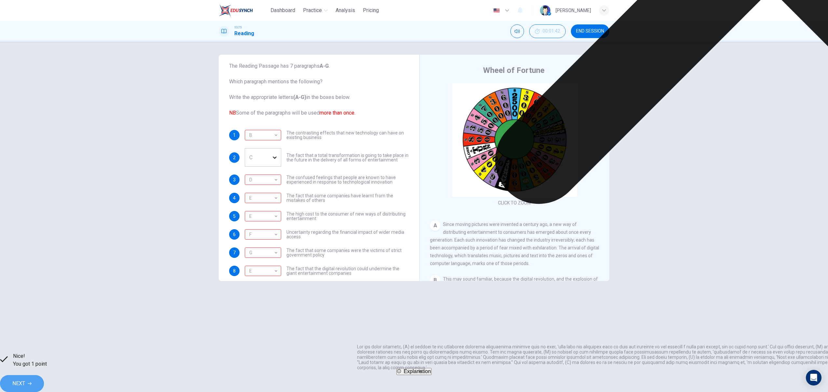
click at [25, 381] on span "NEXT" at bounding box center [18, 383] width 13 height 9
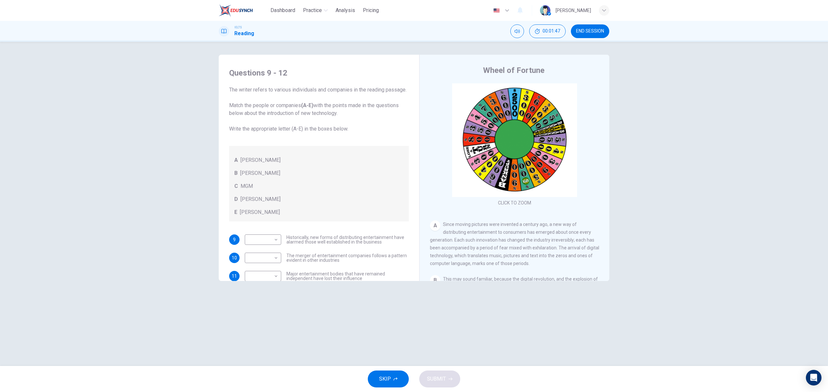
drag, startPoint x: 407, startPoint y: 198, endPoint x: 407, endPoint y: 236, distance: 37.8
click at [407, 236] on div "Questions 9 - 12 The writer refers to various individuals and companies in the …" at bounding box center [319, 183] width 190 height 245
